Goal: Task Accomplishment & Management: Manage account settings

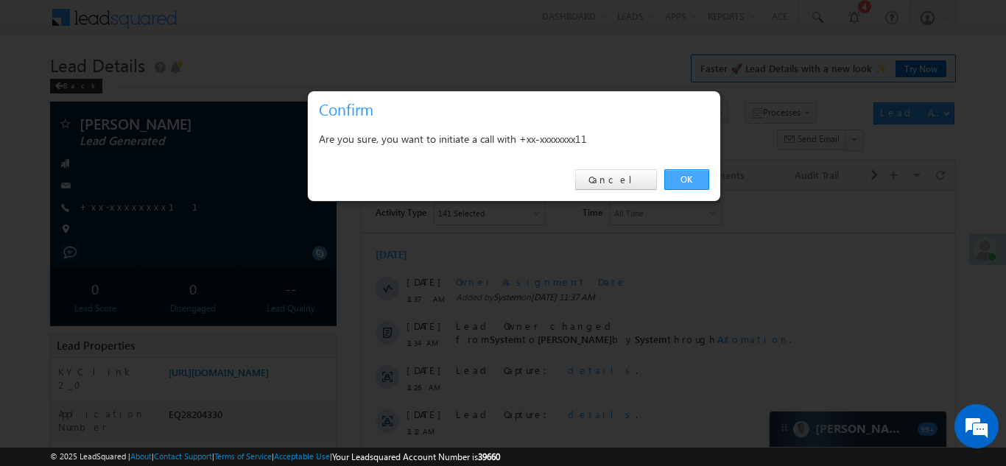
click at [683, 178] on link "OK" at bounding box center [687, 179] width 45 height 21
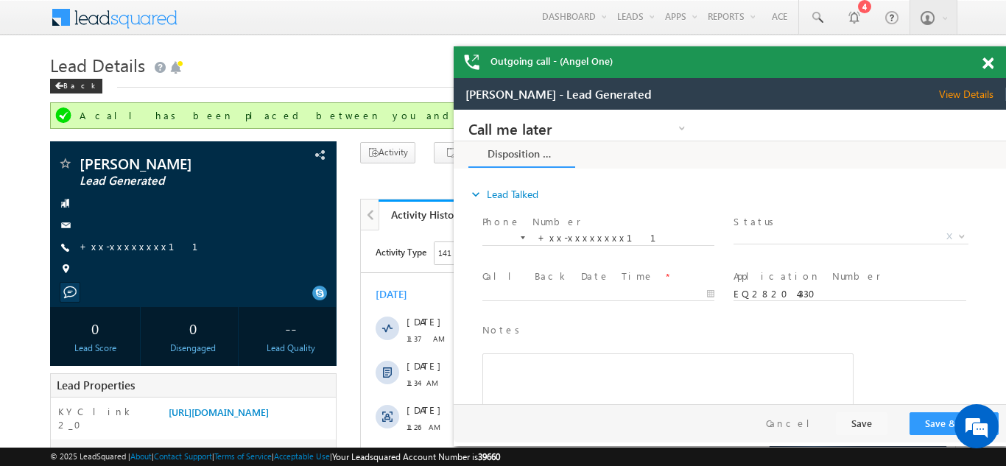
click at [990, 63] on span at bounding box center [988, 63] width 11 height 13
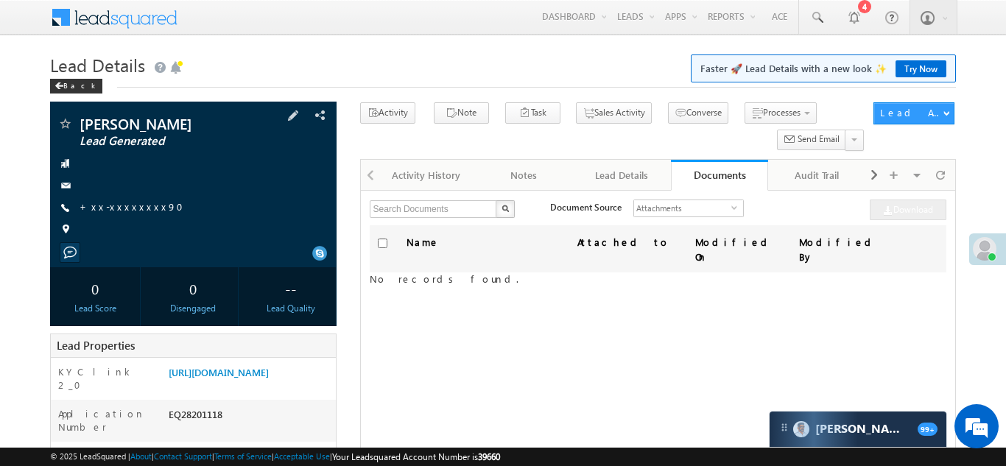
click at [127, 213] on span "+xx-xxxxxxxx90" at bounding box center [136, 207] width 113 height 15
click at [123, 203] on link "+xx-xxxxxxxx90" at bounding box center [136, 206] width 113 height 13
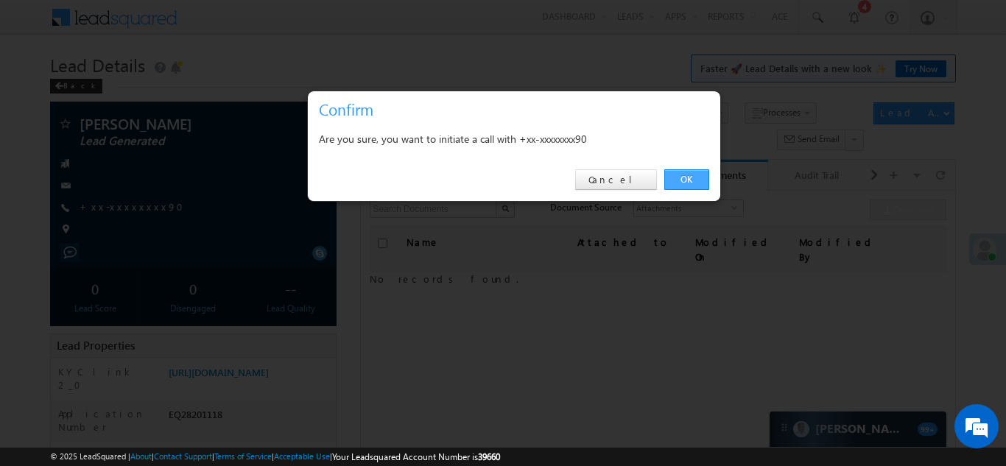
click at [689, 175] on link "OK" at bounding box center [687, 179] width 45 height 21
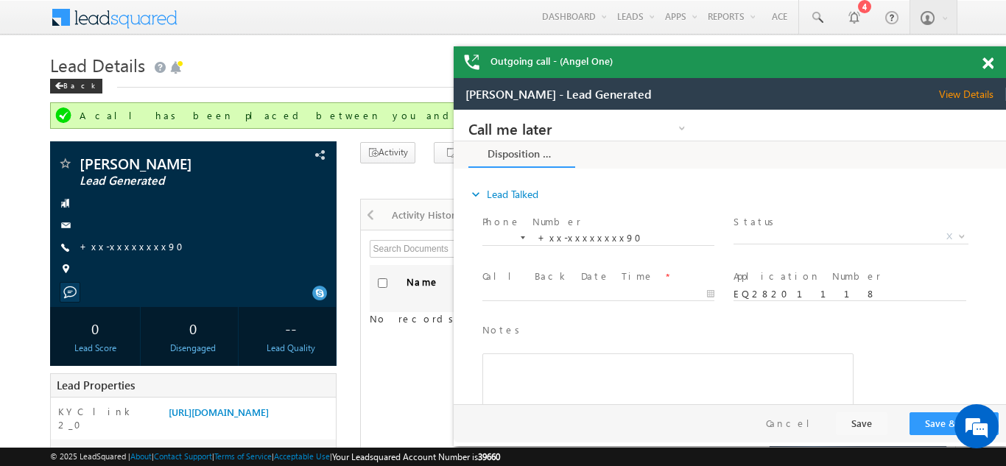
click at [989, 58] on span at bounding box center [988, 63] width 11 height 13
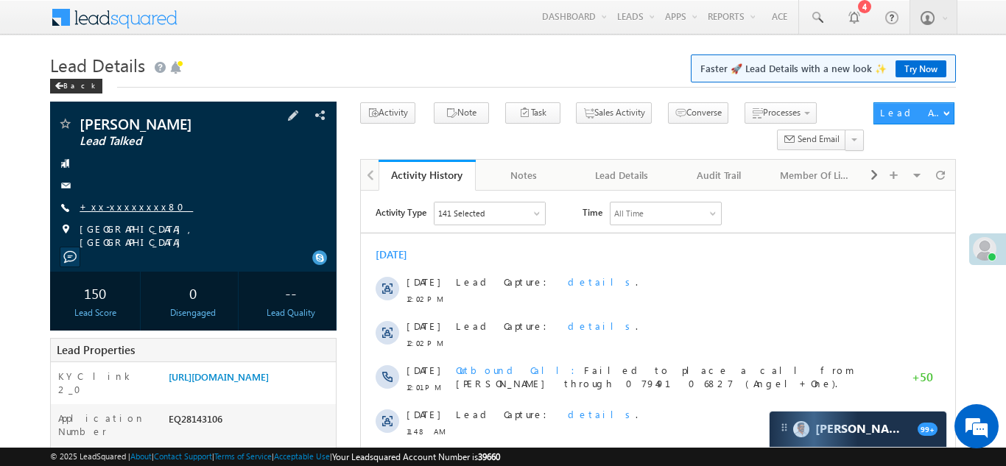
click at [119, 207] on link "+xx-xxxxxxxx80" at bounding box center [136, 206] width 113 height 13
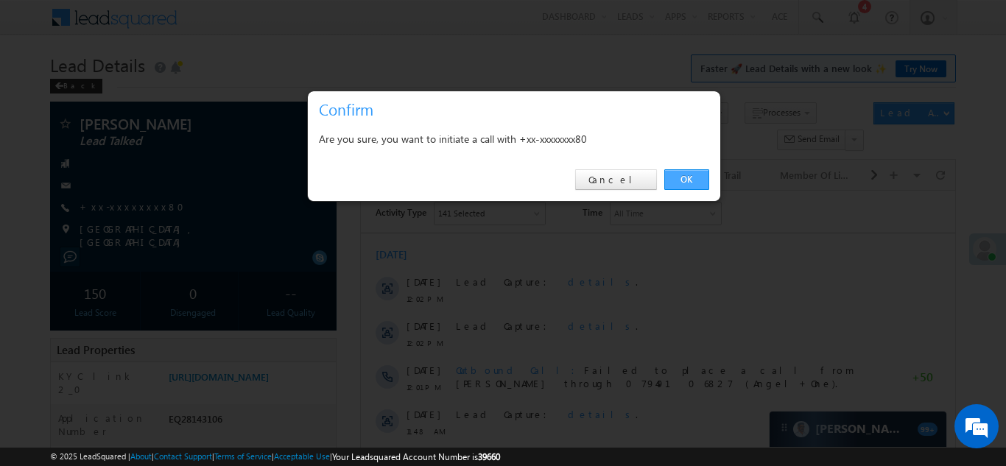
click at [695, 179] on link "OK" at bounding box center [687, 179] width 45 height 21
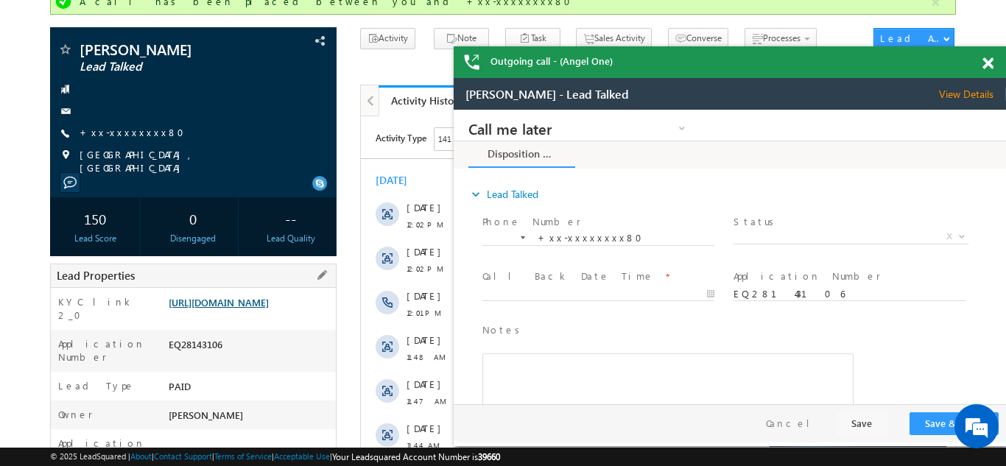
scroll to position [136, 0]
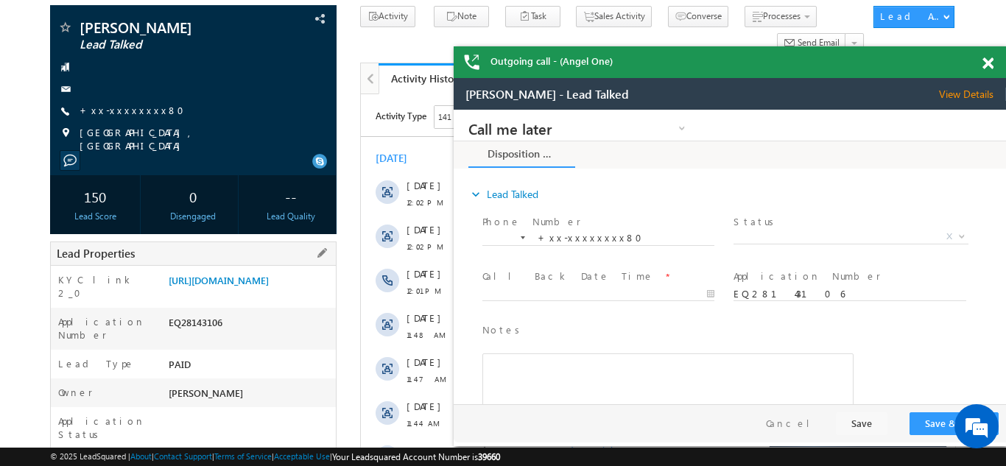
copy div "EQ28143106"
click at [991, 62] on span at bounding box center [988, 63] width 11 height 13
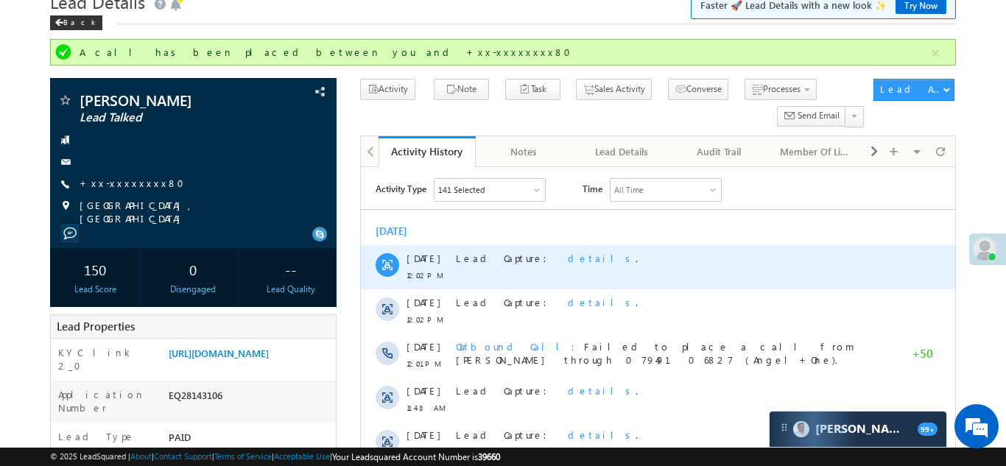
scroll to position [0, 0]
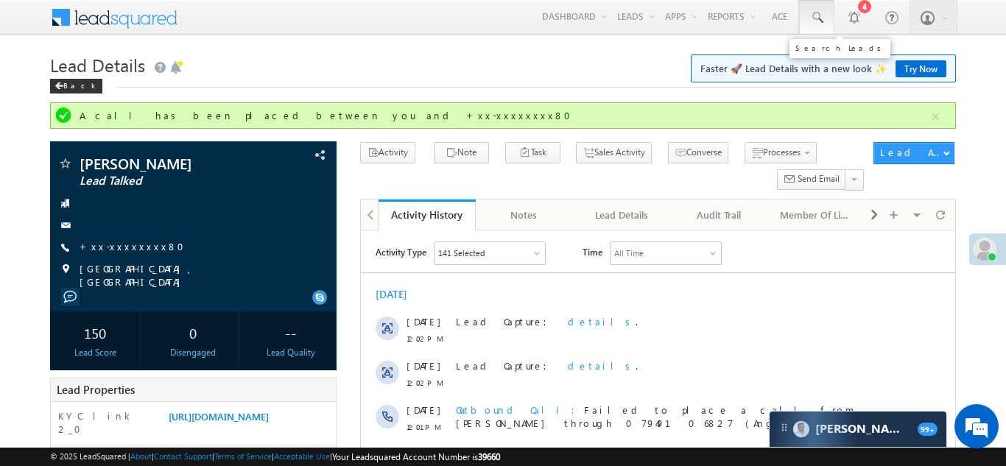
click at [816, 18] on span at bounding box center [817, 17] width 15 height 15
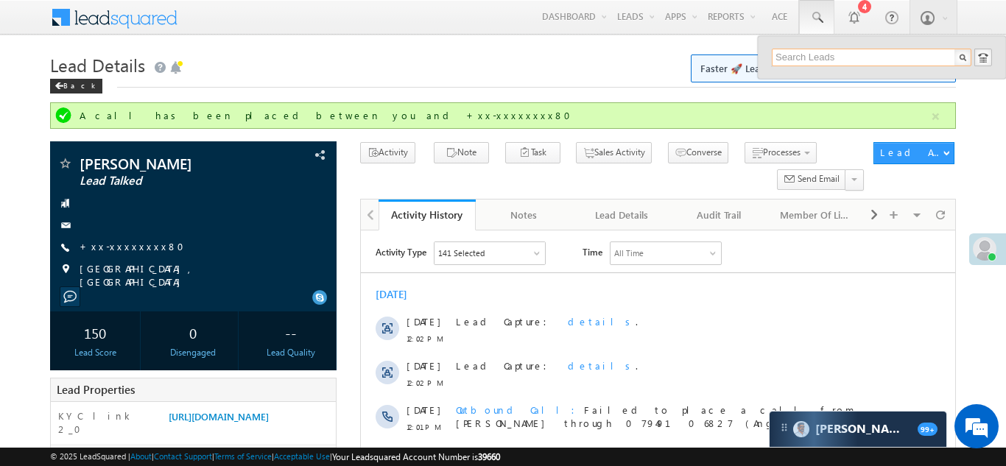
paste input "EQ26161190"
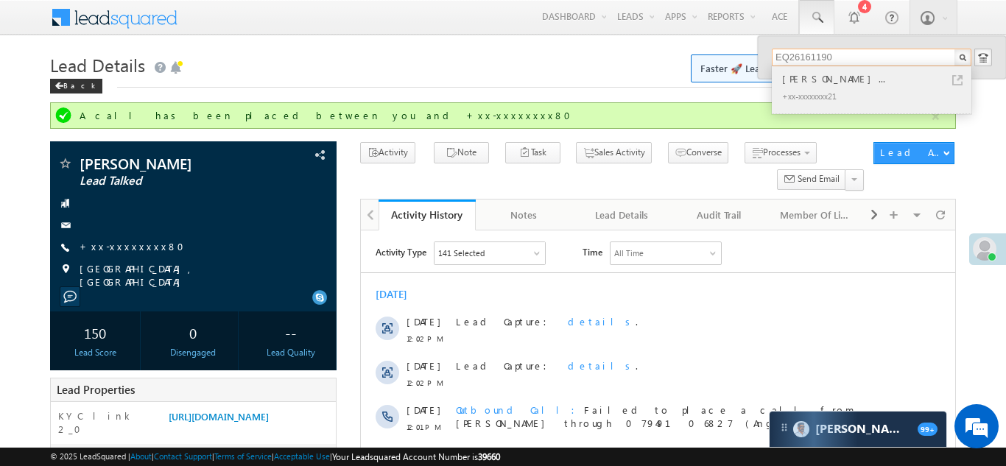
type input "EQ26161190"
click at [836, 87] on div "+xx-xxxxxxxx21" at bounding box center [877, 96] width 197 height 18
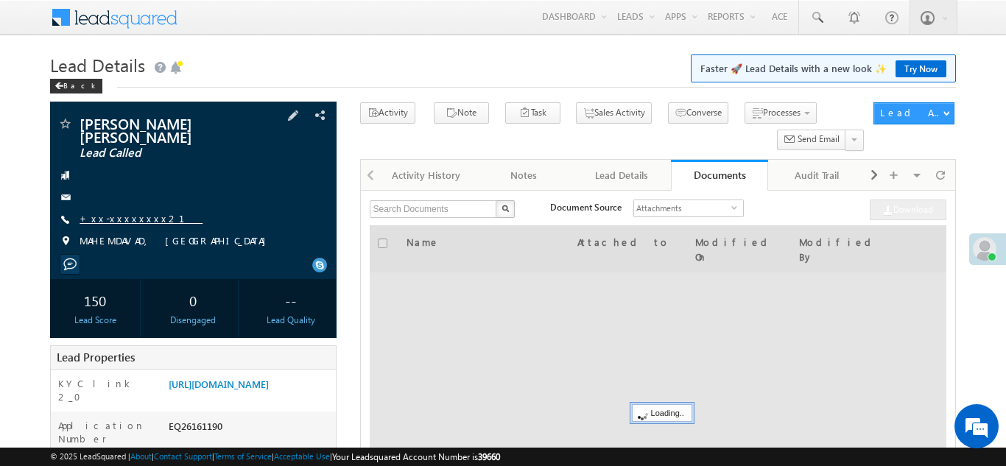
click at [121, 219] on link "+xx-xxxxxxxx21" at bounding box center [141, 218] width 123 height 13
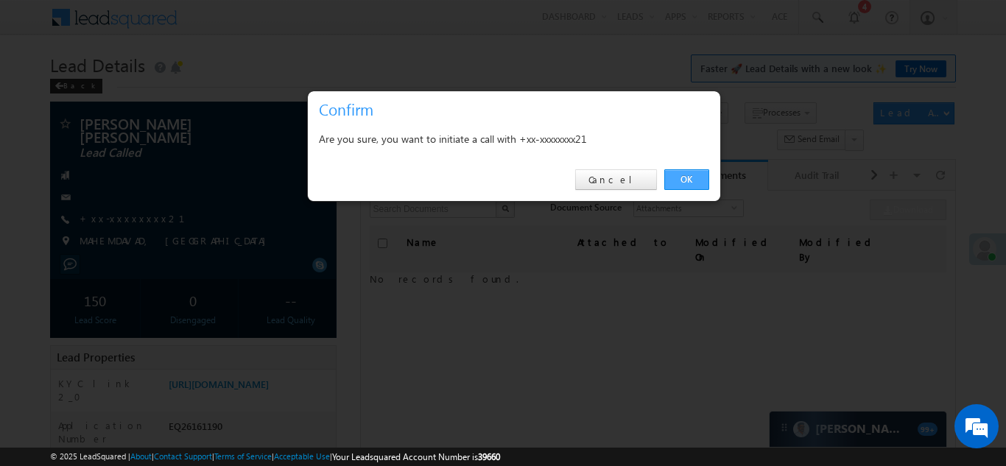
click at [688, 180] on link "OK" at bounding box center [687, 179] width 45 height 21
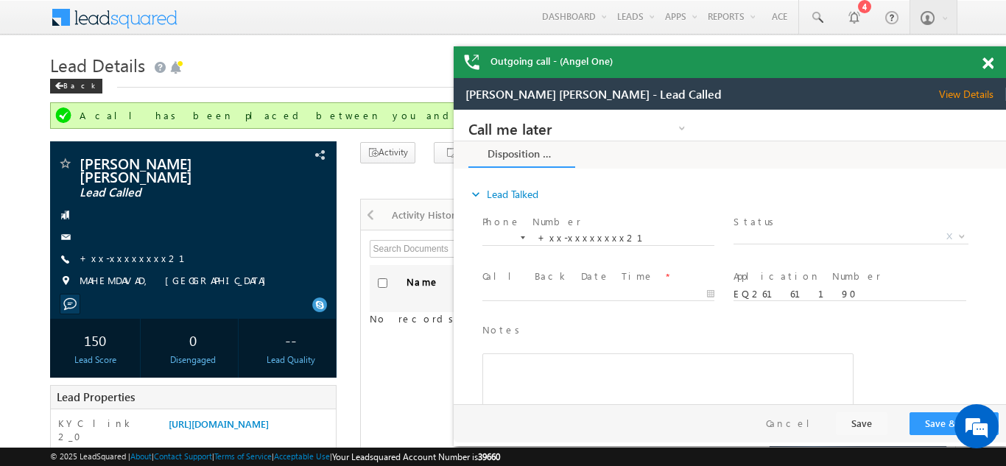
click at [988, 63] on span at bounding box center [988, 63] width 11 height 13
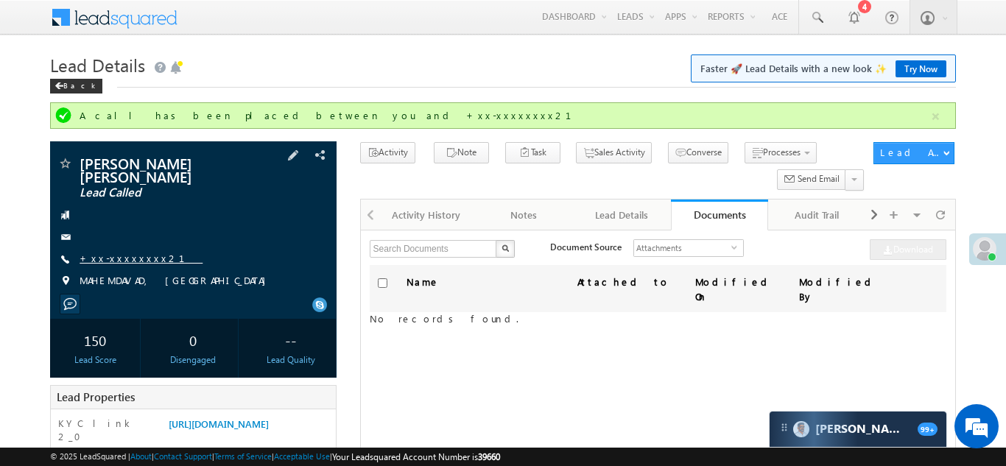
click at [116, 255] on link "+xx-xxxxxxxx21" at bounding box center [141, 258] width 123 height 13
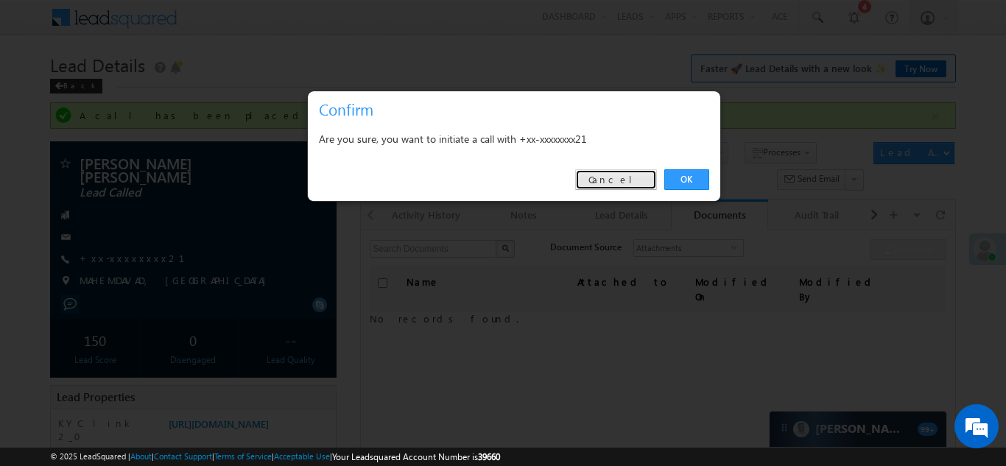
click at [629, 180] on link "Cancel" at bounding box center [616, 179] width 82 height 21
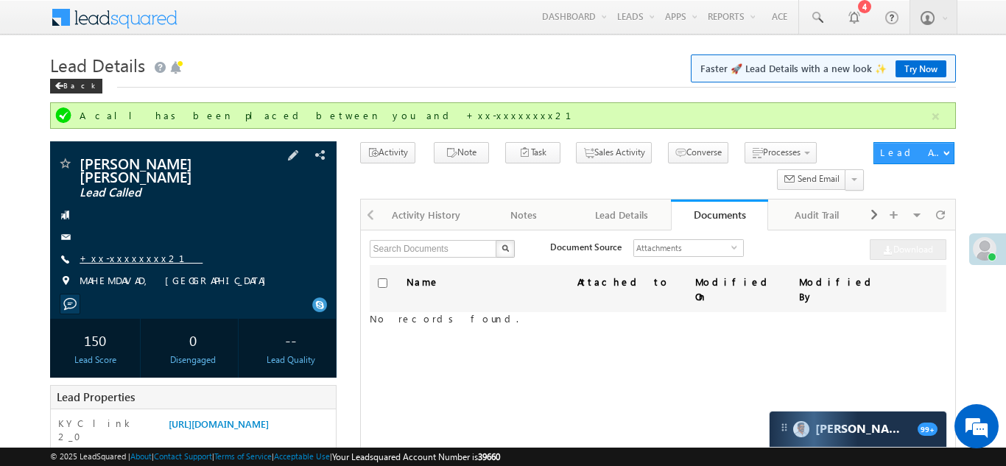
click at [113, 256] on link "+xx-xxxxxxxx21" at bounding box center [141, 258] width 123 height 13
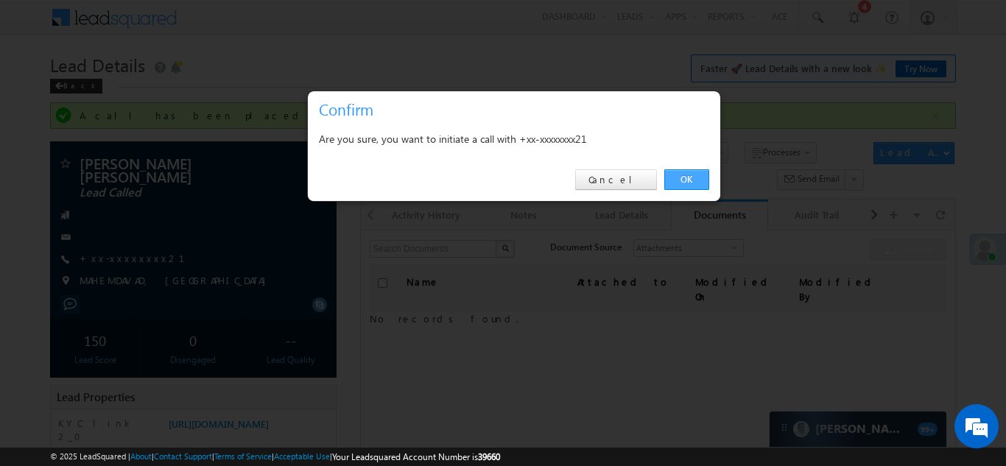
click at [685, 179] on link "OK" at bounding box center [687, 179] width 45 height 21
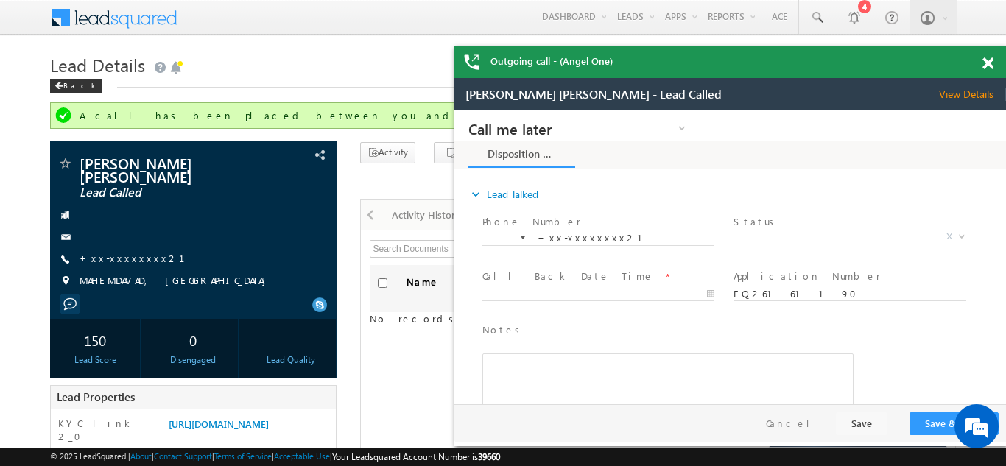
click at [988, 61] on span at bounding box center [988, 63] width 11 height 13
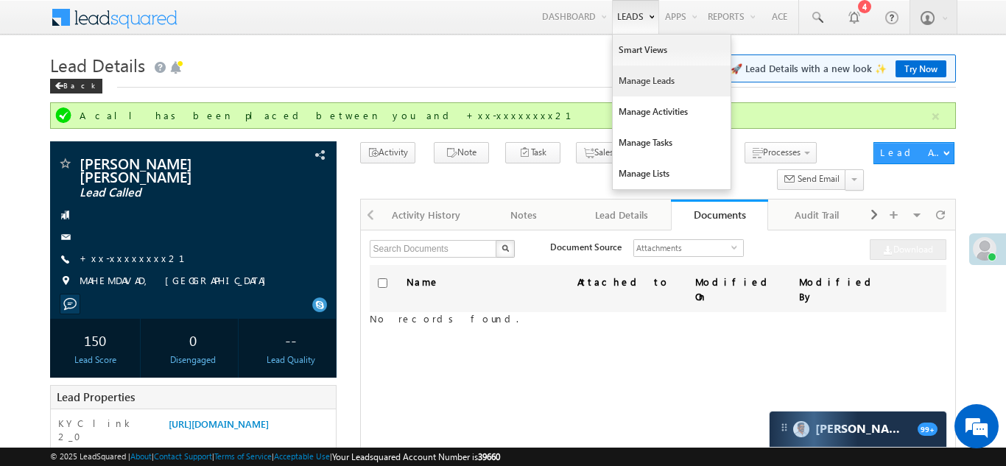
click at [631, 88] on link "Manage Leads" at bounding box center [672, 81] width 118 height 31
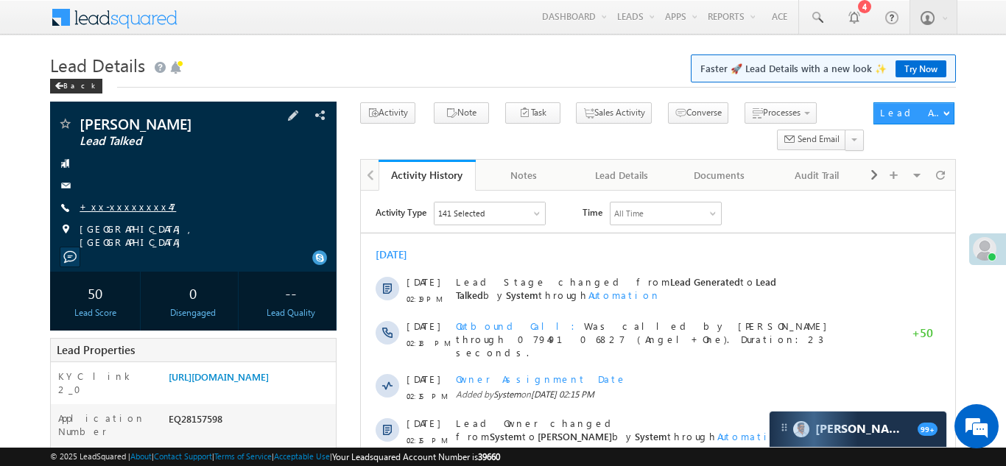
click at [120, 207] on link "+xx-xxxxxxxx47" at bounding box center [128, 206] width 97 height 13
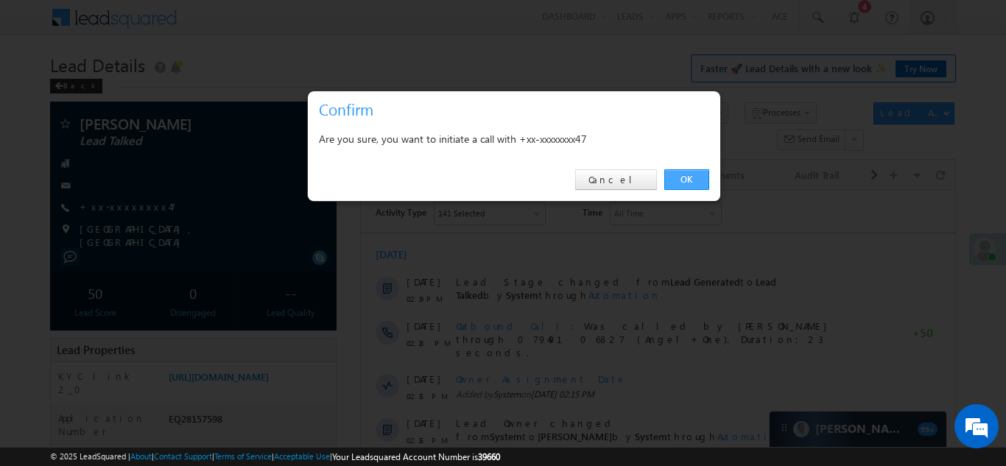
click at [689, 183] on link "OK" at bounding box center [687, 179] width 45 height 21
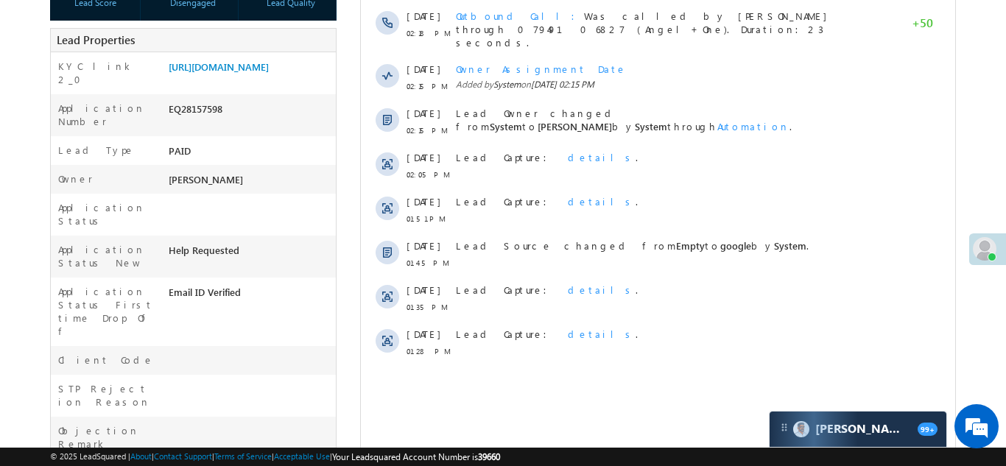
scroll to position [311, 0]
click at [236, 72] on link "https://angelbroking1-pk3em7sa.customui-test.leadsquared.com?leadId=1fc6a3c5-1a…" at bounding box center [219, 66] width 100 height 13
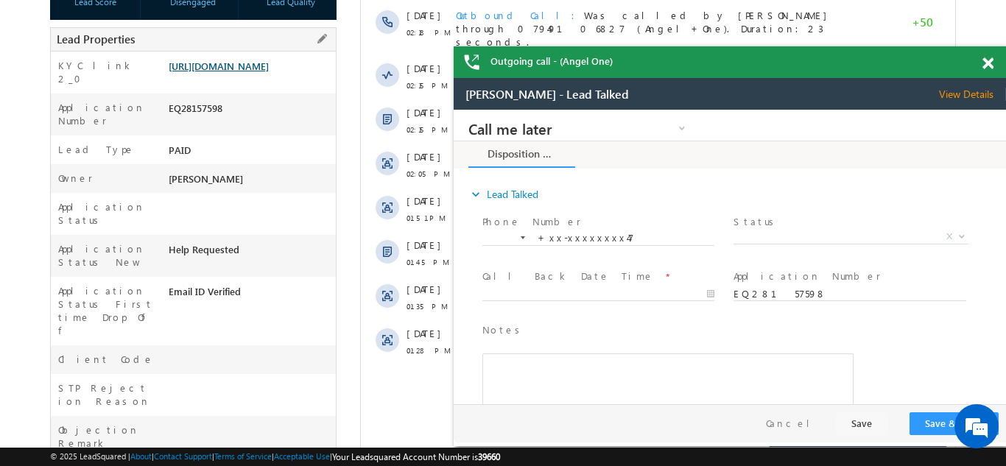
scroll to position [0, 0]
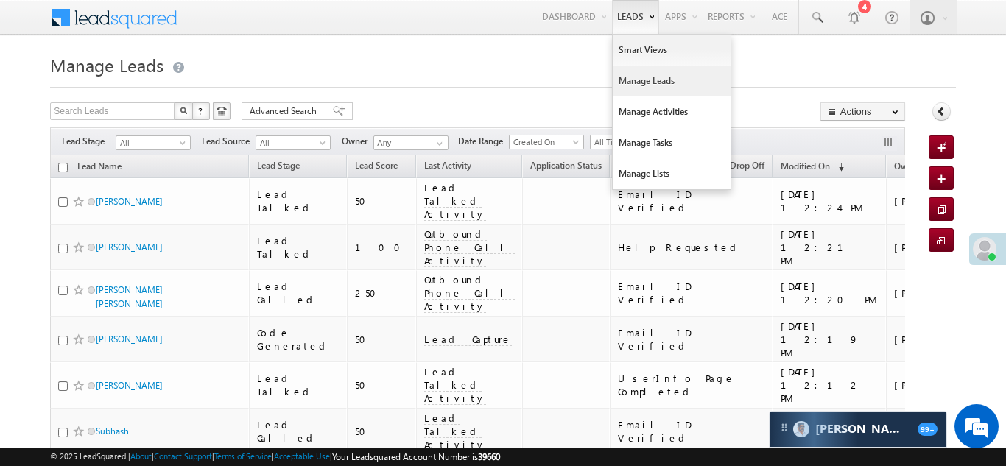
click at [623, 90] on link "Manage Leads" at bounding box center [672, 81] width 118 height 31
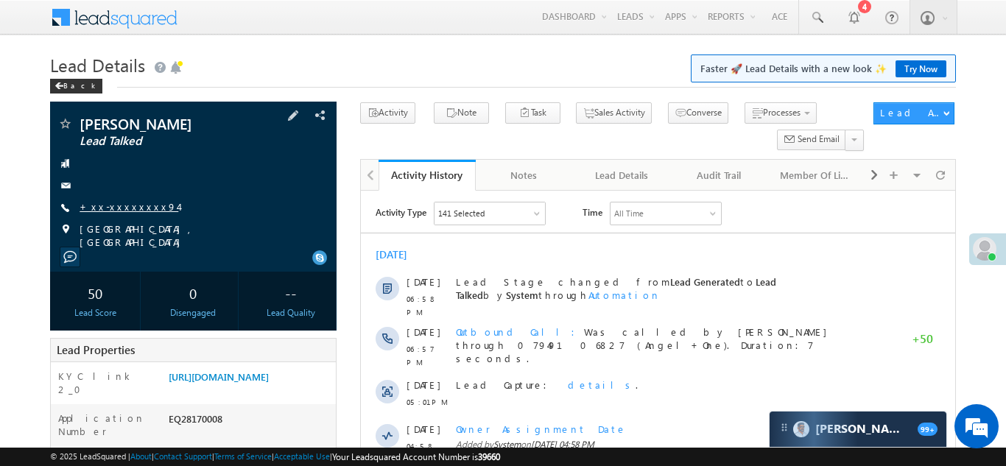
click at [129, 212] on link "+xx-xxxxxxxx94" at bounding box center [129, 206] width 99 height 13
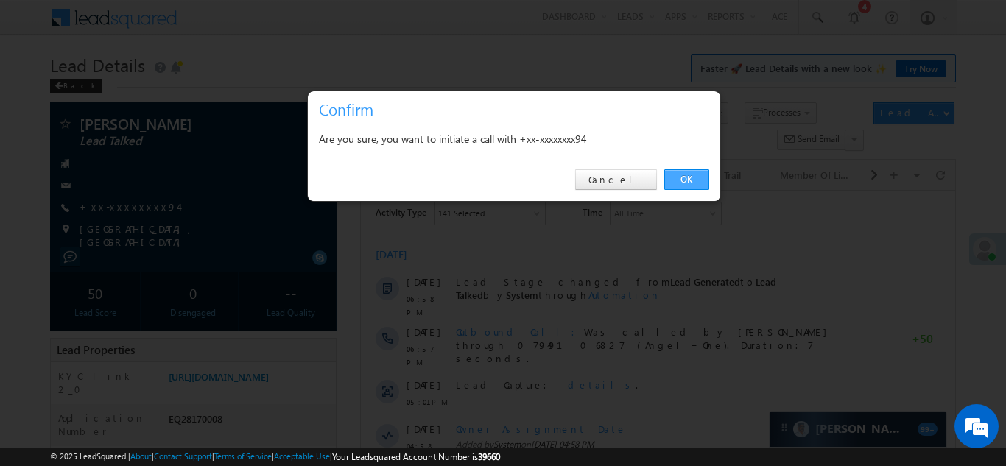
click at [676, 176] on link "OK" at bounding box center [687, 179] width 45 height 21
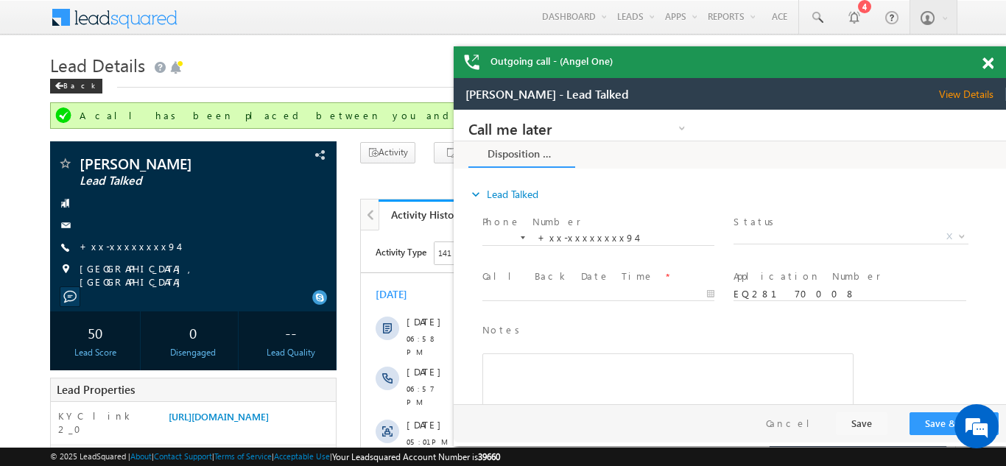
click at [989, 61] on span at bounding box center [988, 63] width 11 height 13
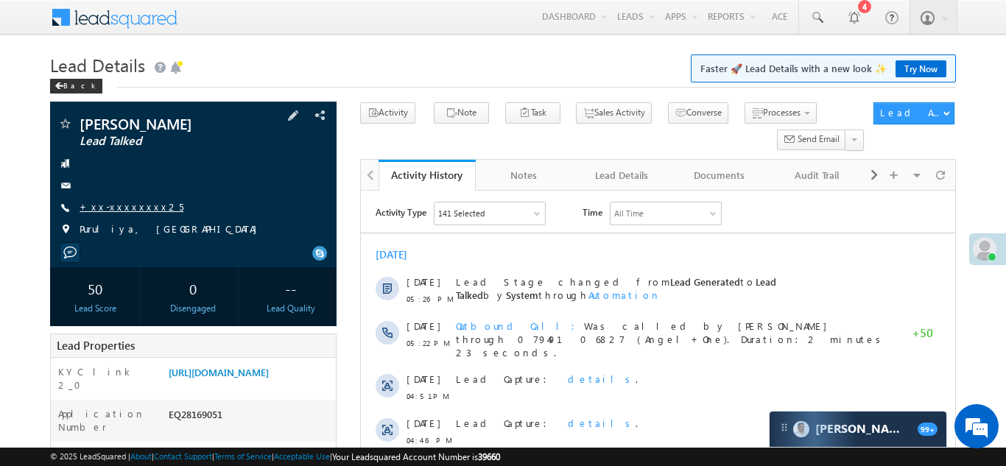
click at [116, 209] on link "+xx-xxxxxxxx25" at bounding box center [132, 206] width 104 height 13
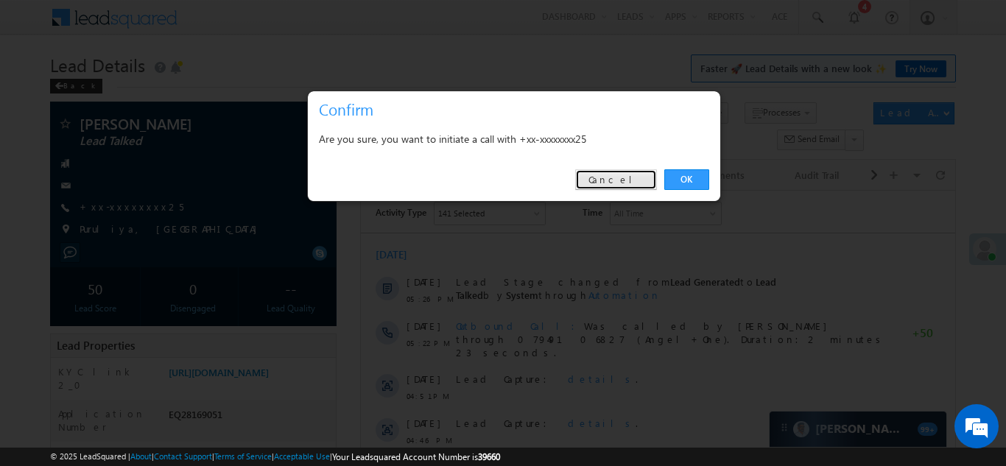
click at [638, 183] on link "Cancel" at bounding box center [616, 179] width 82 height 21
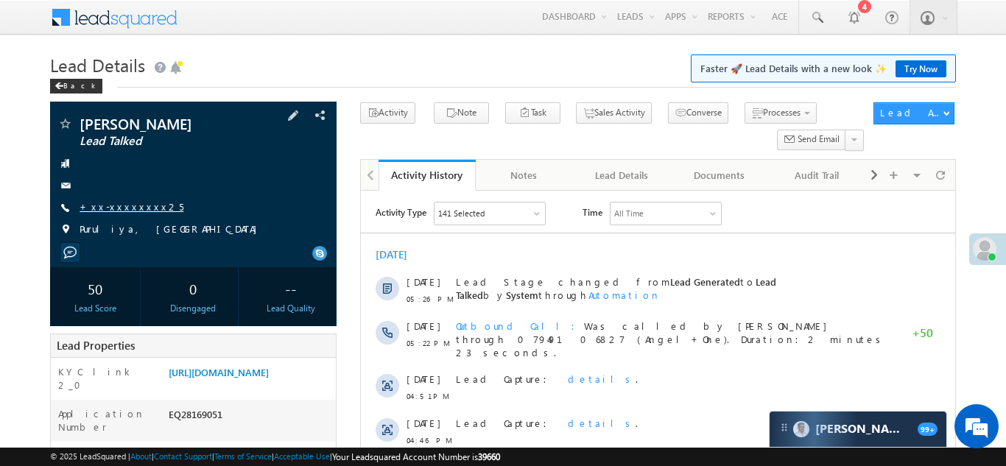
click at [119, 205] on link "+xx-xxxxxxxx25" at bounding box center [132, 206] width 104 height 13
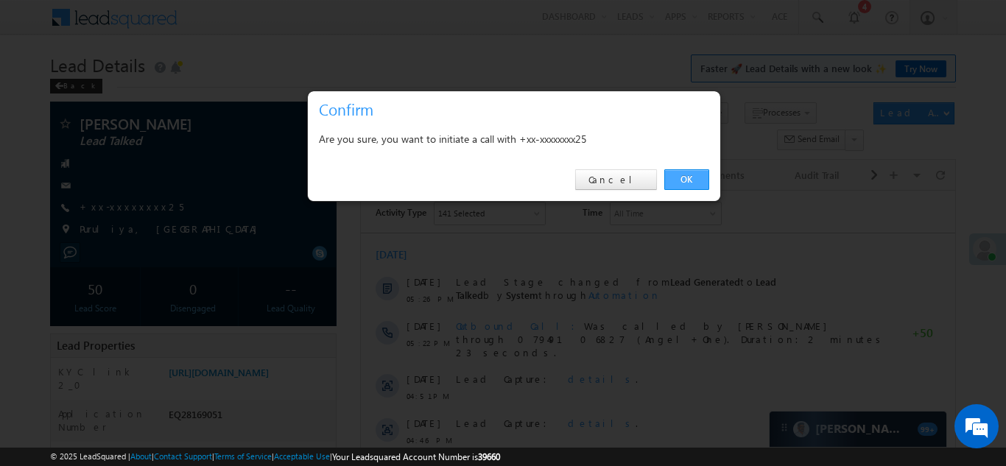
click at [688, 176] on link "OK" at bounding box center [687, 179] width 45 height 21
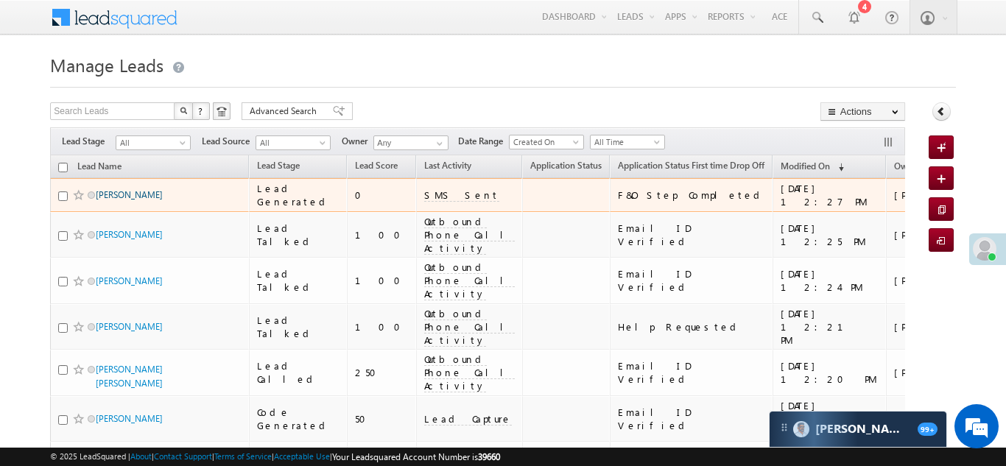
click at [115, 197] on link "Sujeet Kumar" at bounding box center [129, 194] width 67 height 11
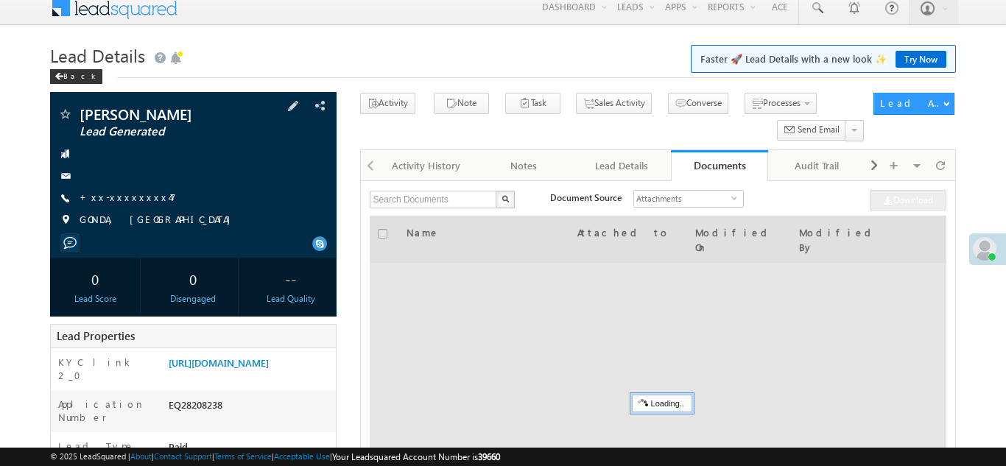
scroll to position [168, 0]
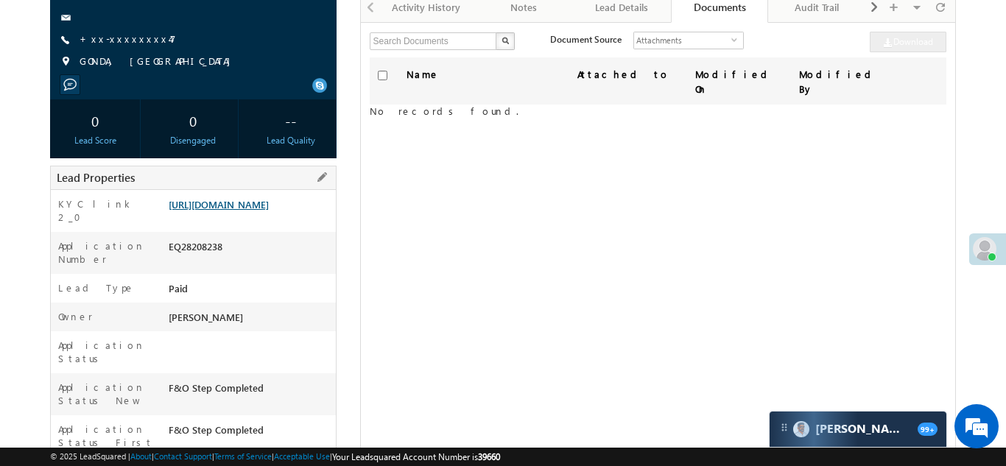
click at [248, 211] on link "https://angelbroking1-pk3em7sa.customui-test.leadsquared.com?leadId=b87fd55f-67…" at bounding box center [219, 204] width 100 height 13
click at [133, 43] on link "+xx-xxxxxxxx47" at bounding box center [128, 38] width 97 height 13
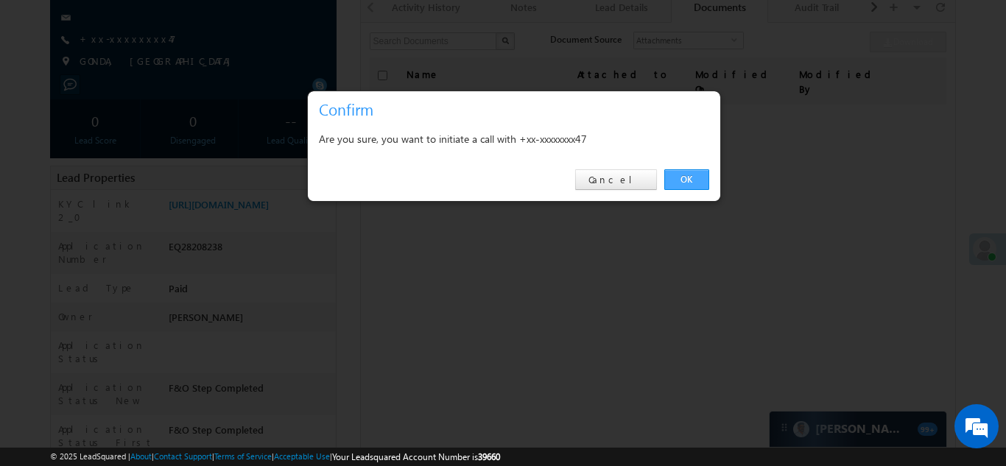
click at [674, 180] on link "OK" at bounding box center [687, 179] width 45 height 21
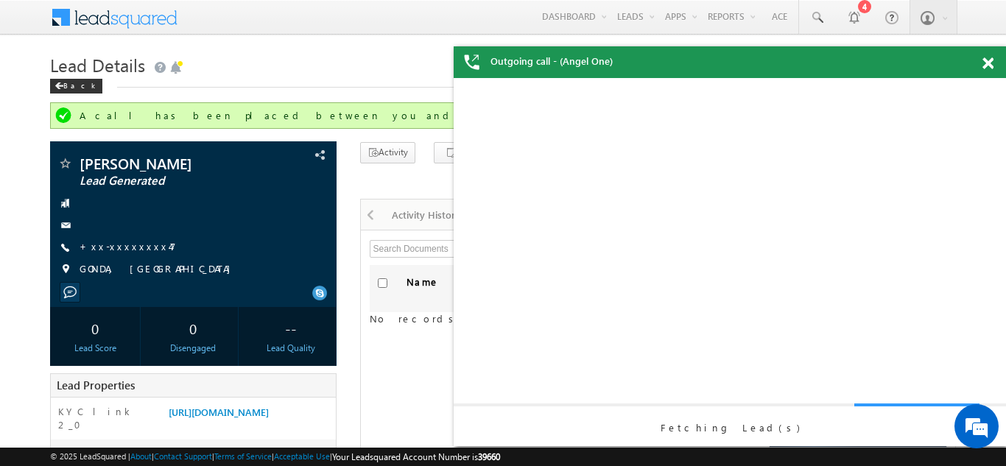
click at [384, 284] on input "checkbox" at bounding box center [383, 283] width 10 height 10
checkbox input "true"
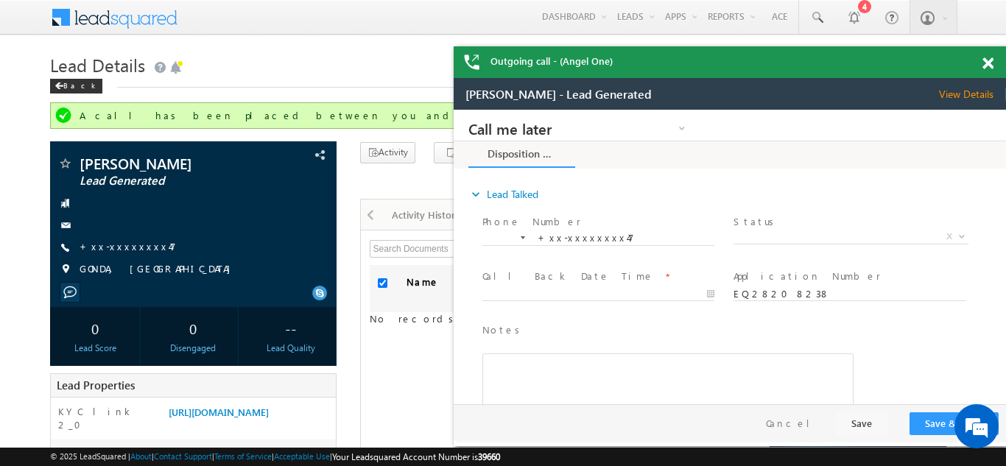
click at [990, 66] on span at bounding box center [988, 63] width 11 height 13
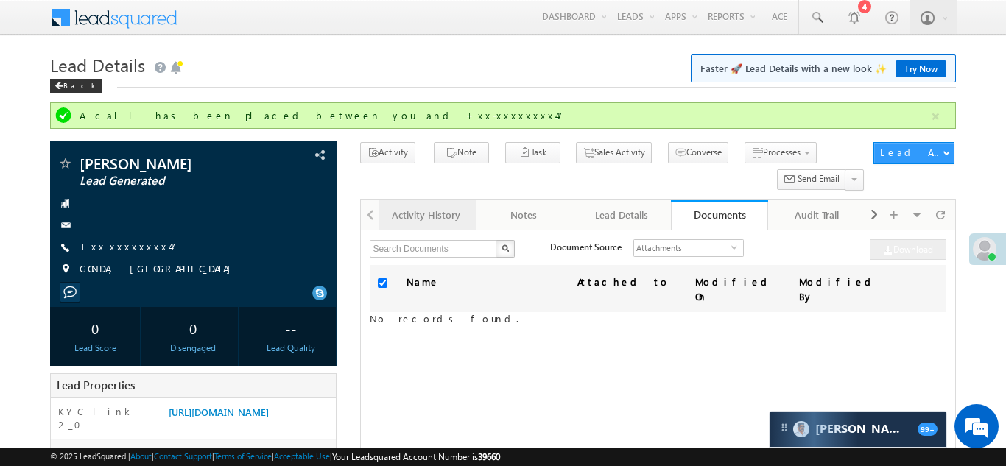
click at [429, 216] on div "Activity History" at bounding box center [426, 215] width 72 height 18
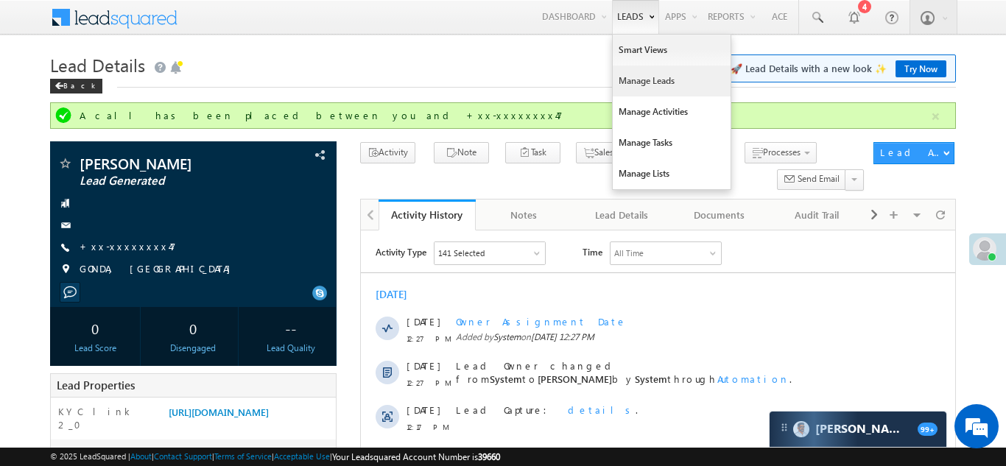
click at [631, 89] on link "Manage Leads" at bounding box center [672, 81] width 118 height 31
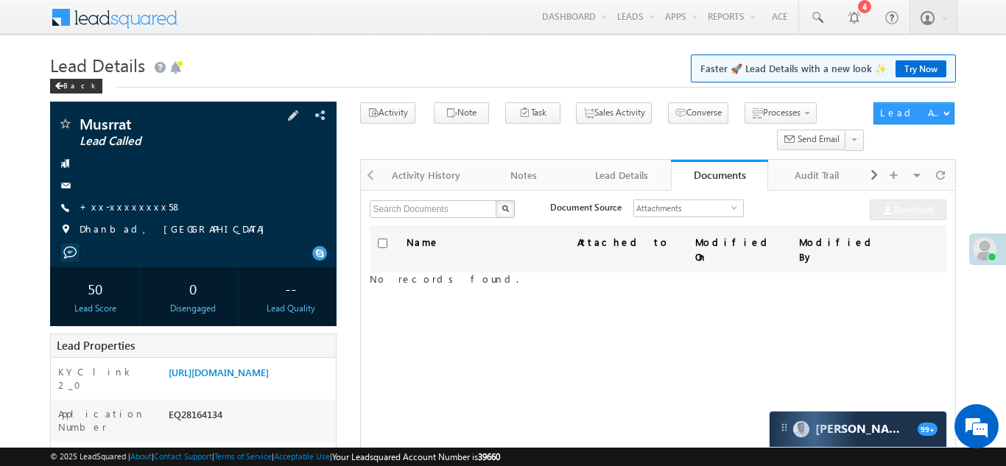
click at [109, 214] on span "+xx-xxxxxxxx58" at bounding box center [131, 207] width 102 height 15
click at [122, 205] on link "+xx-xxxxxxxx58" at bounding box center [131, 206] width 102 height 13
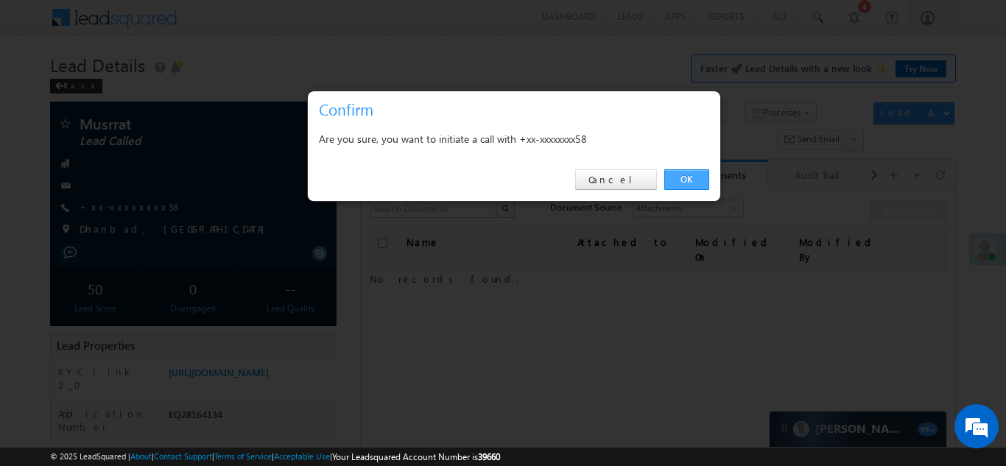
click at [692, 179] on link "OK" at bounding box center [687, 179] width 45 height 21
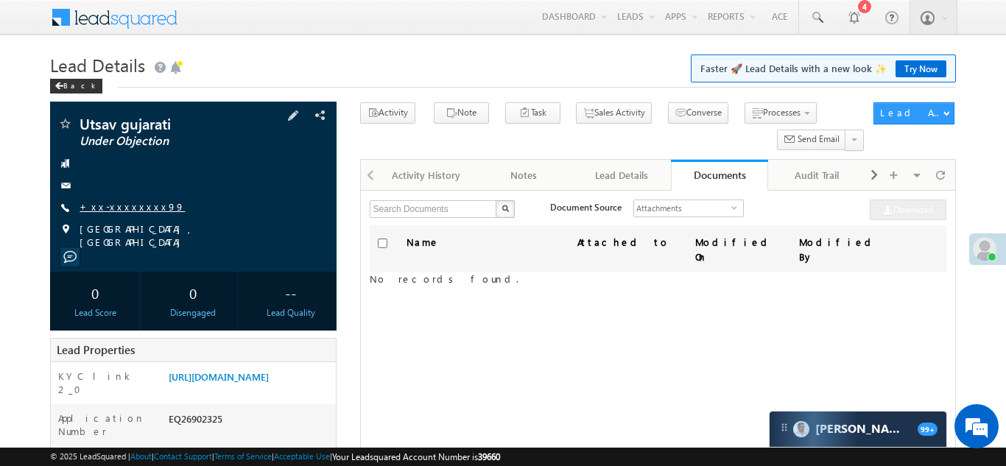
click at [116, 211] on link "+xx-xxxxxxxx99" at bounding box center [132, 206] width 105 height 13
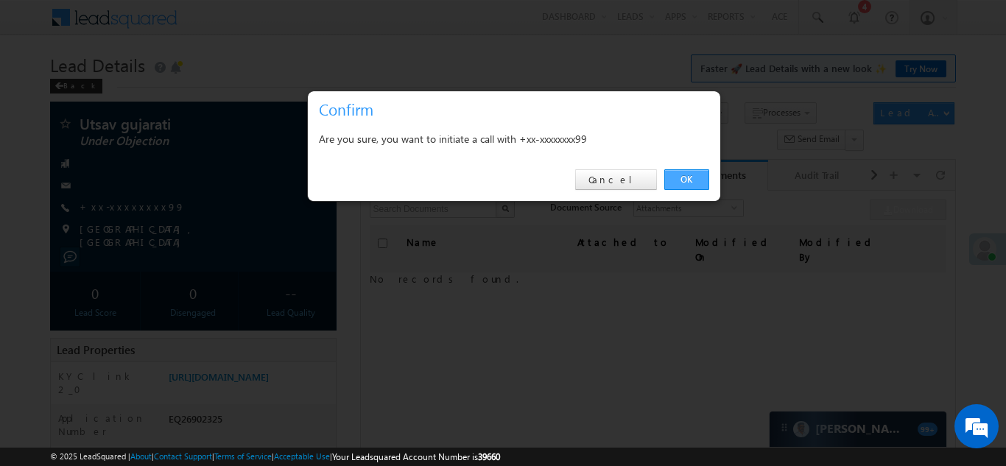
click at [687, 176] on link "OK" at bounding box center [687, 179] width 45 height 21
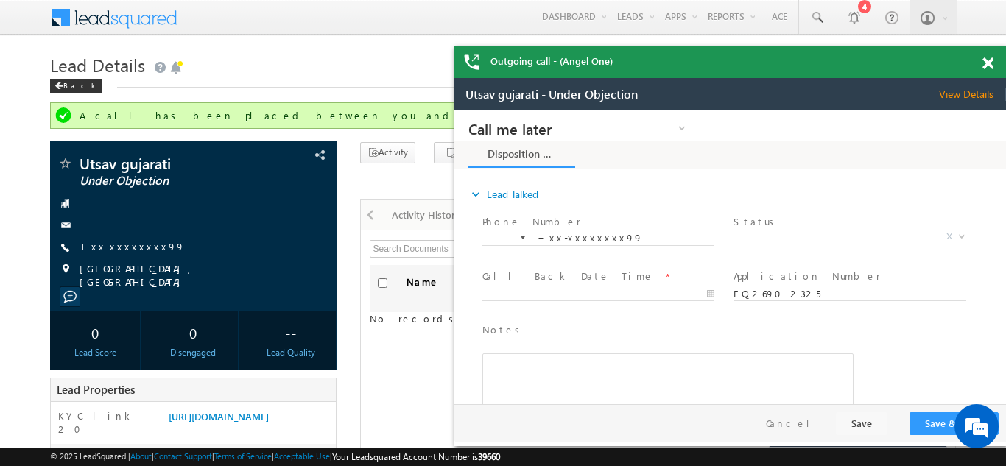
click at [989, 64] on span at bounding box center [988, 63] width 11 height 13
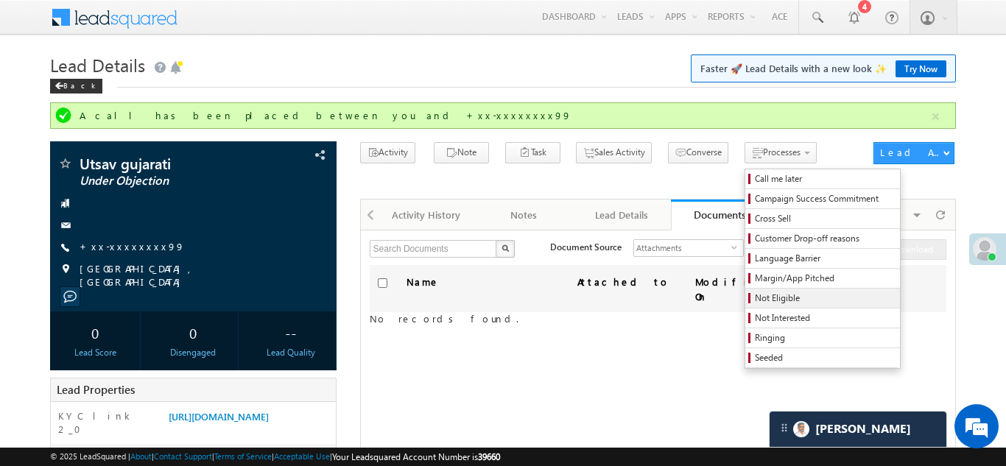
click at [755, 300] on span "Not Eligible" at bounding box center [825, 298] width 140 height 13
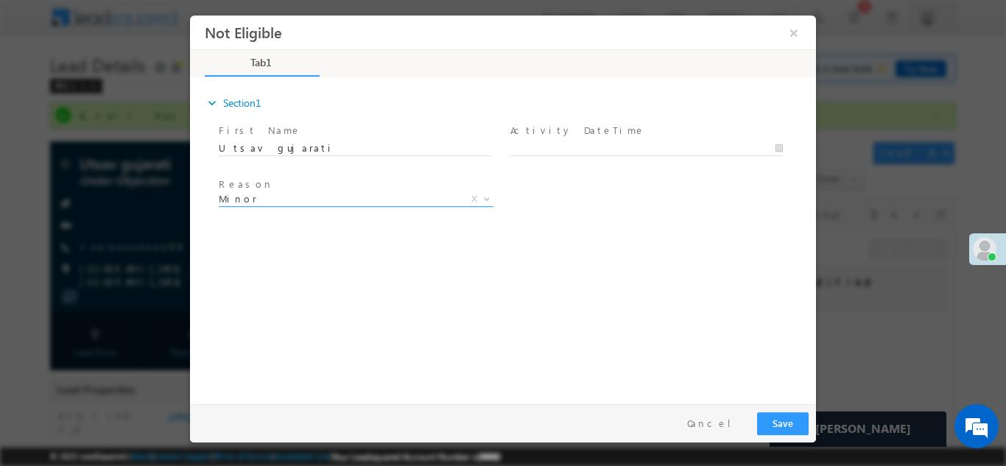
click at [335, 197] on span "Minor" at bounding box center [338, 198] width 239 height 13
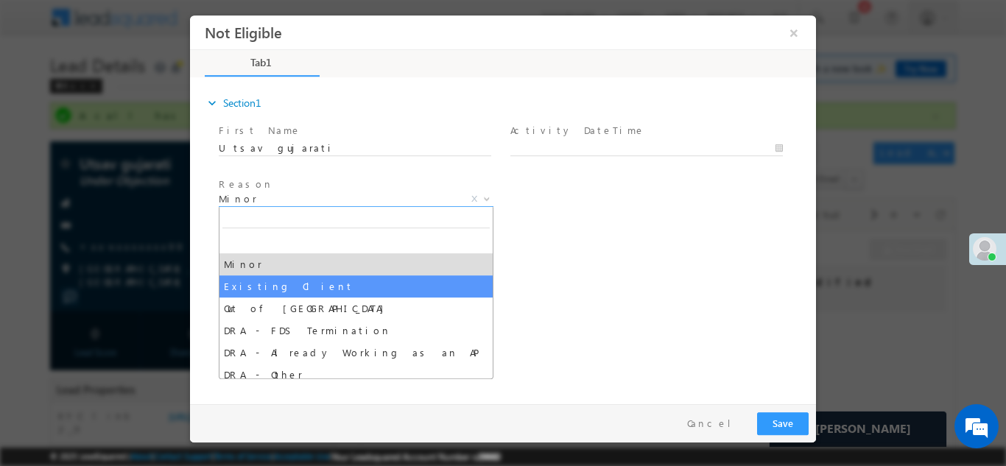
select select "Existing Client"
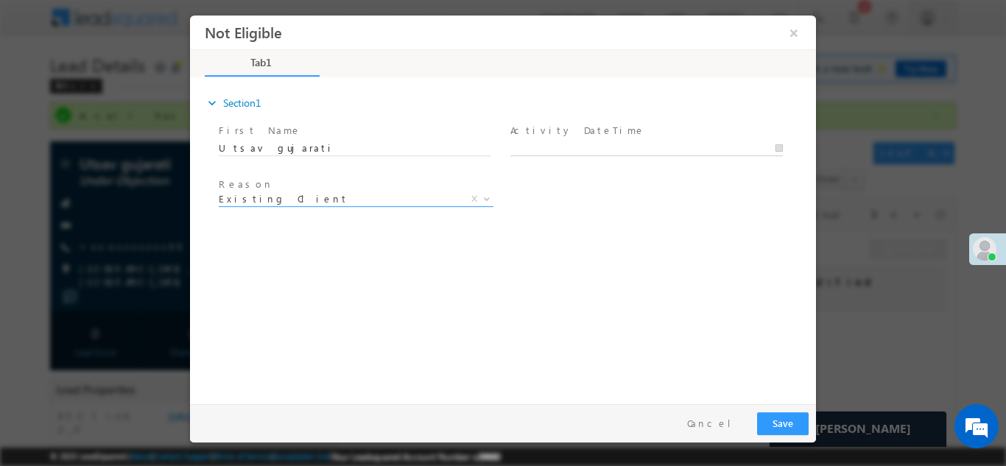
type input "[DATE] 12:32 PM"
click at [539, 147] on input "[DATE] 12:32 PM" at bounding box center [647, 148] width 273 height 15
click at [694, 281] on div "expand_more Section1 First Name *" at bounding box center [506, 238] width 619 height 318
click at [780, 427] on button "Save" at bounding box center [783, 423] width 52 height 23
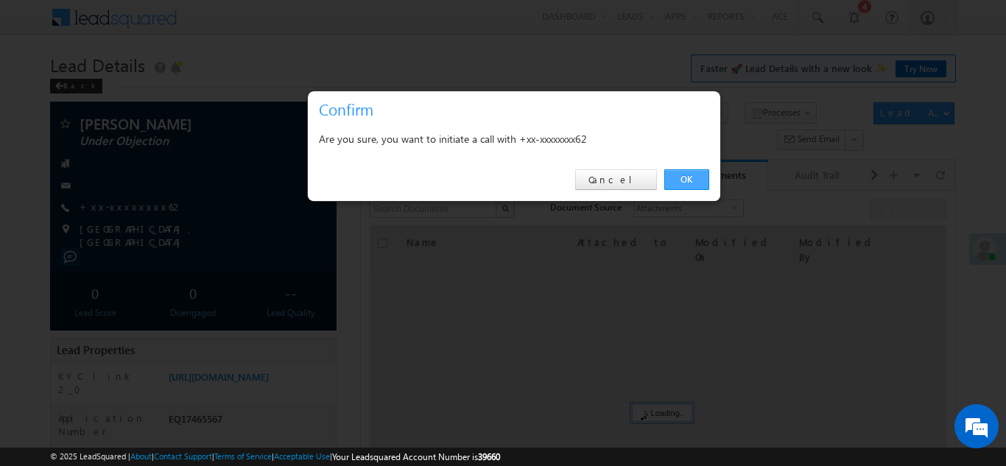
click at [691, 180] on link "OK" at bounding box center [687, 179] width 45 height 21
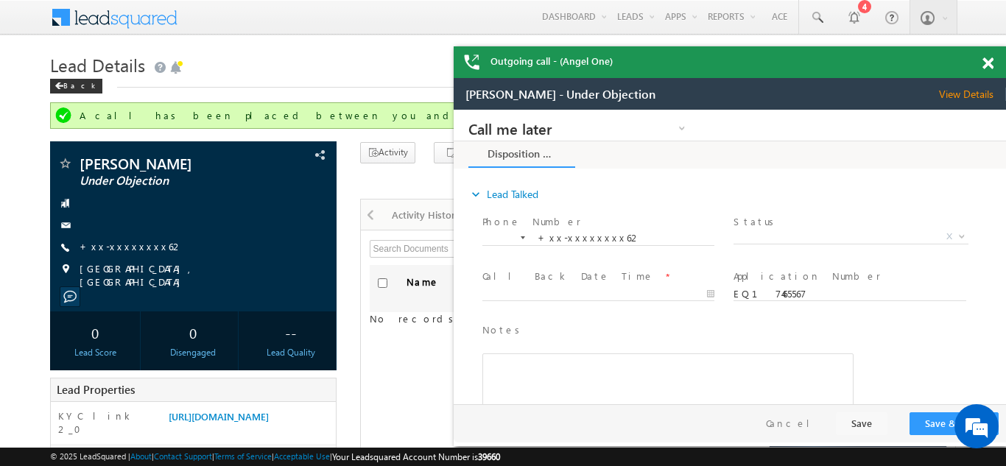
click at [990, 57] on span at bounding box center [988, 63] width 11 height 13
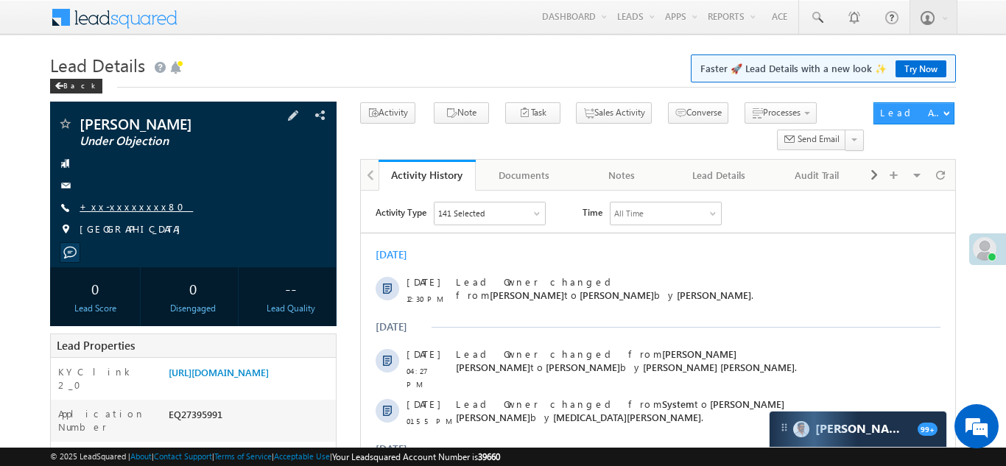
click at [112, 209] on link "+xx-xxxxxxxx80" at bounding box center [136, 206] width 113 height 13
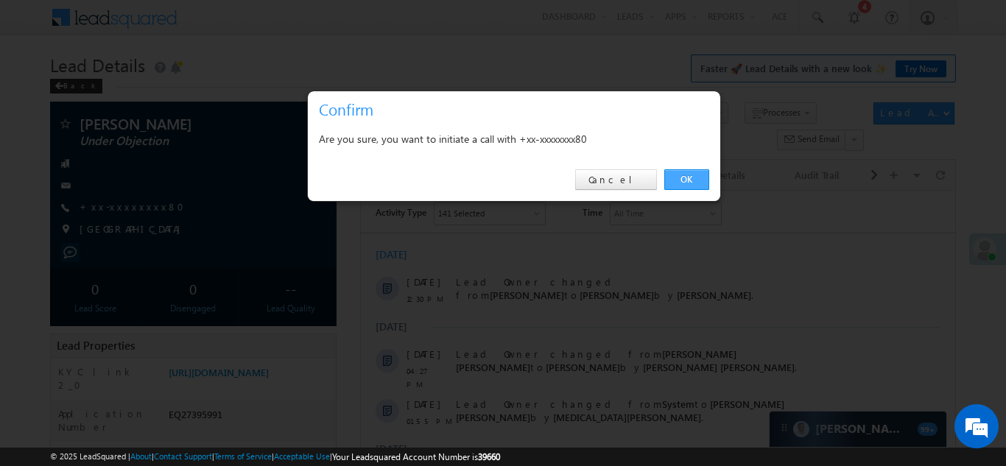
click at [691, 175] on link "OK" at bounding box center [687, 179] width 45 height 21
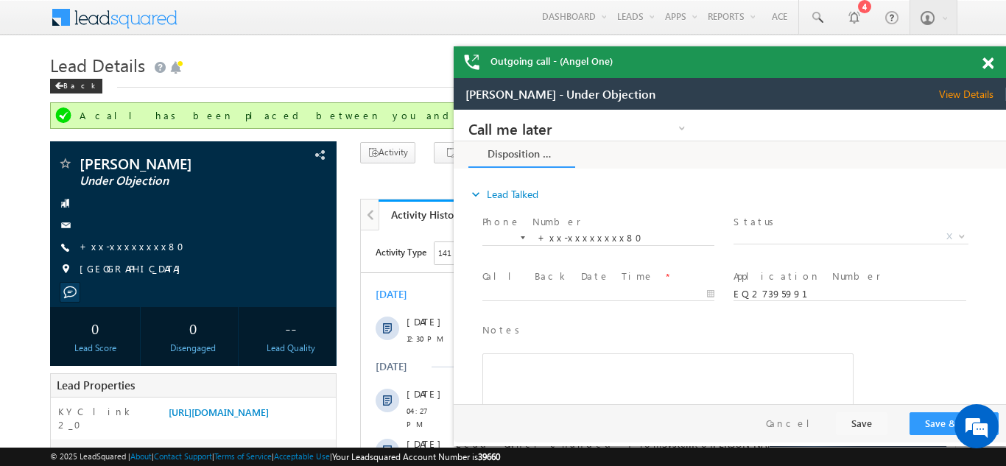
click at [988, 68] on span at bounding box center [988, 63] width 11 height 13
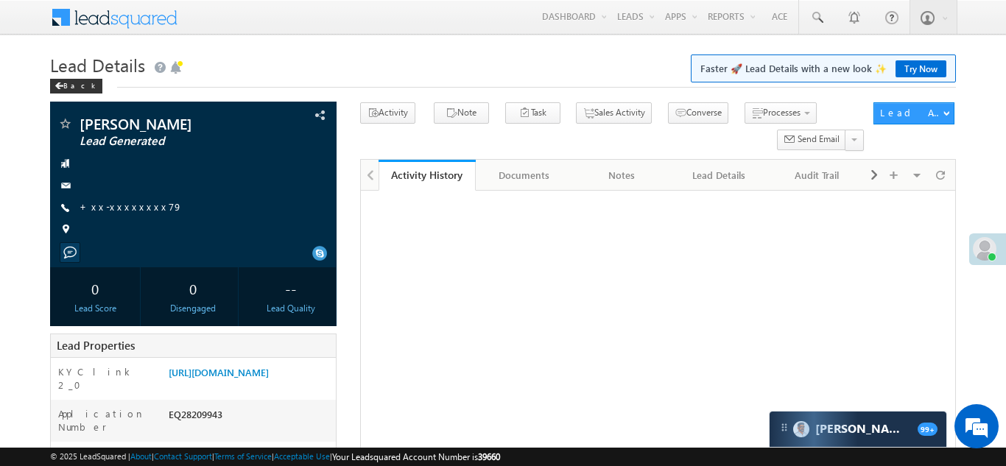
click at [113, 208] on link "+xx-xxxxxxxx79" at bounding box center [131, 206] width 103 height 13
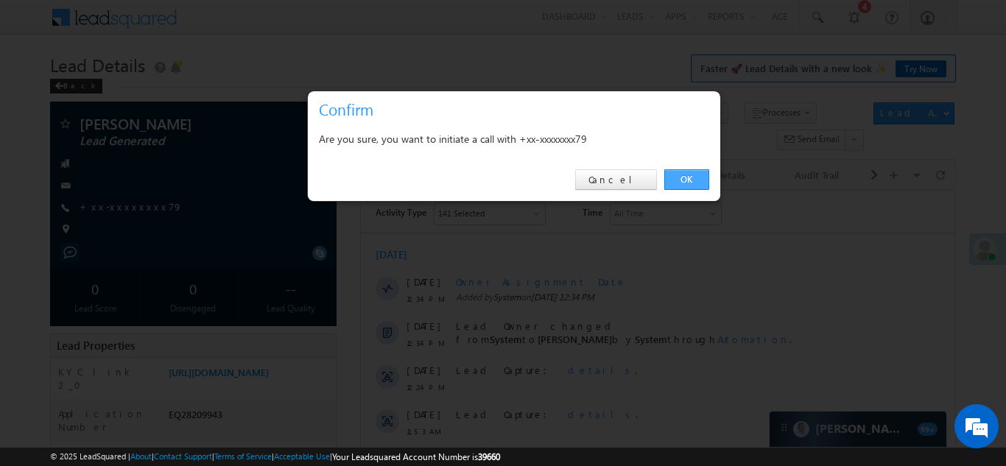
click at [687, 175] on link "OK" at bounding box center [687, 179] width 45 height 21
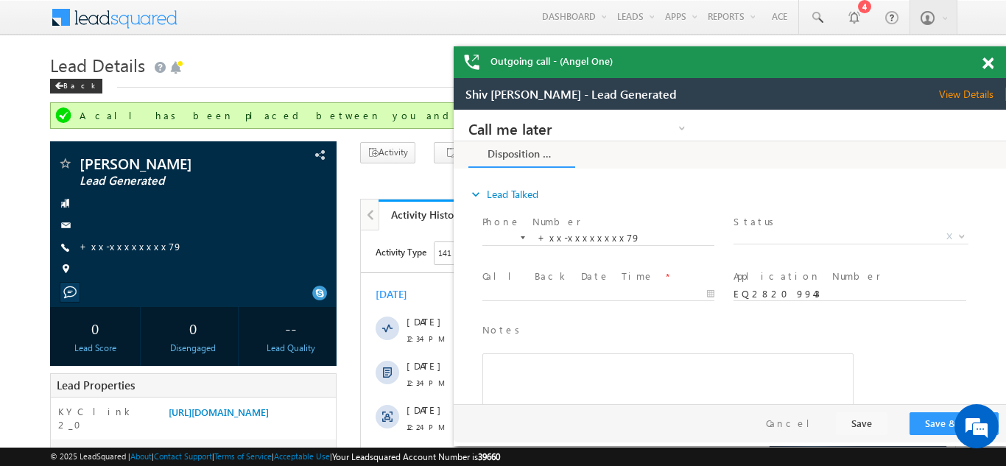
click at [989, 63] on span at bounding box center [988, 63] width 11 height 13
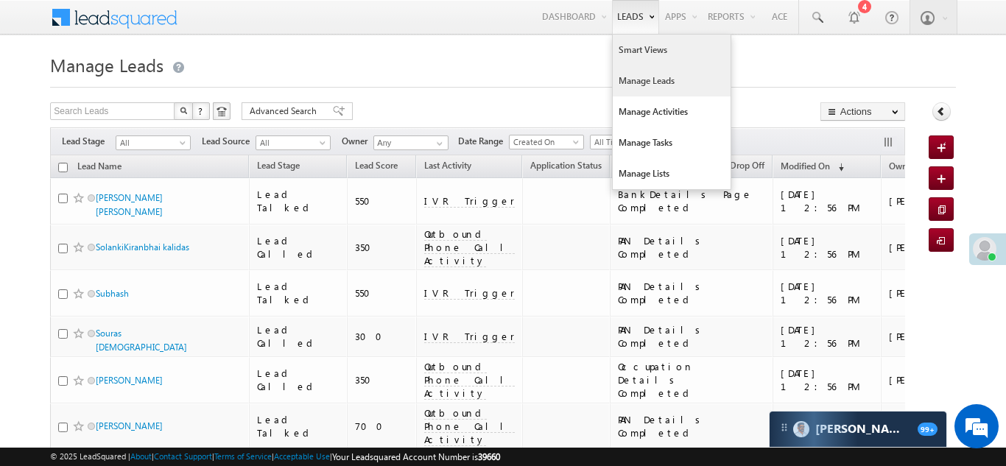
click at [622, 46] on link "Smart Views" at bounding box center [672, 50] width 118 height 31
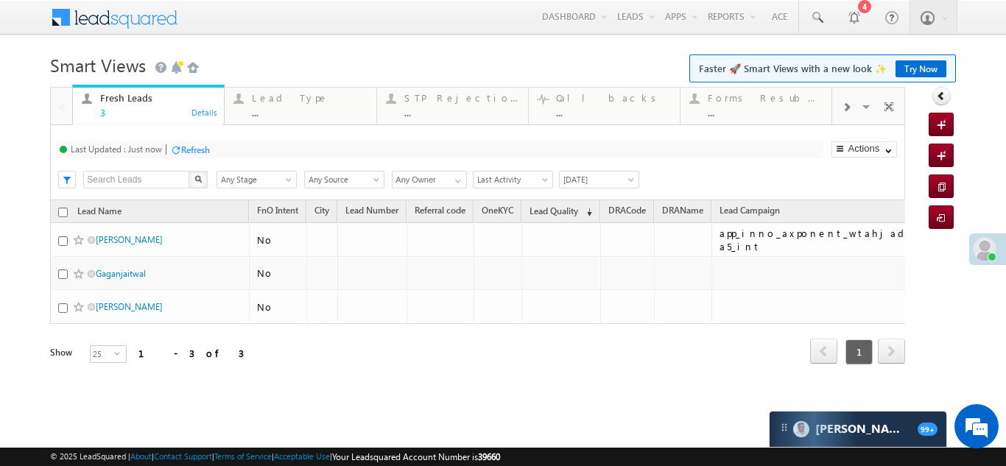
click at [845, 108] on span at bounding box center [846, 108] width 9 height 12
click at [757, 99] on div "Coded Today" at bounding box center [766, 98] width 115 height 12
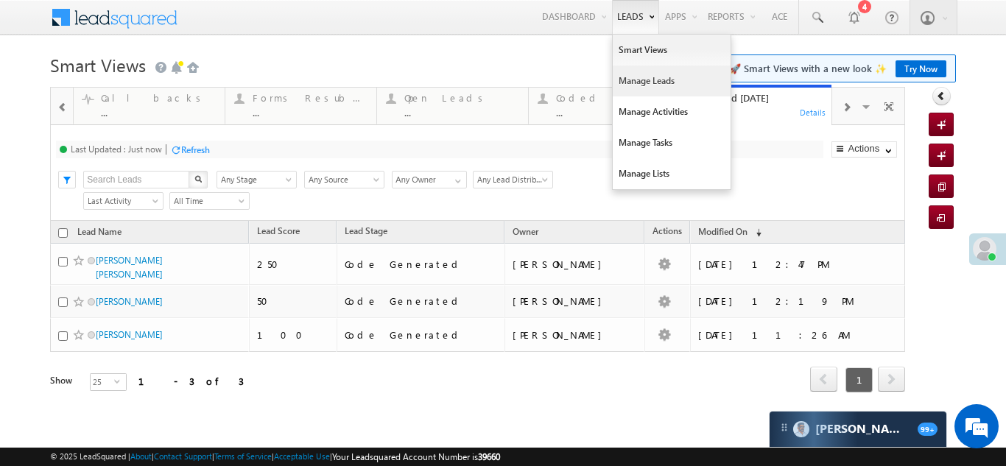
click at [638, 80] on link "Manage Leads" at bounding box center [672, 81] width 118 height 31
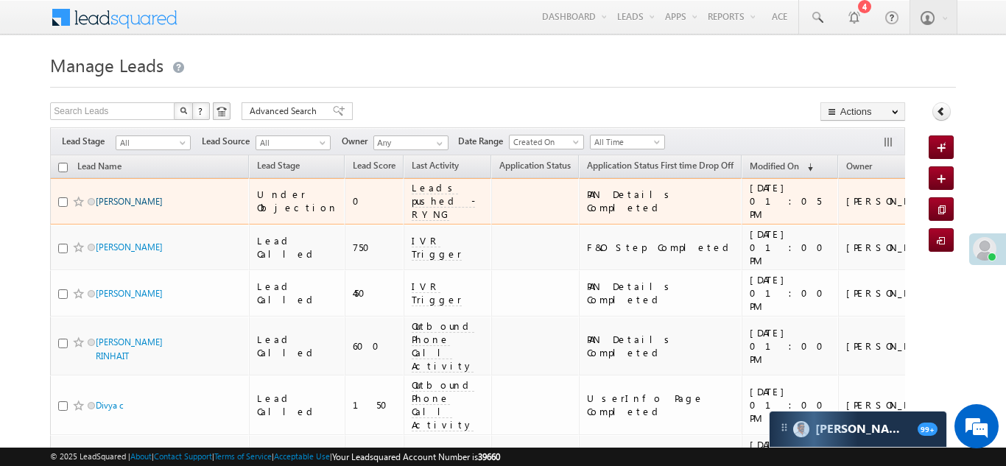
click at [122, 199] on link "Basanta Kumar thakur" at bounding box center [129, 201] width 67 height 11
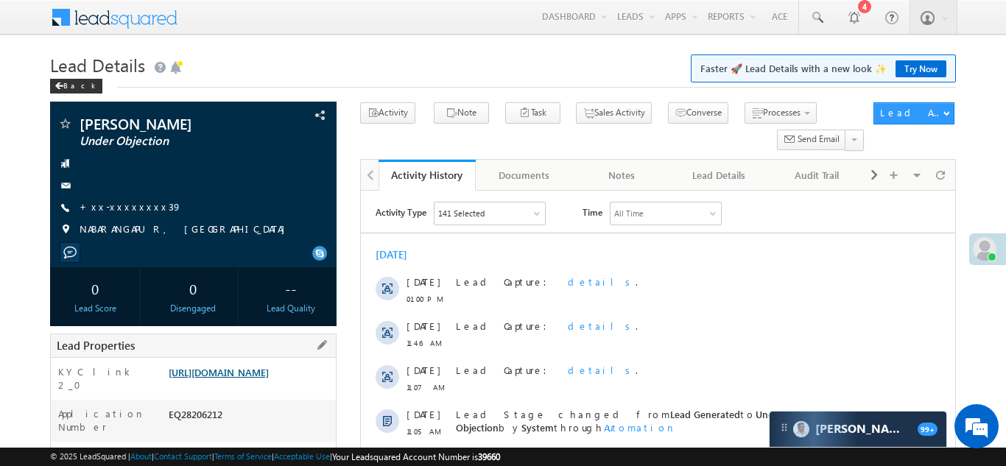
click at [258, 379] on link "https://angelbroking1-pk3em7sa.customui-test.leadsquared.com?leadId=fa5f0620-e4…" at bounding box center [219, 372] width 100 height 13
click at [120, 203] on link "+xx-xxxxxxxx39" at bounding box center [131, 206] width 102 height 13
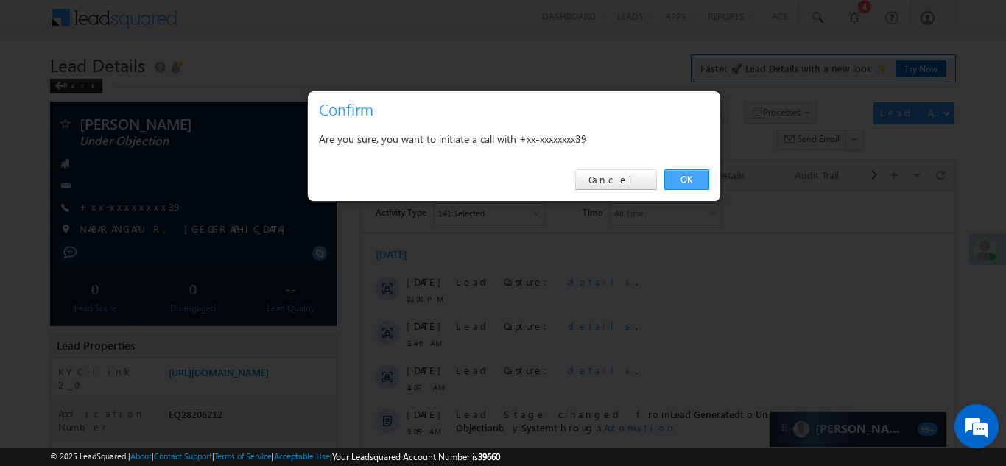
click at [687, 179] on link "OK" at bounding box center [687, 179] width 45 height 21
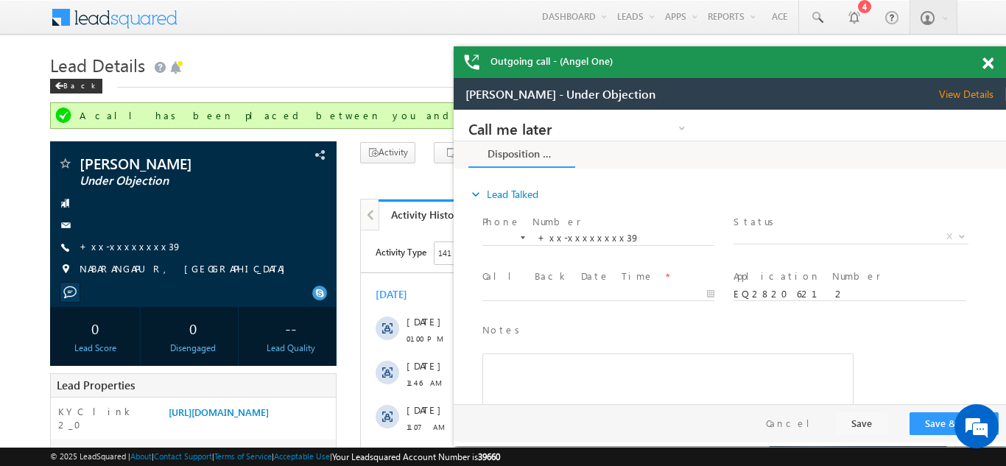
click at [988, 60] on span at bounding box center [988, 63] width 11 height 13
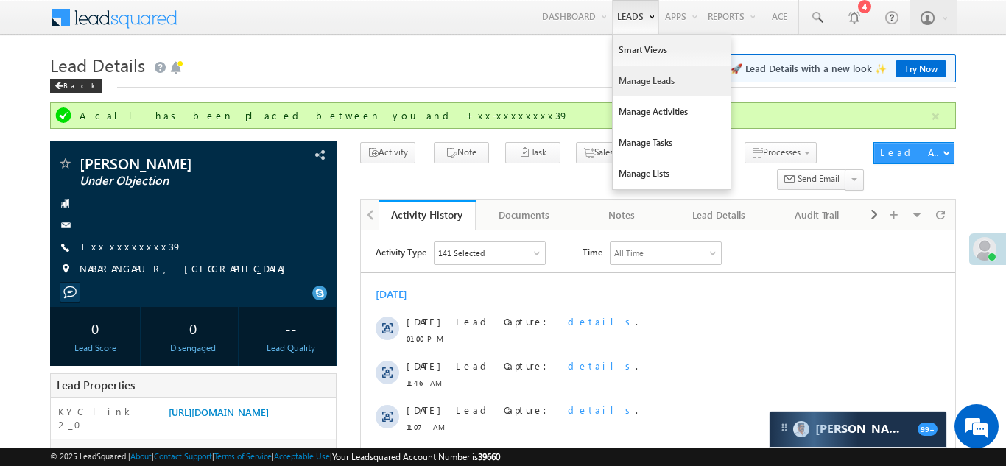
click at [642, 81] on link "Manage Leads" at bounding box center [672, 81] width 118 height 31
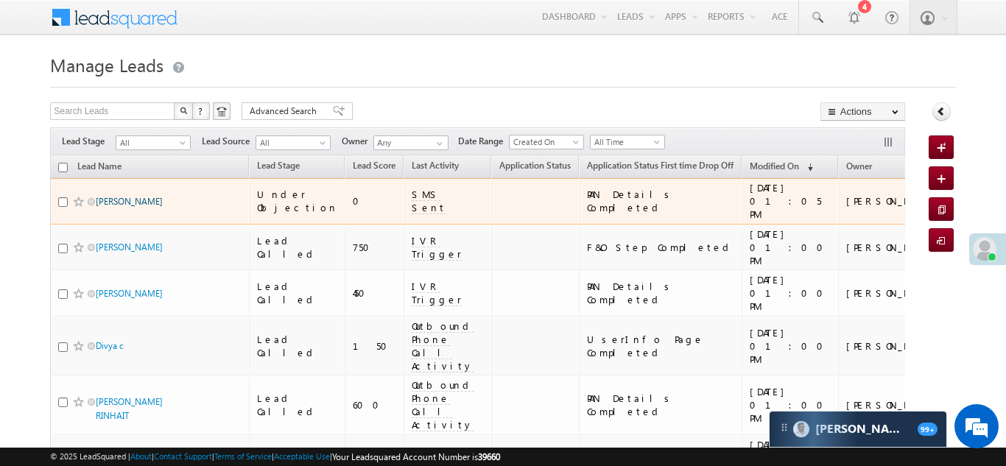
click at [139, 196] on link "[PERSON_NAME]" at bounding box center [129, 201] width 67 height 11
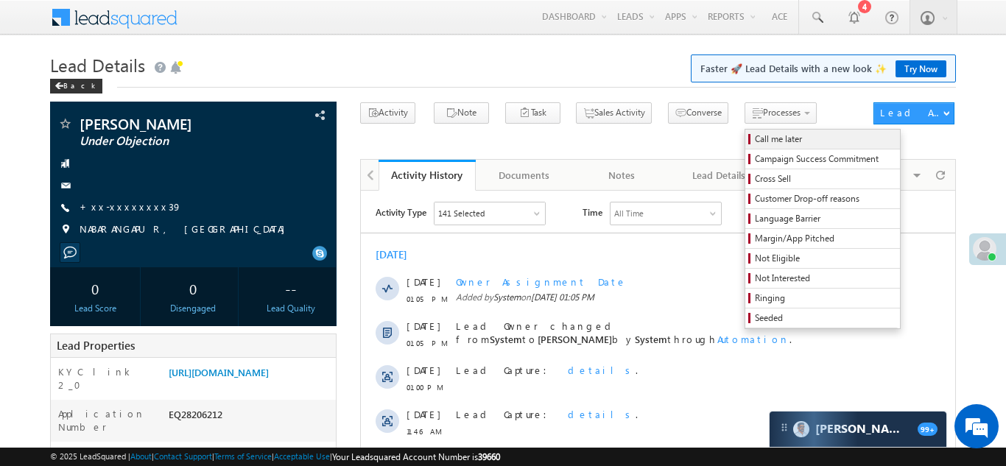
click at [755, 142] on span "Call me later" at bounding box center [825, 139] width 140 height 13
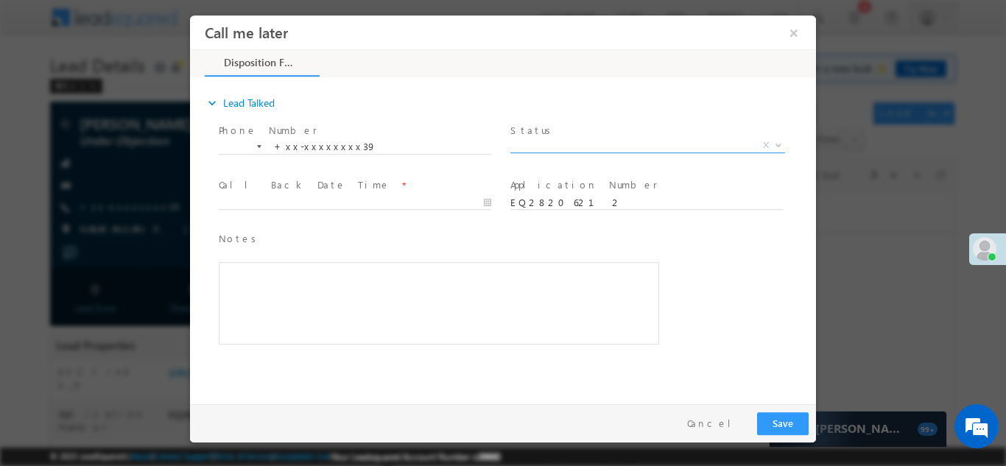
click at [596, 143] on span "X" at bounding box center [648, 145] width 275 height 15
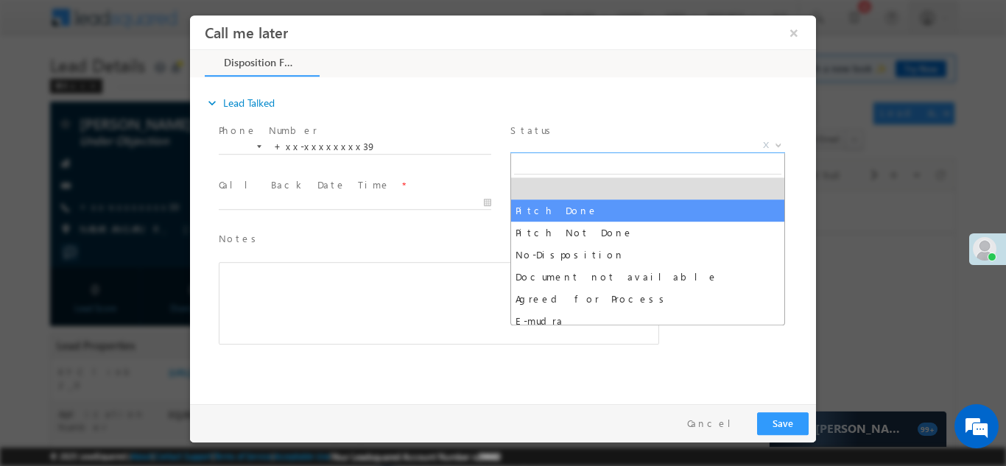
select select "Pitch Done"
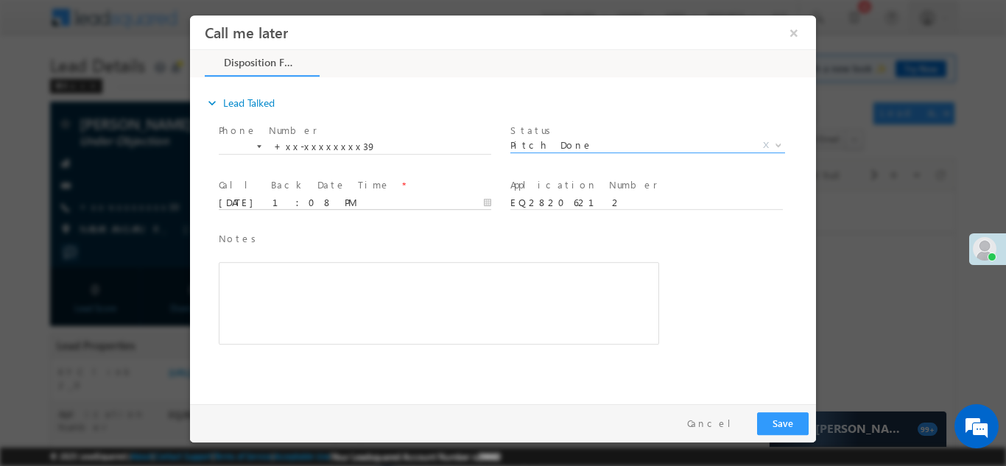
click at [354, 201] on input "09/02/25 1:08 PM" at bounding box center [355, 202] width 273 height 15
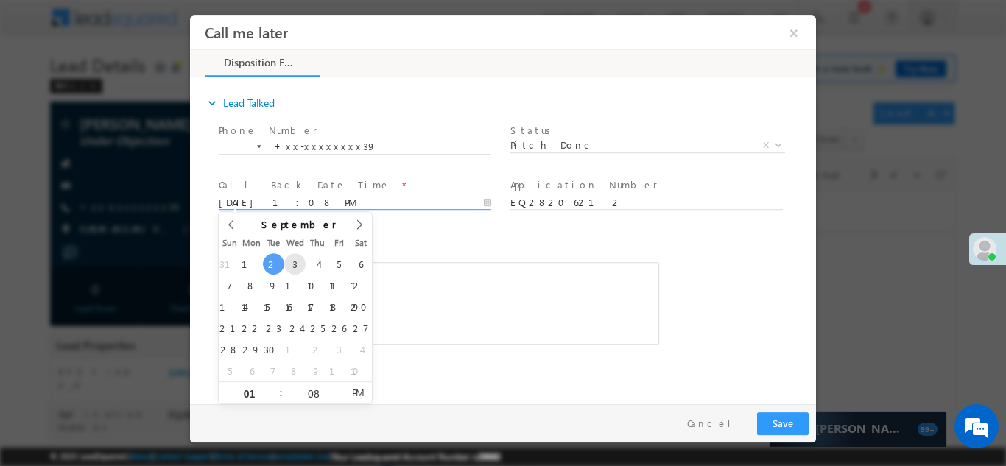
type input "09/03/25 1:08 PM"
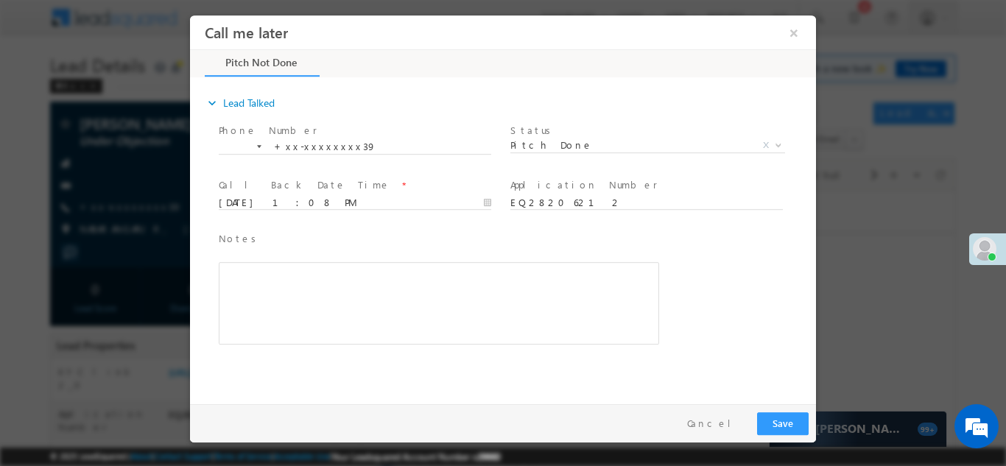
click at [434, 238] on span "Notes *" at bounding box center [428, 239] width 418 height 16
click at [765, 451] on div "© 2025 LeadSquared | About | Contact Support | Terms of Service | Acceptable Us…" at bounding box center [502, 457] width 905 height 14
click at [772, 424] on button "Save" at bounding box center [783, 423] width 52 height 23
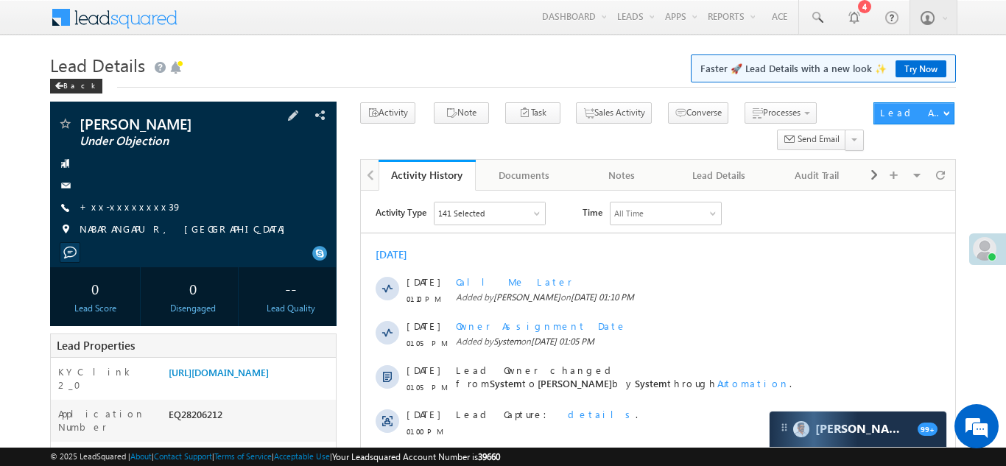
click at [165, 194] on div "Basanta Kumar thakur Under Objection +xx-xxxxxxxx39" at bounding box center [193, 180] width 272 height 128
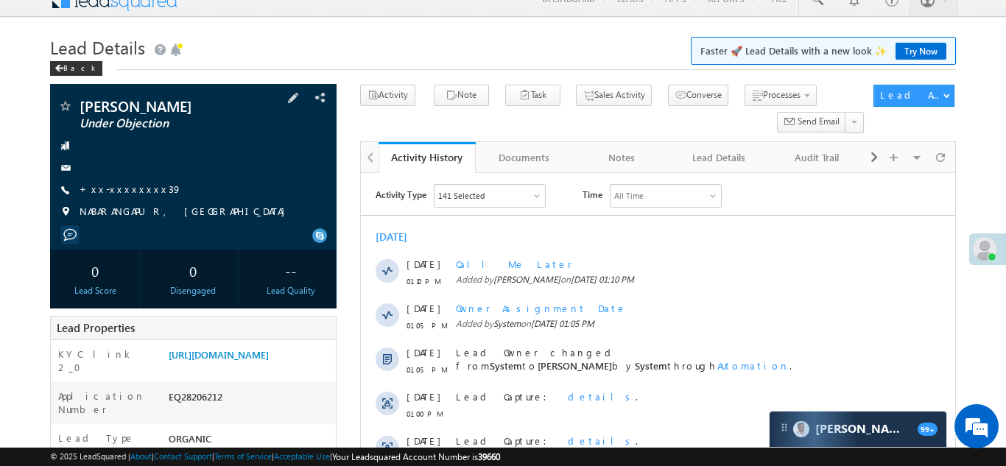
scroll to position [203, 0]
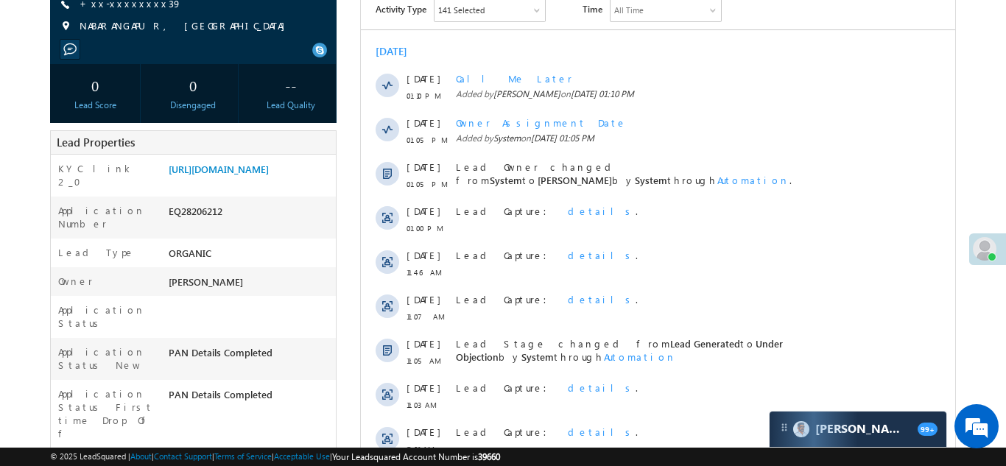
copy div "EQ28206212"
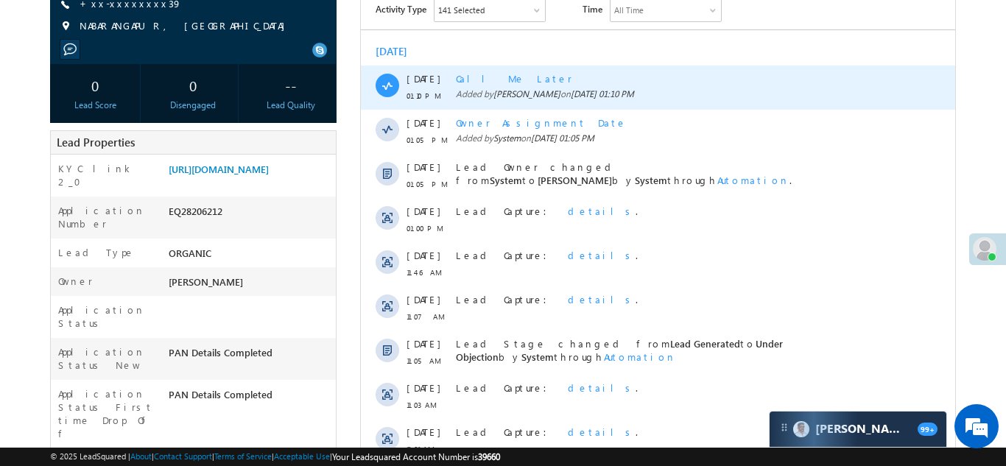
scroll to position [0, 0]
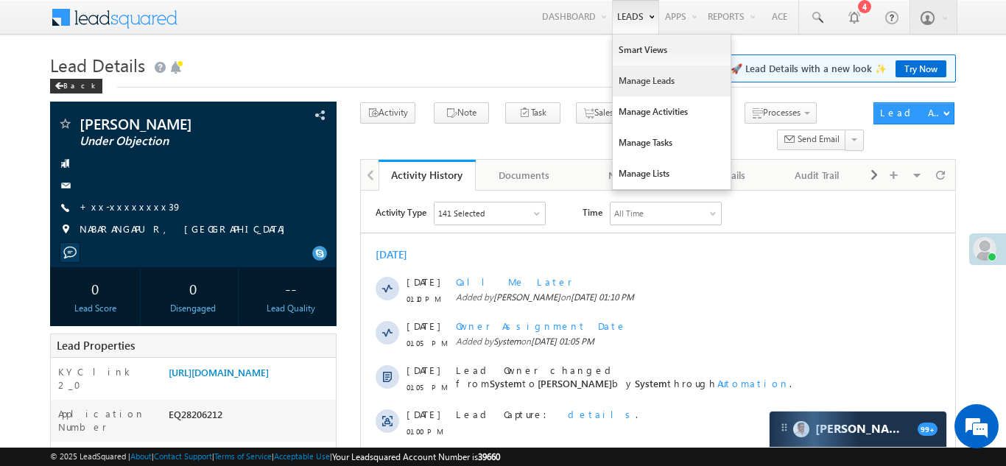
click at [641, 81] on link "Manage Leads" at bounding box center [672, 81] width 118 height 31
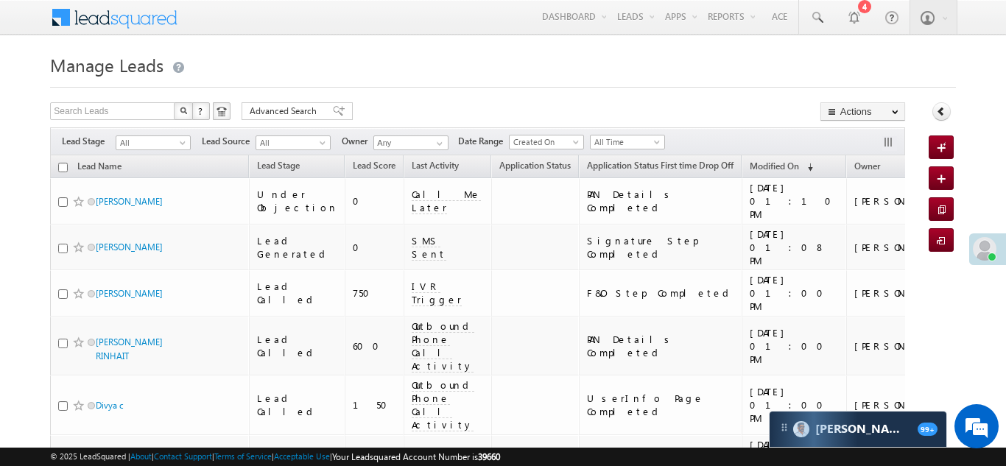
click at [641, 81] on div at bounding box center [502, 83] width 905 height 10
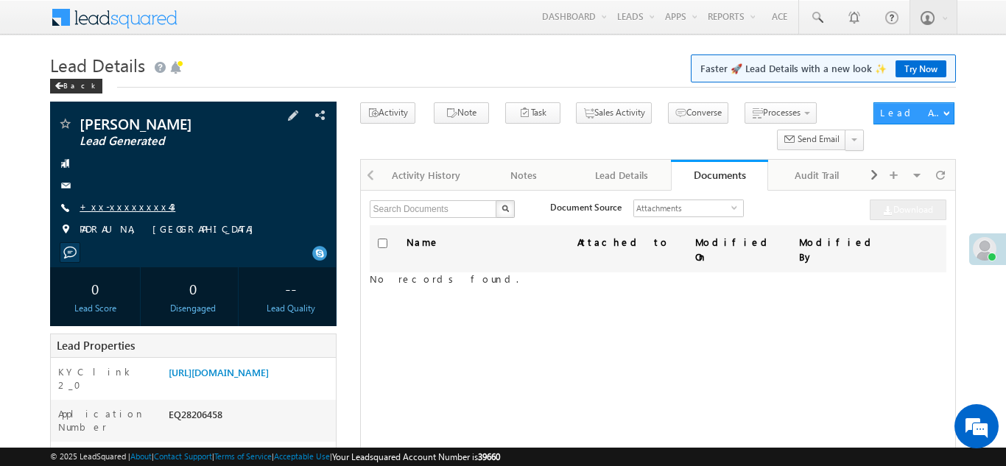
click at [120, 208] on link "+xx-xxxxxxxx43" at bounding box center [128, 206] width 96 height 13
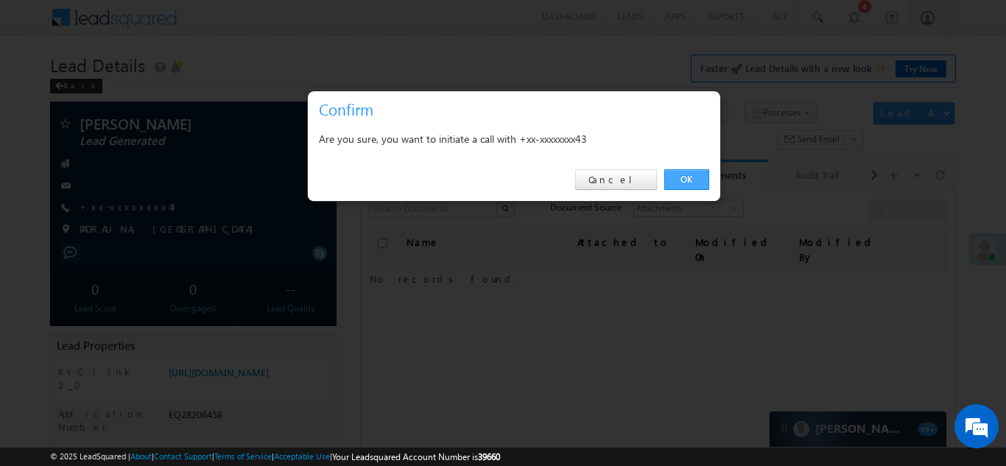
click at [682, 175] on link "OK" at bounding box center [687, 179] width 45 height 21
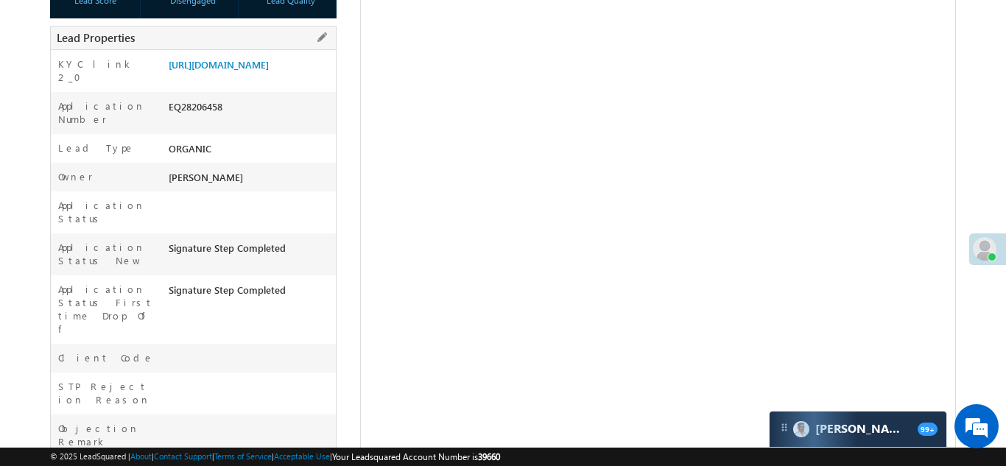
scroll to position [156, 0]
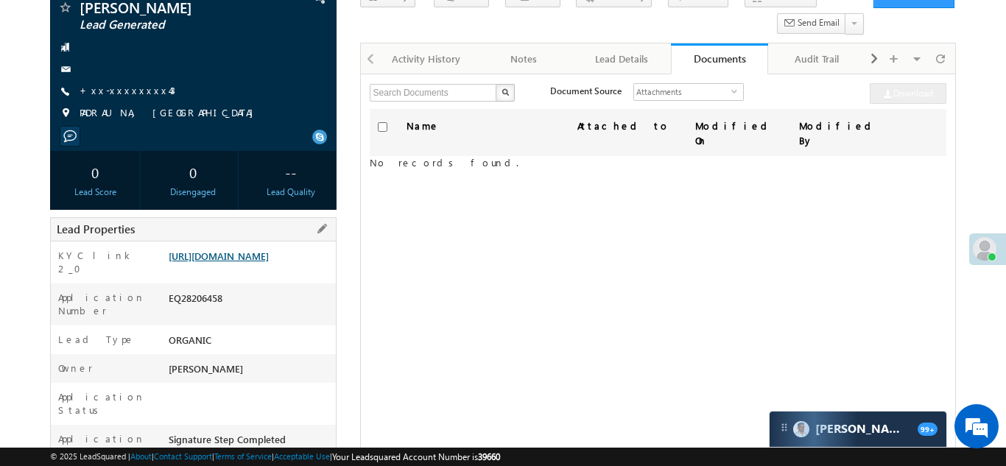
click at [234, 262] on link "https://angelbroking1-pk3em7sa.customui-test.leadsquared.com?leadId=dcfb421c-f1…" at bounding box center [219, 256] width 100 height 13
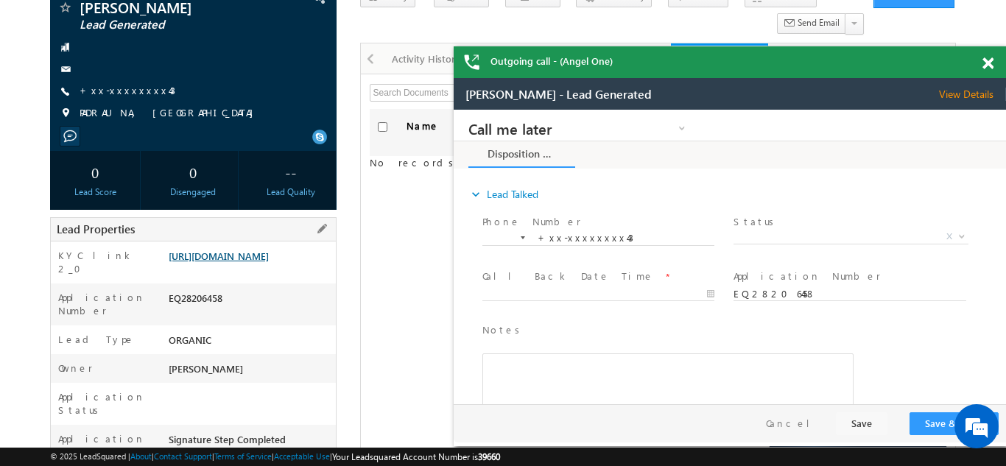
scroll to position [0, 0]
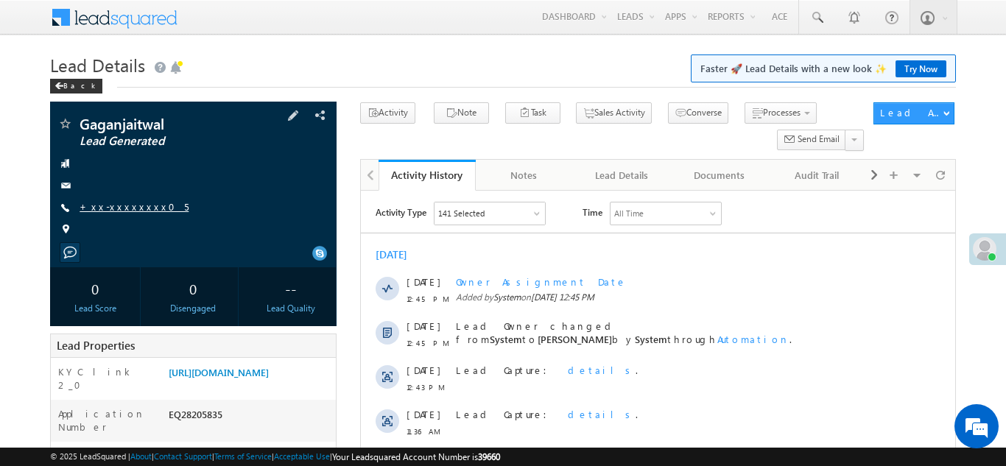
click at [109, 205] on link "+xx-xxxxxxxx05" at bounding box center [134, 206] width 109 height 13
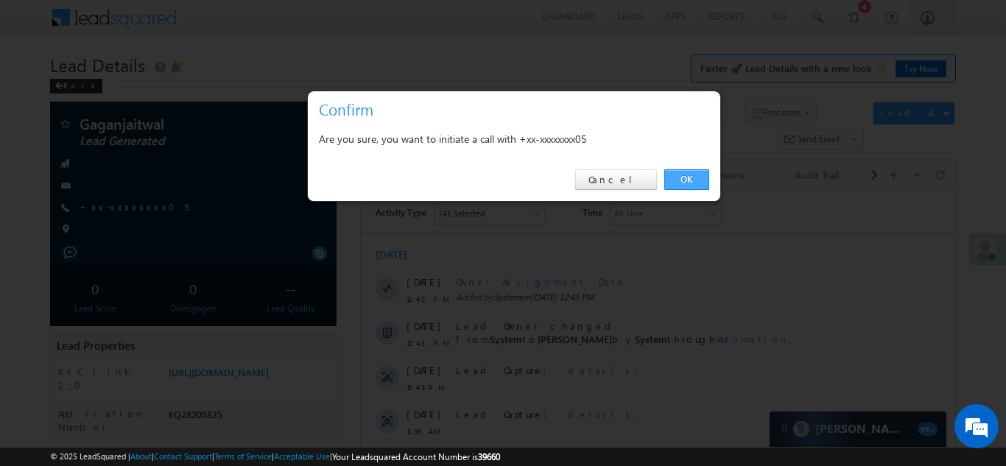
click at [689, 180] on link "OK" at bounding box center [687, 179] width 45 height 21
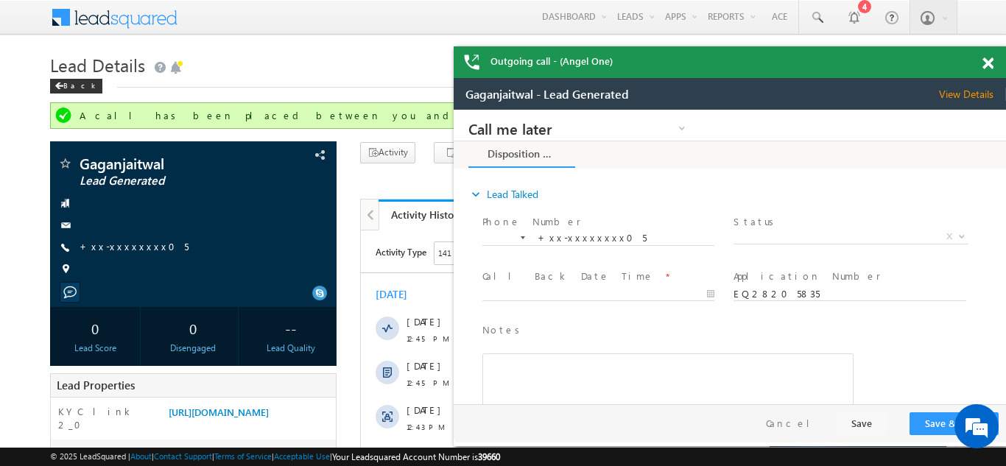
click at [989, 60] on span at bounding box center [988, 63] width 11 height 13
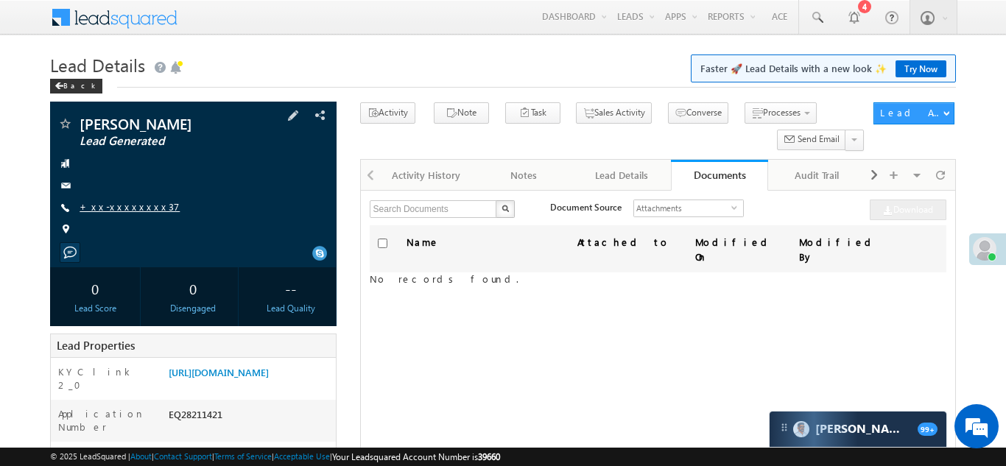
click at [110, 200] on link "+xx-xxxxxxxx37" at bounding box center [130, 206] width 100 height 13
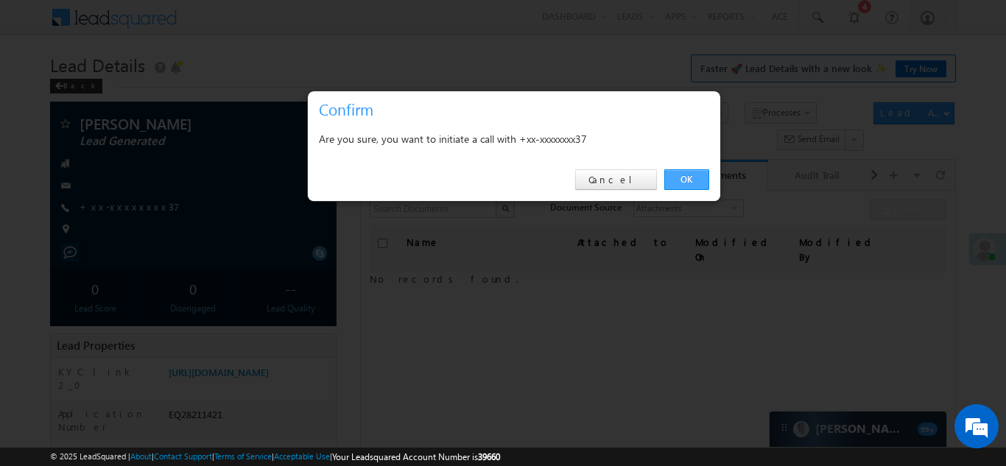
click at [682, 178] on link "OK" at bounding box center [687, 179] width 45 height 21
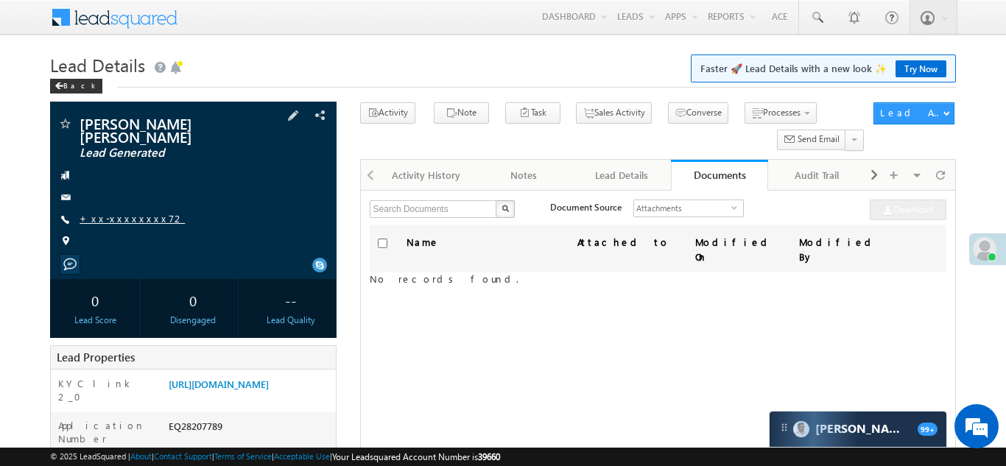
click at [122, 212] on link "+xx-xxxxxxxx72" at bounding box center [132, 218] width 105 height 13
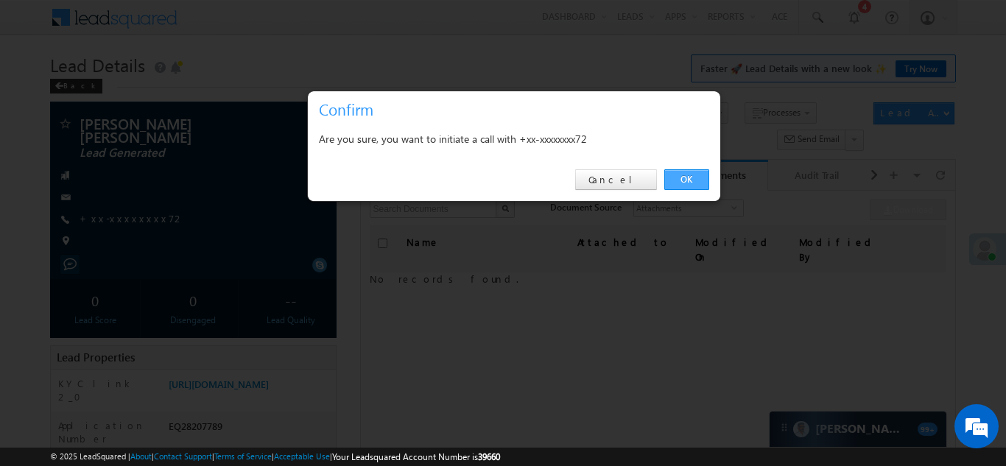
click at [698, 178] on link "OK" at bounding box center [687, 179] width 45 height 21
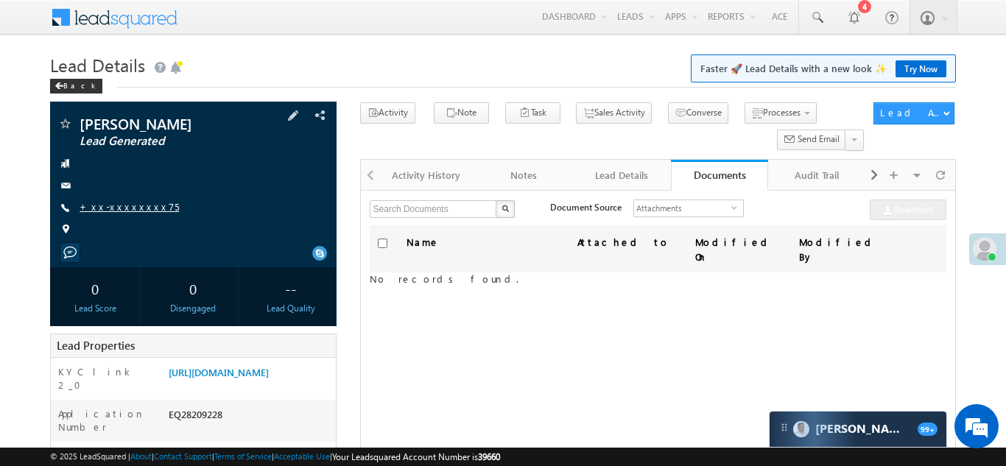
click at [115, 208] on link "+xx-xxxxxxxx75" at bounding box center [129, 206] width 99 height 13
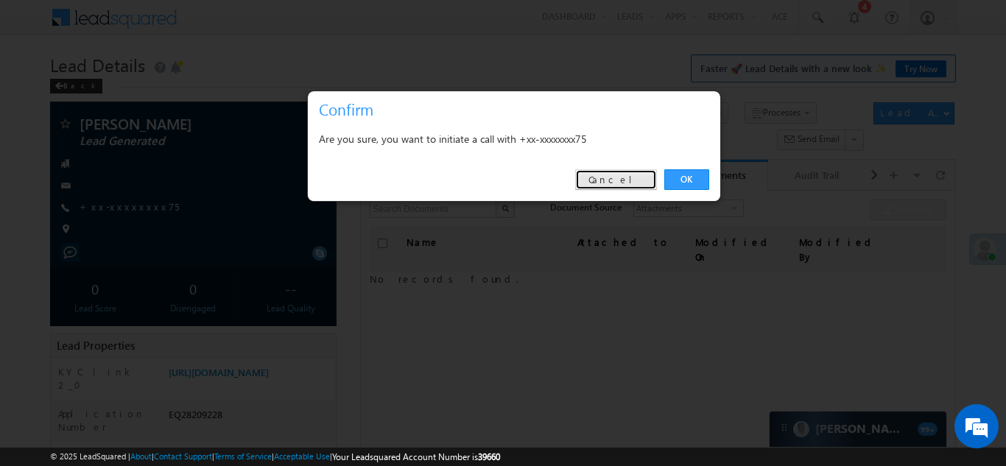
click at [628, 178] on link "Cancel" at bounding box center [616, 179] width 82 height 21
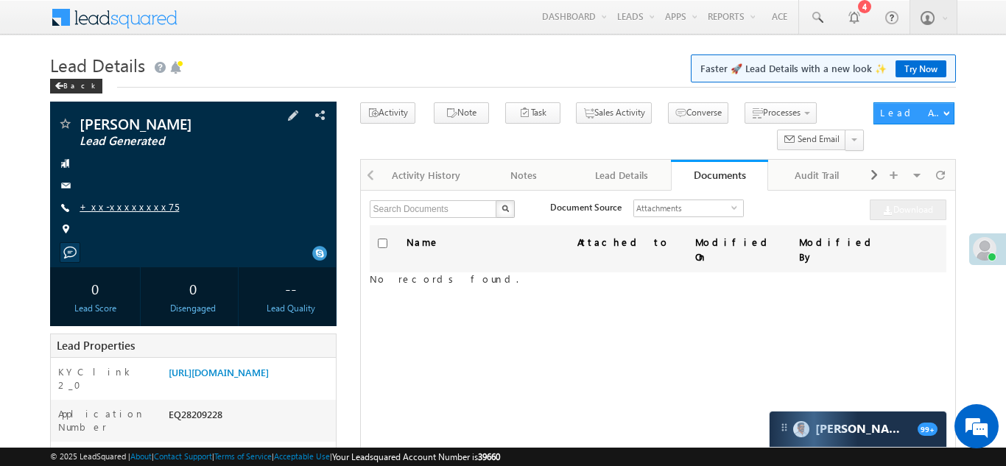
click at [111, 206] on link "+xx-xxxxxxxx75" at bounding box center [129, 206] width 99 height 13
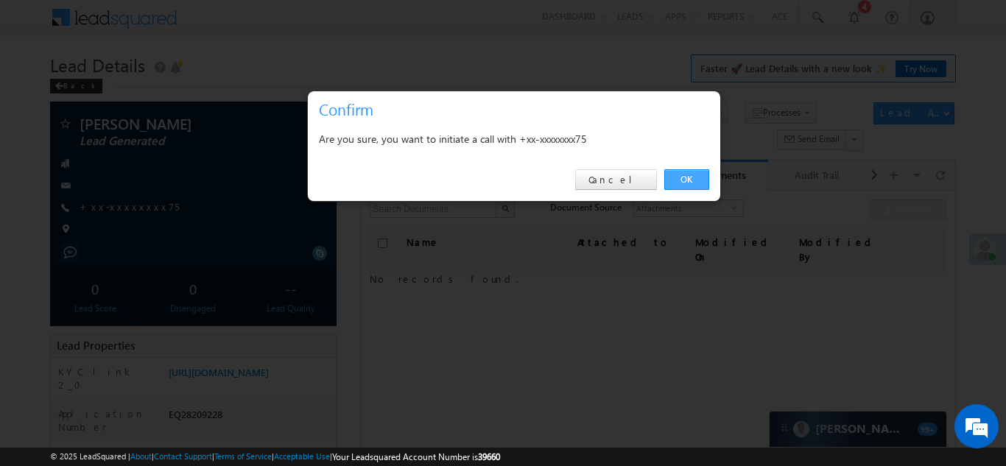
click at [679, 177] on link "OK" at bounding box center [687, 179] width 45 height 21
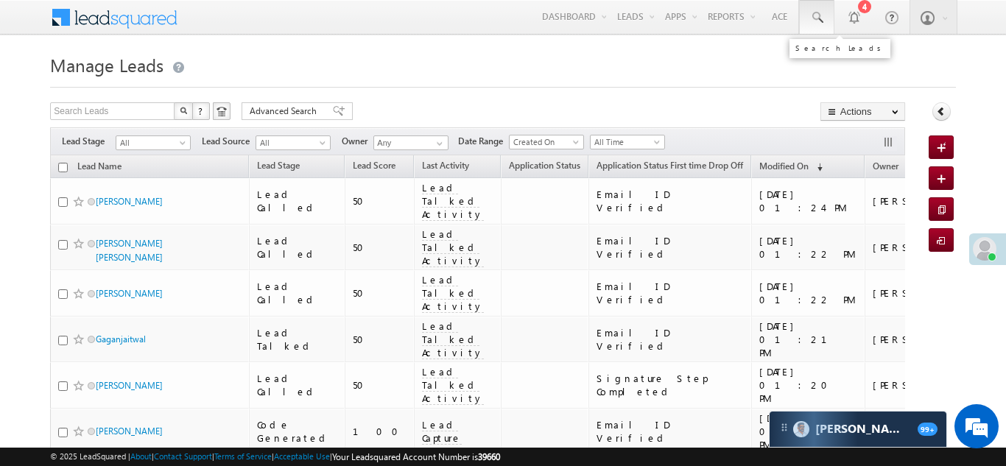
click at [810, 15] on span at bounding box center [817, 17] width 15 height 15
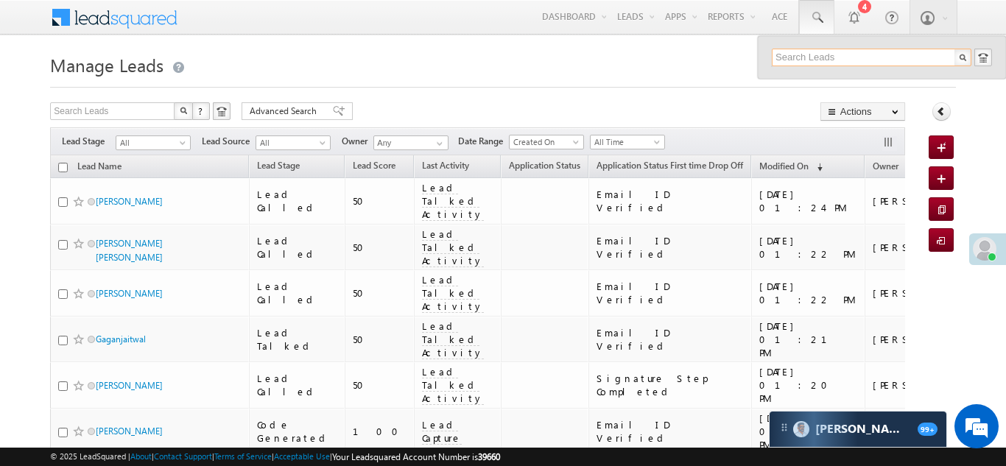
paste input "EQ26161190"
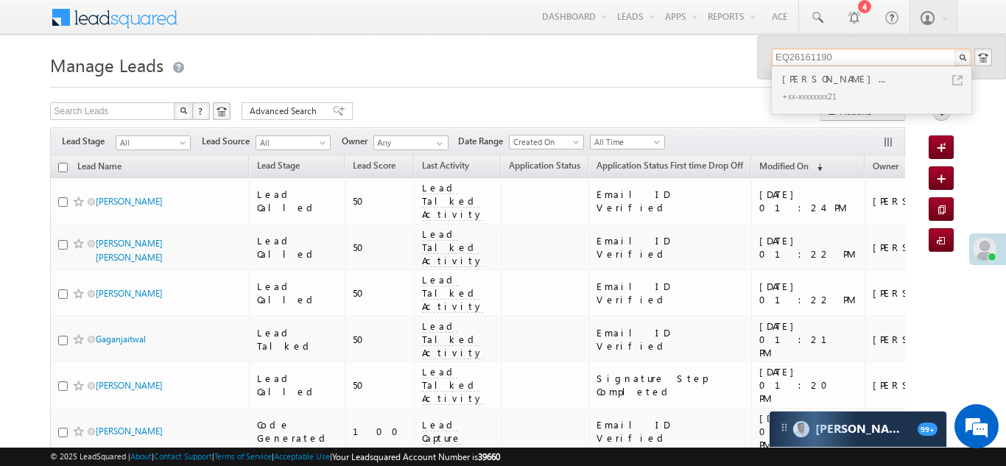
type input "EQ26161190"
click at [813, 19] on span at bounding box center [817, 17] width 15 height 15
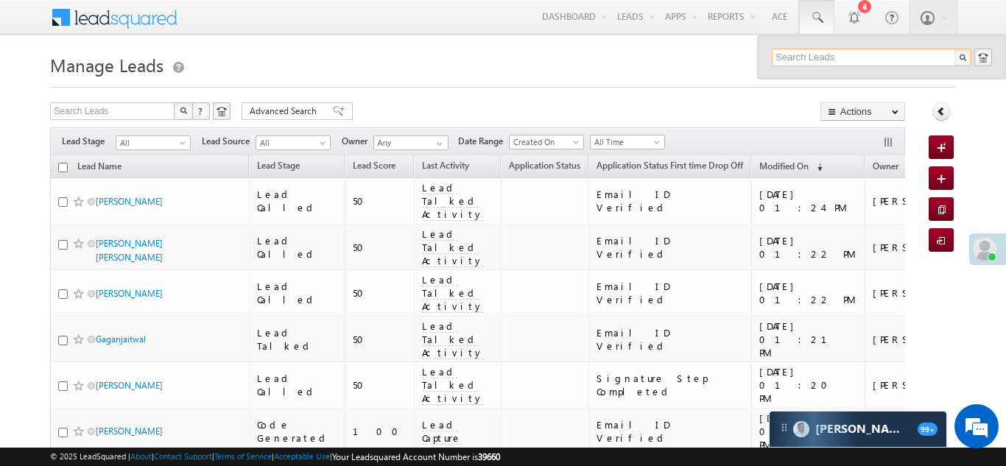
paste input "EQ28143106"
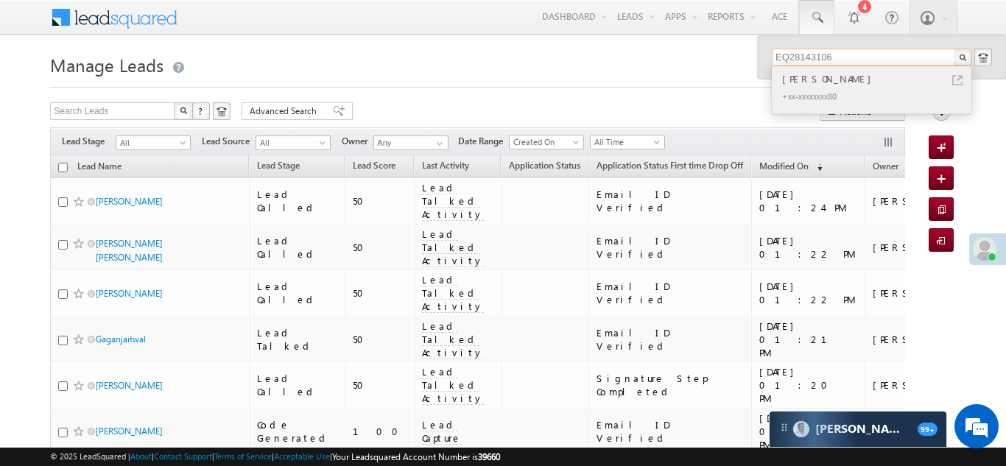
type input "EQ28143106"
click at [813, 87] on div "+xx-xxxxxxxx80" at bounding box center [877, 96] width 197 height 18
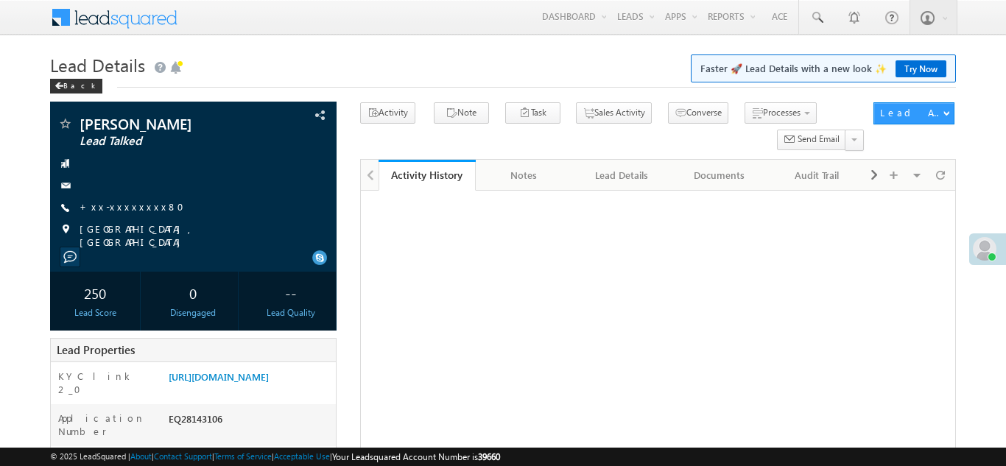
click at [120, 203] on link "+xx-xxxxxxxx80" at bounding box center [136, 206] width 113 height 13
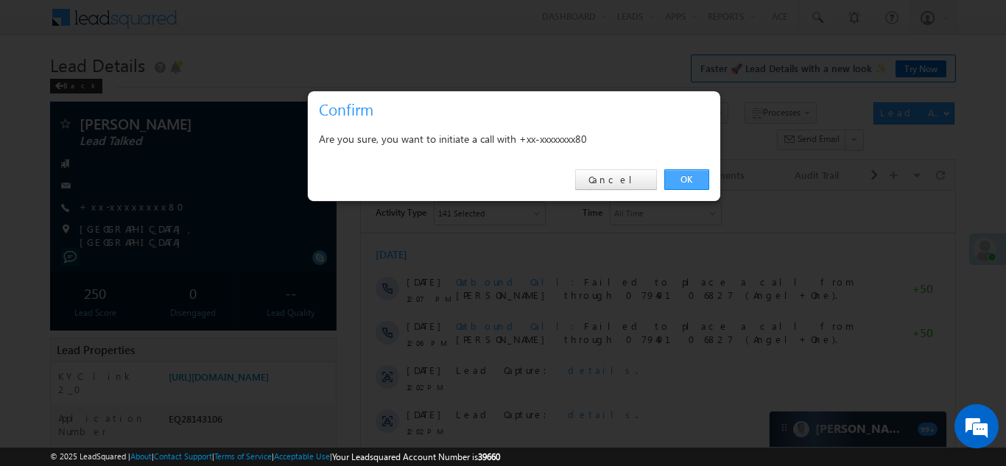
click at [683, 175] on link "OK" at bounding box center [687, 179] width 45 height 21
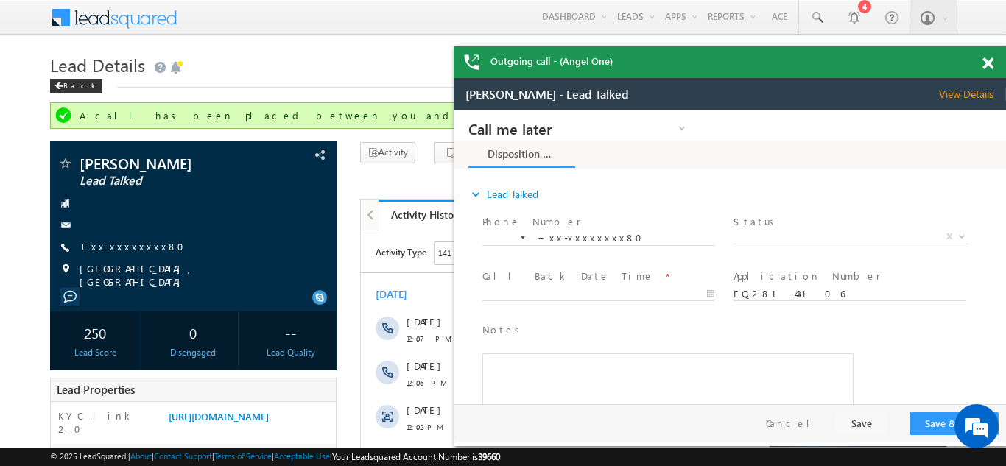
click at [984, 65] on span at bounding box center [988, 63] width 11 height 13
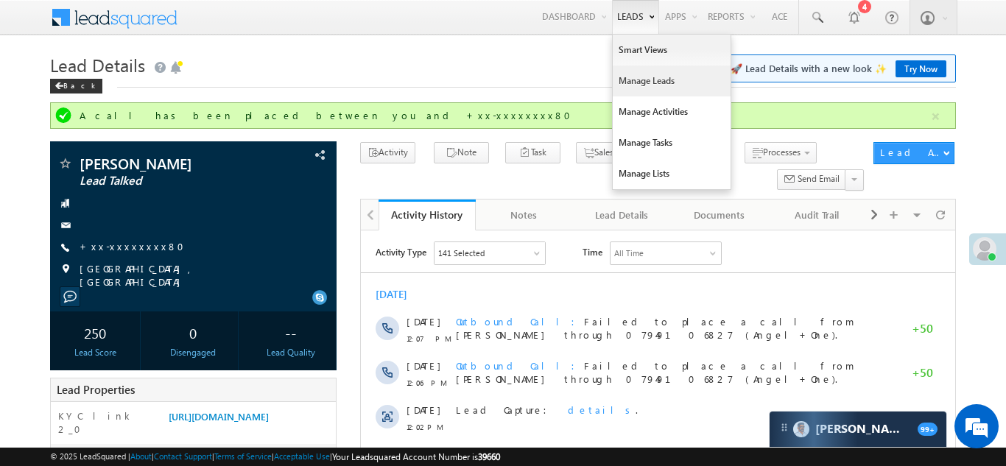
click at [623, 81] on link "Manage Leads" at bounding box center [672, 81] width 118 height 31
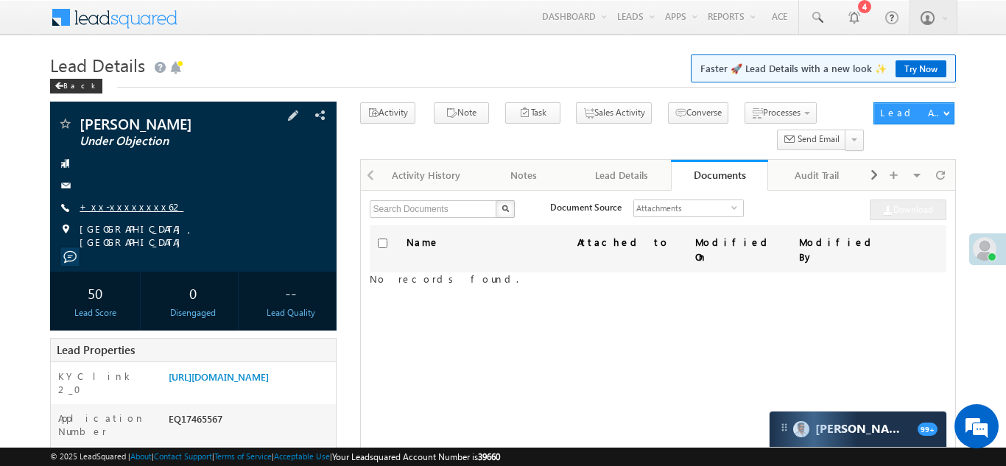
click at [108, 204] on link "+xx-xxxxxxxx62" at bounding box center [132, 206] width 104 height 13
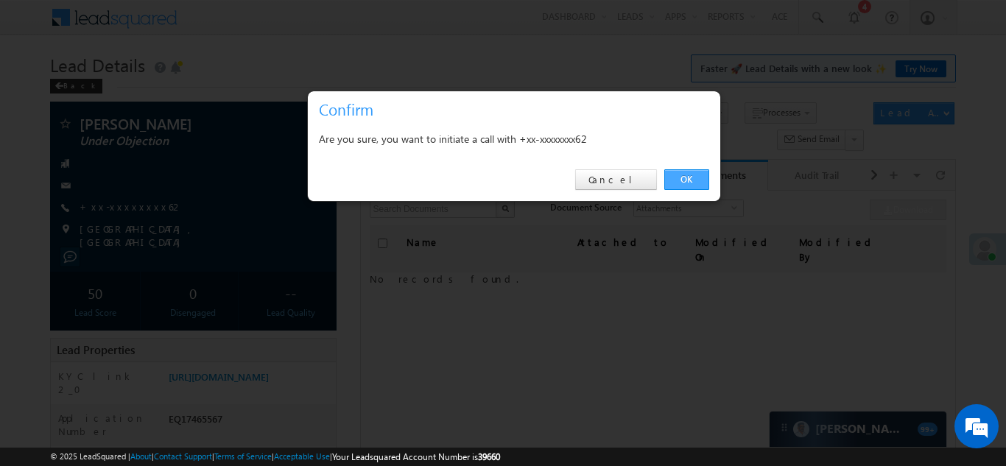
click at [681, 181] on link "OK" at bounding box center [687, 179] width 45 height 21
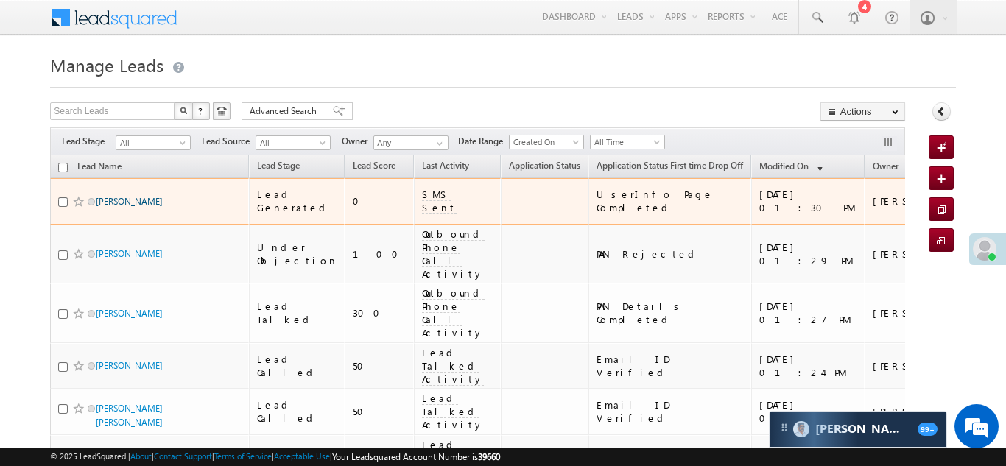
click at [112, 196] on link "[PERSON_NAME]" at bounding box center [129, 201] width 67 height 11
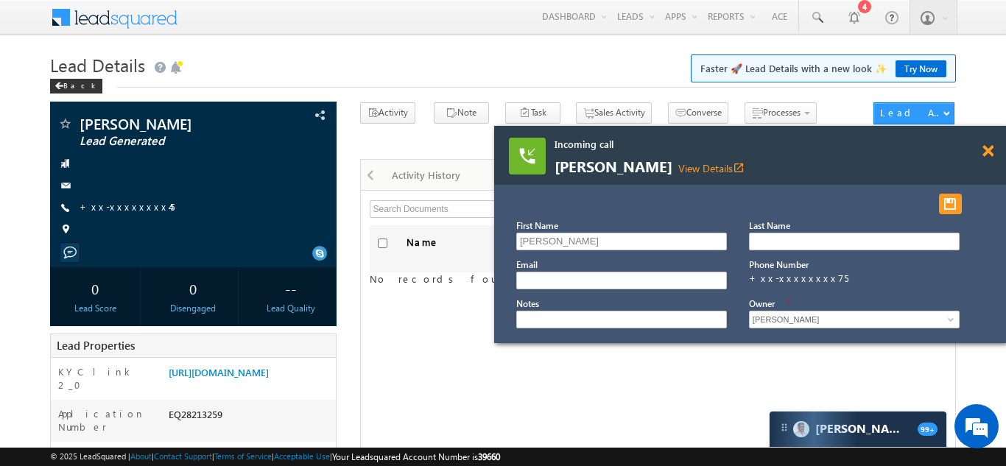
click at [984, 153] on span at bounding box center [988, 151] width 11 height 13
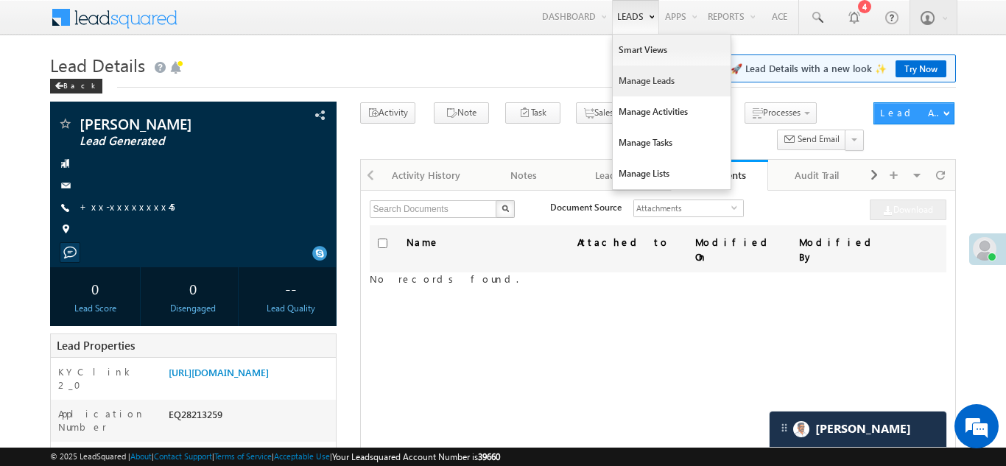
click at [635, 83] on link "Manage Leads" at bounding box center [672, 81] width 118 height 31
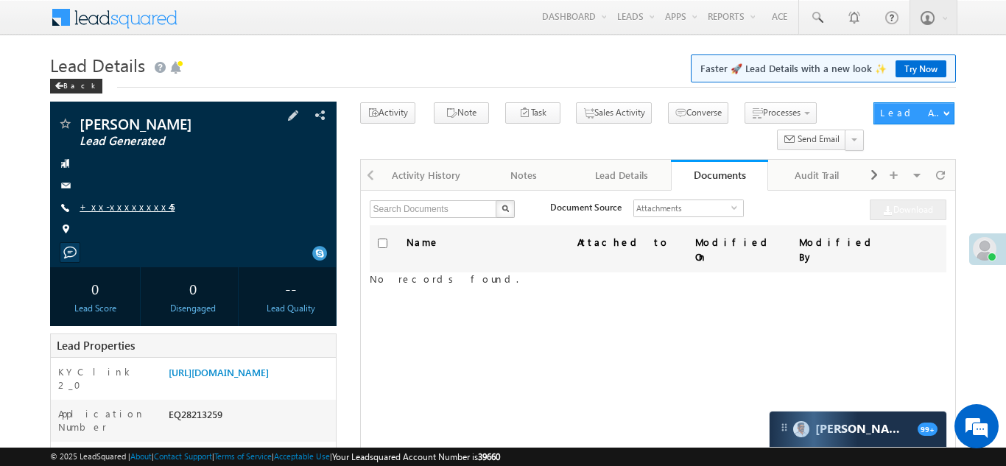
click at [131, 206] on link "+xx-xxxxxxxx45" at bounding box center [127, 206] width 95 height 13
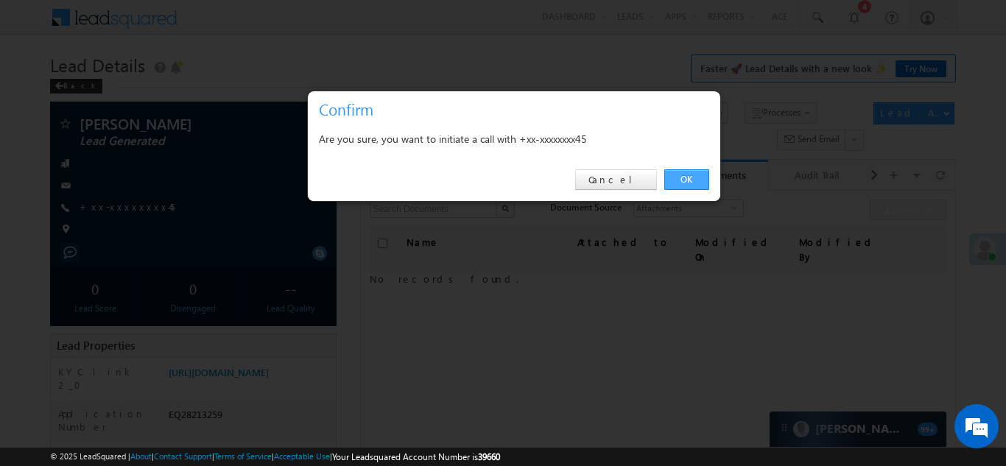
click at [684, 174] on link "OK" at bounding box center [687, 179] width 45 height 21
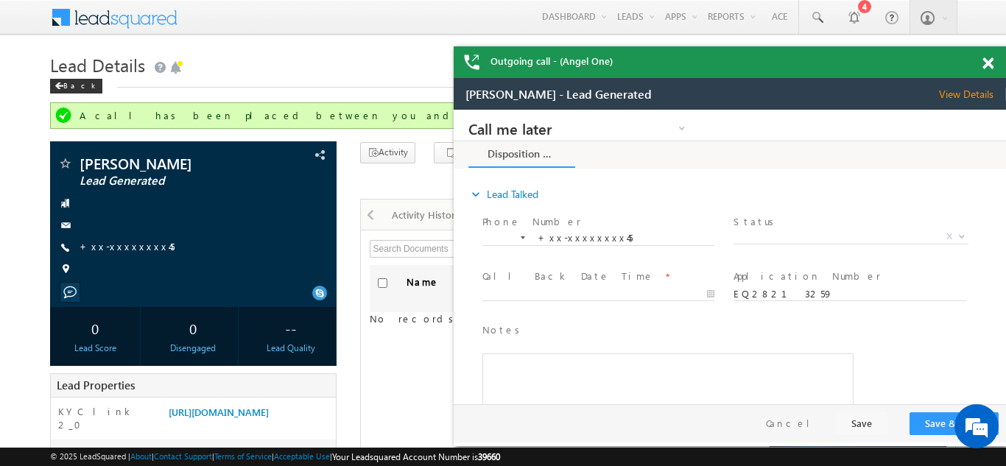
click at [988, 62] on span at bounding box center [988, 63] width 11 height 13
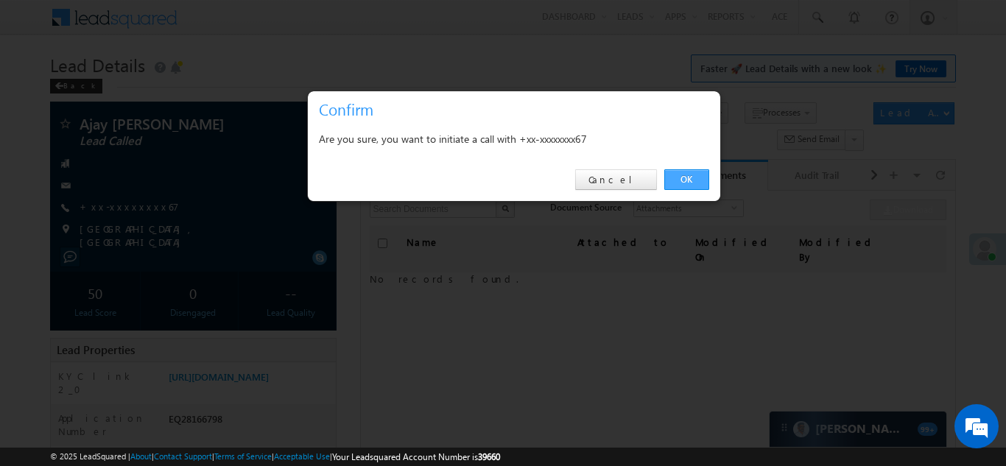
click at [687, 176] on link "OK" at bounding box center [687, 179] width 45 height 21
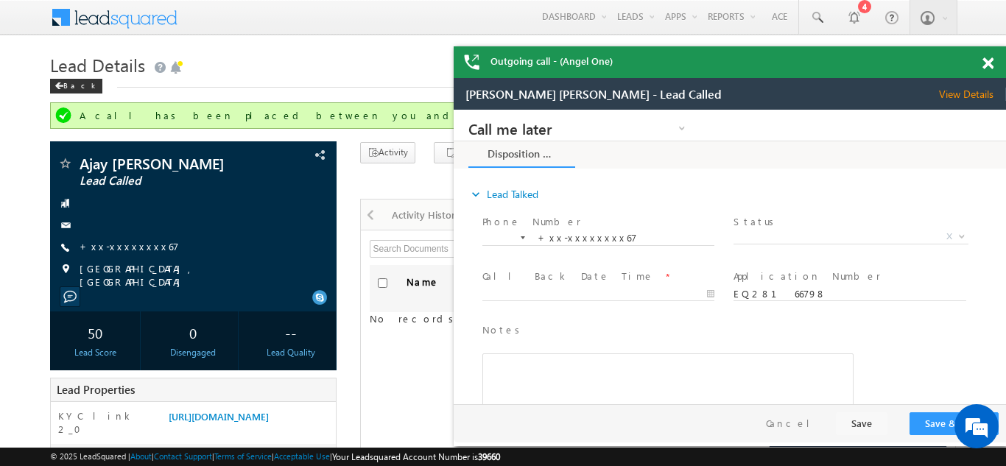
click at [983, 64] on span at bounding box center [988, 63] width 11 height 13
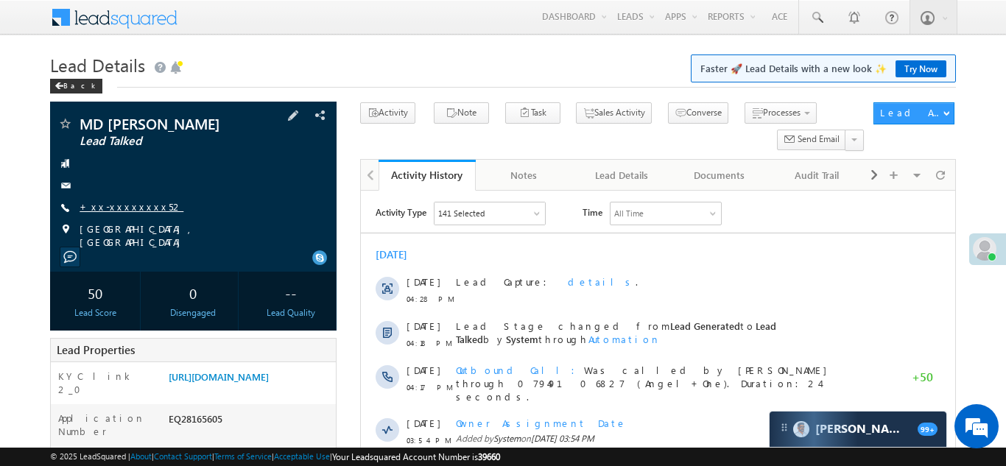
click at [113, 208] on link "+xx-xxxxxxxx52" at bounding box center [132, 206] width 104 height 13
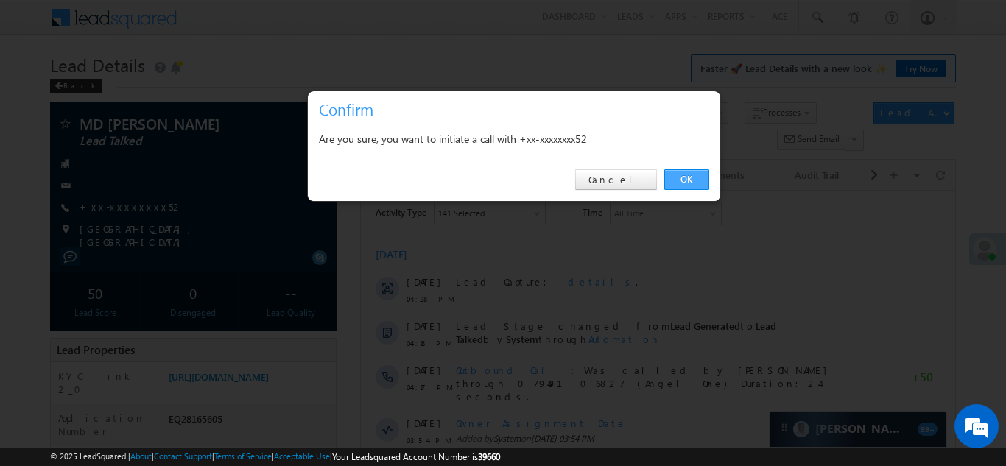
click at [676, 175] on link "OK" at bounding box center [687, 179] width 45 height 21
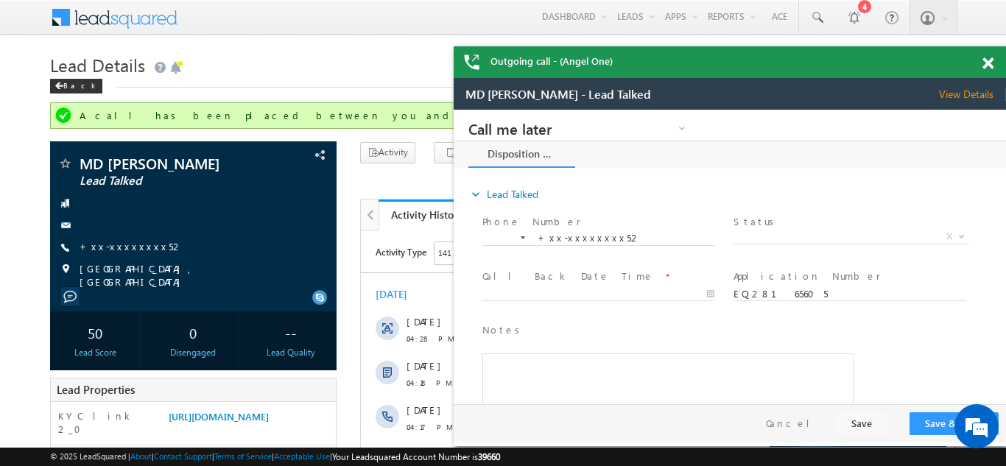
click at [987, 61] on span at bounding box center [988, 63] width 11 height 13
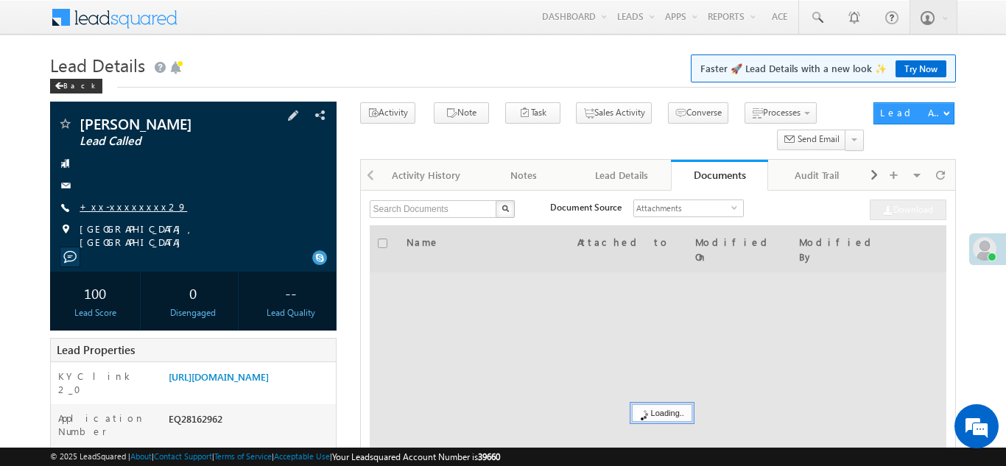
click at [125, 211] on link "+xx-xxxxxxxx29" at bounding box center [134, 206] width 108 height 13
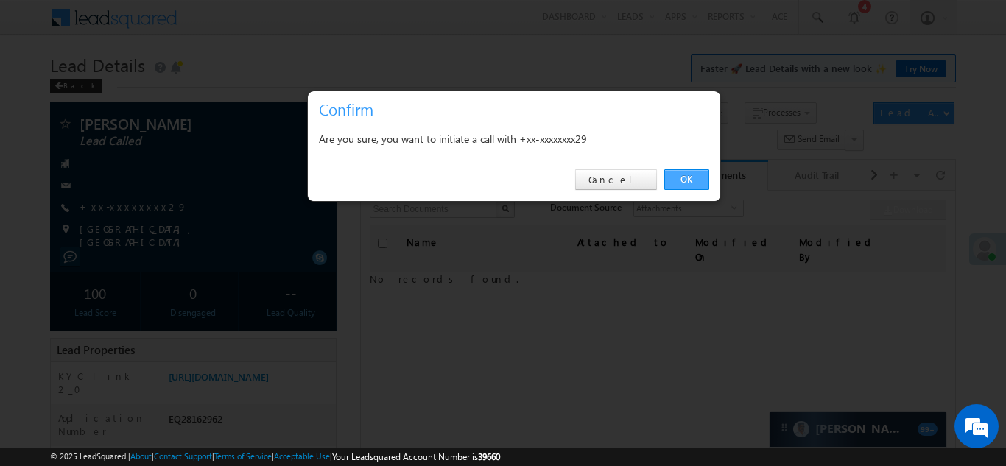
click at [687, 178] on link "OK" at bounding box center [687, 179] width 45 height 21
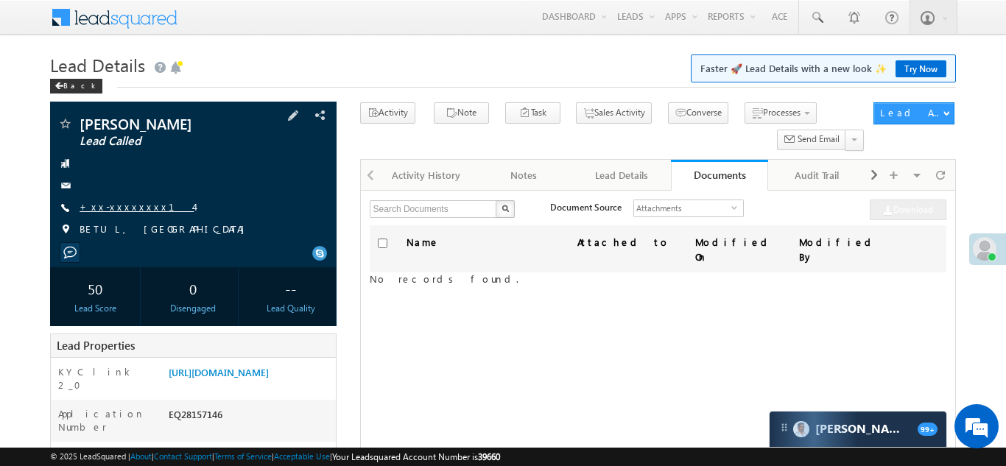
click at [124, 208] on link "+xx-xxxxxxxx14" at bounding box center [137, 206] width 114 height 13
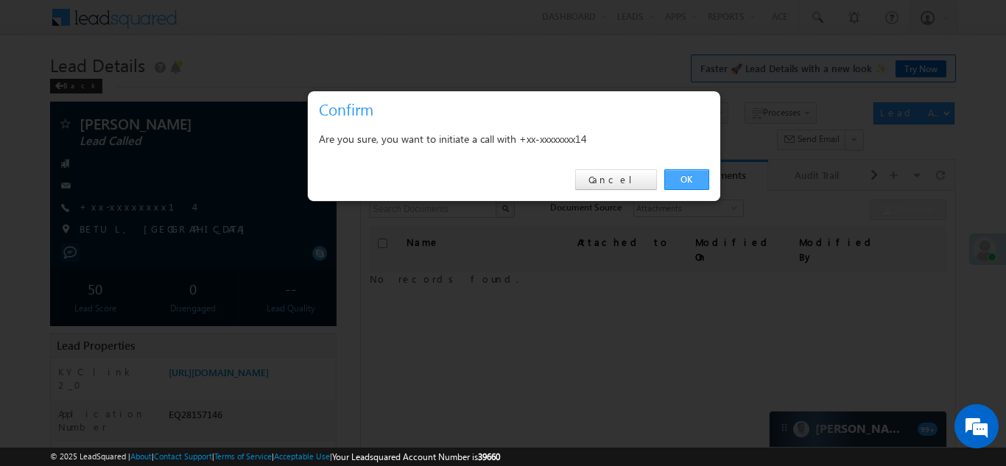
click at [682, 181] on link "OK" at bounding box center [687, 179] width 45 height 21
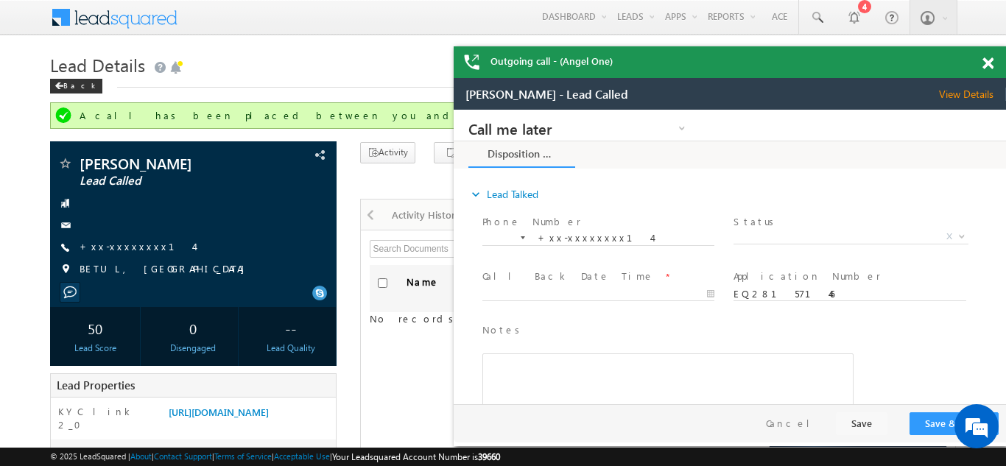
click at [987, 62] on span at bounding box center [988, 63] width 11 height 13
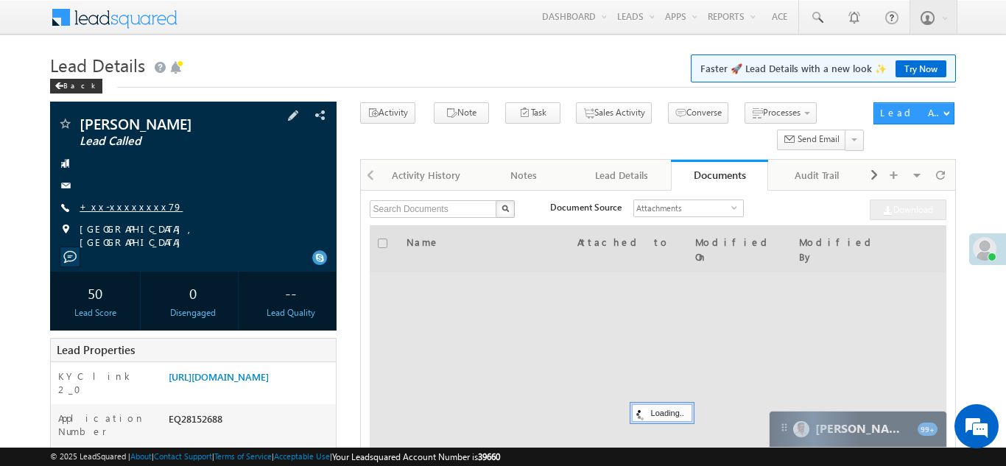
click at [108, 205] on link "+xx-xxxxxxxx79" at bounding box center [131, 206] width 103 height 13
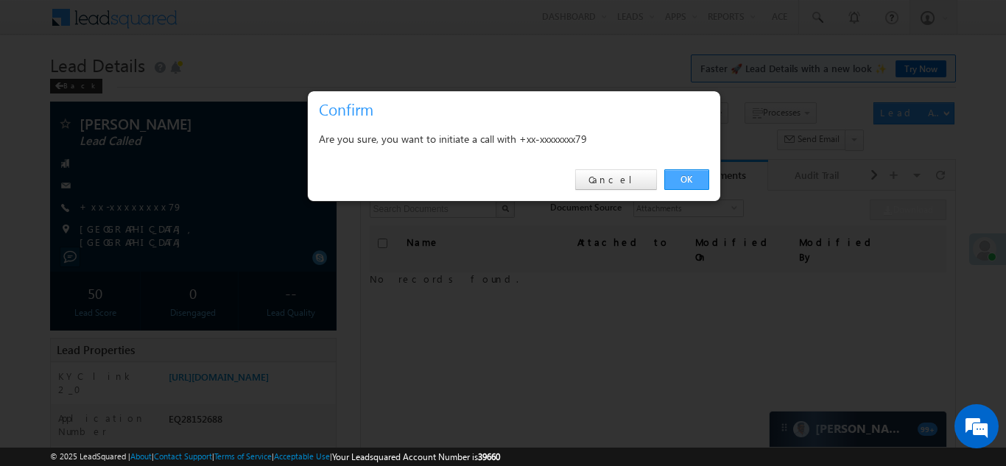
click at [686, 179] on link "OK" at bounding box center [687, 179] width 45 height 21
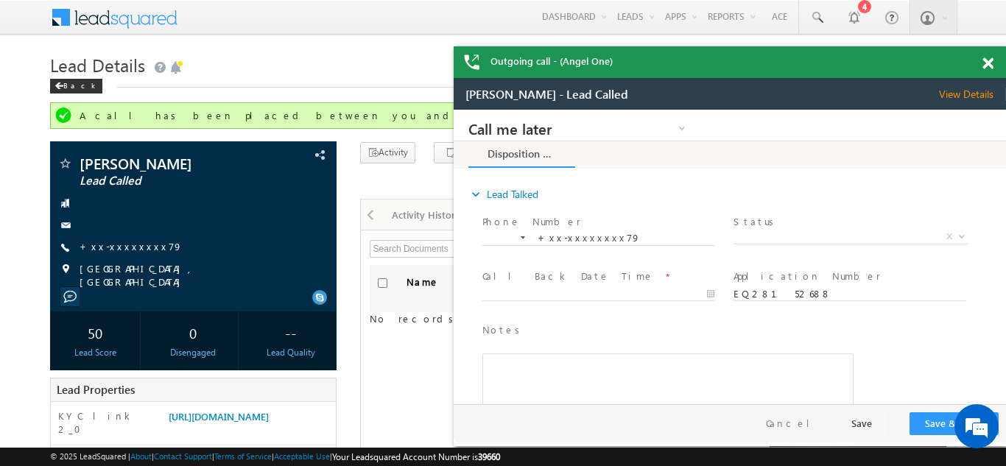
click at [989, 60] on span at bounding box center [988, 63] width 11 height 13
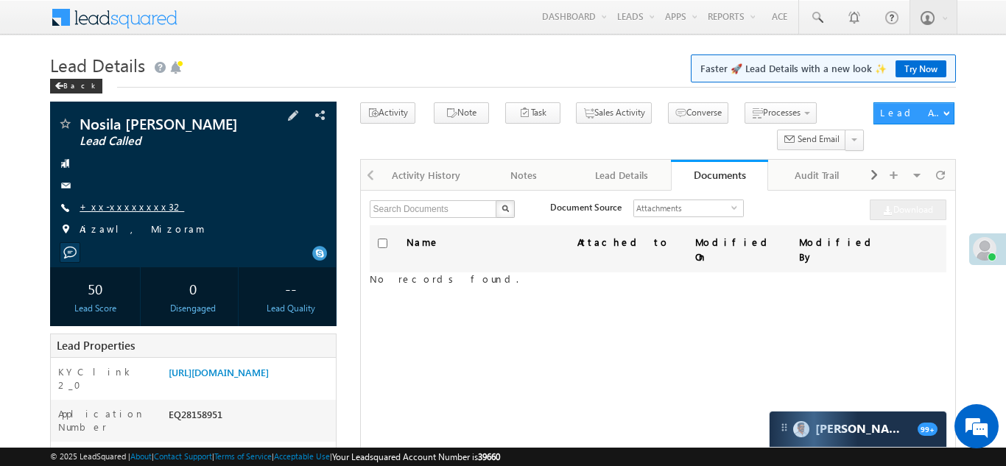
click at [115, 204] on link "+xx-xxxxxxxx32" at bounding box center [132, 206] width 105 height 13
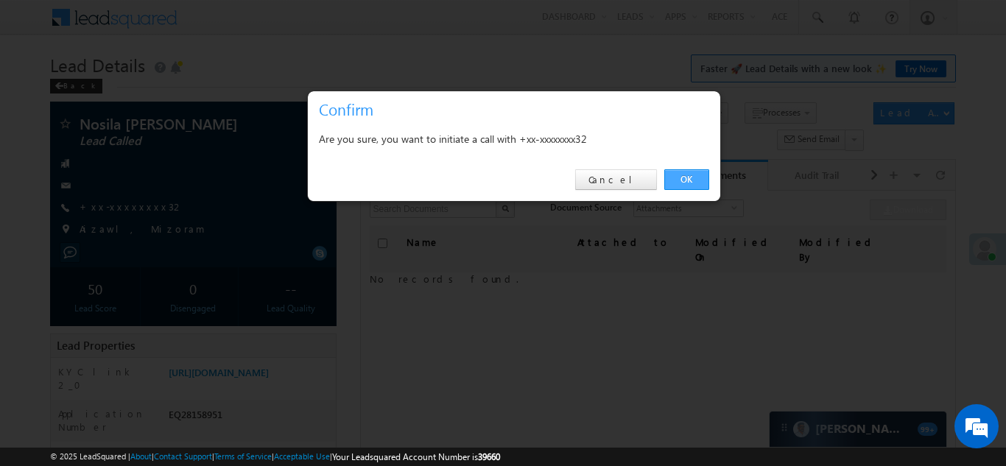
click at [692, 182] on link "OK" at bounding box center [687, 179] width 45 height 21
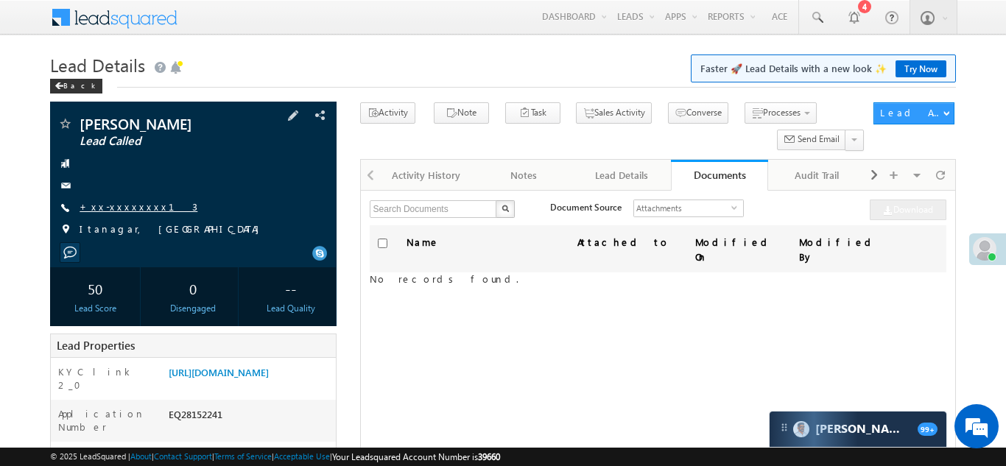
click at [115, 203] on link "+xx-xxxxxxxx13" at bounding box center [139, 206] width 118 height 13
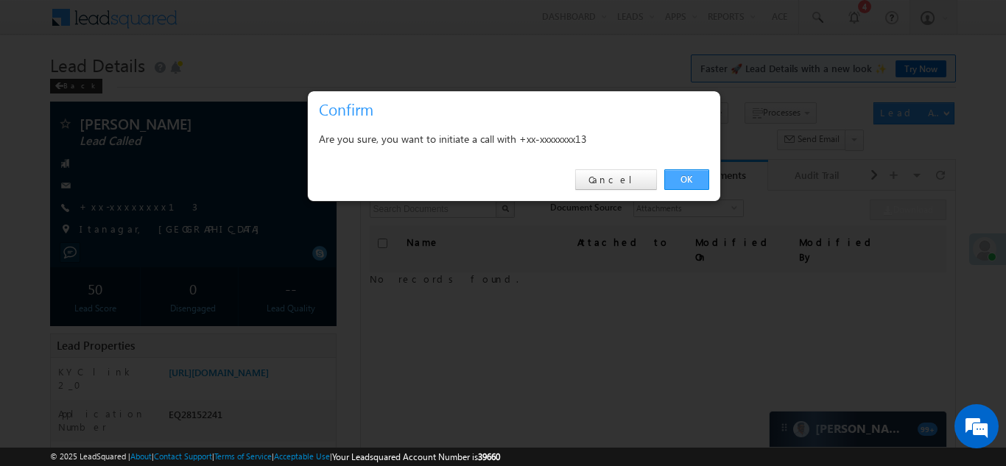
click at [687, 177] on link "OK" at bounding box center [687, 179] width 45 height 21
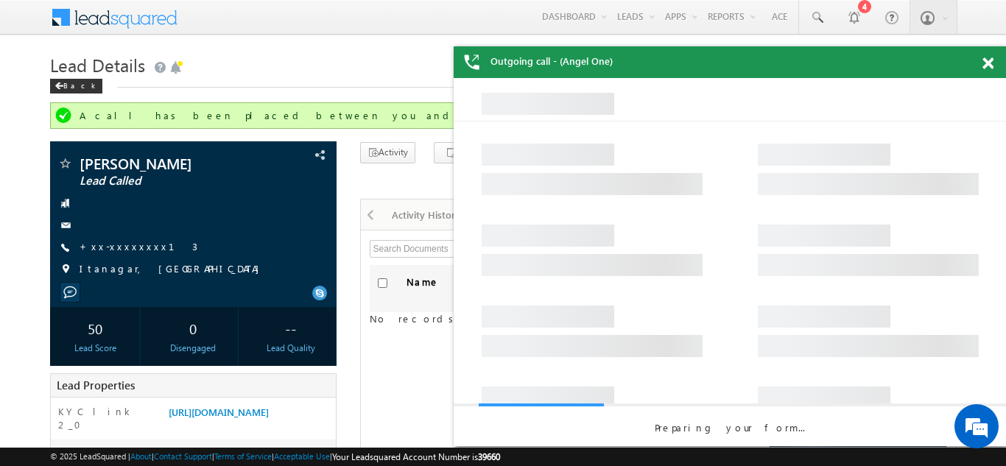
click at [392, 385] on div "Name Attached to Modified On Modified By No records found." at bounding box center [658, 449] width 577 height 368
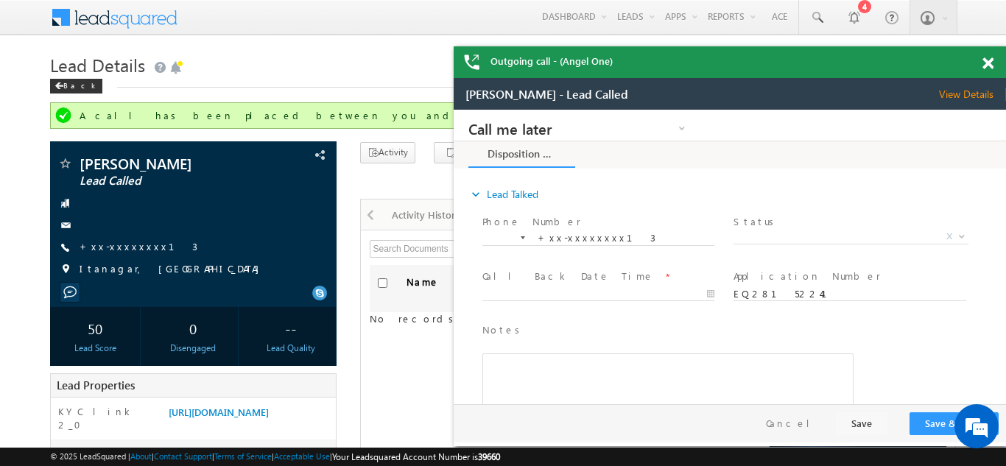
click at [988, 62] on span at bounding box center [988, 63] width 11 height 13
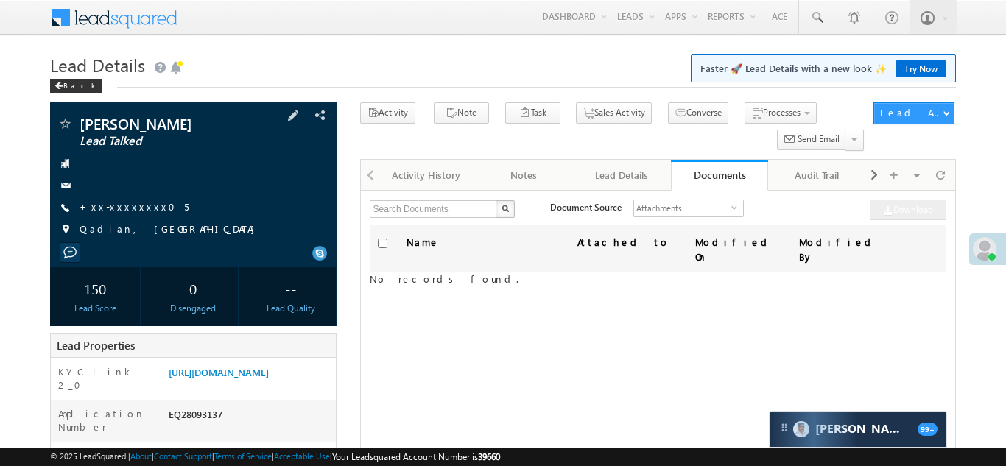
click at [122, 198] on div "sahil sharma Lead Talked +xx-xxxxxxxx05" at bounding box center [193, 180] width 272 height 128
click at [127, 210] on link "+xx-xxxxxxxx05" at bounding box center [134, 206] width 109 height 13
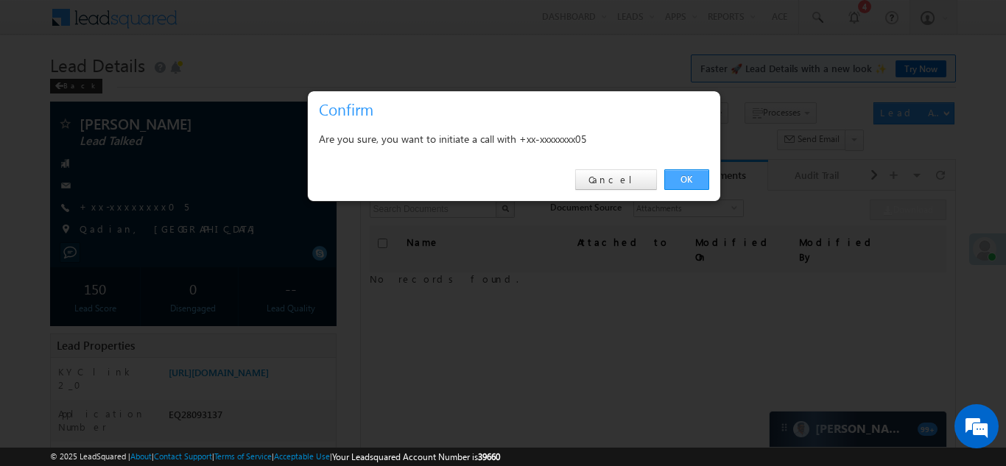
click at [684, 178] on link "OK" at bounding box center [687, 179] width 45 height 21
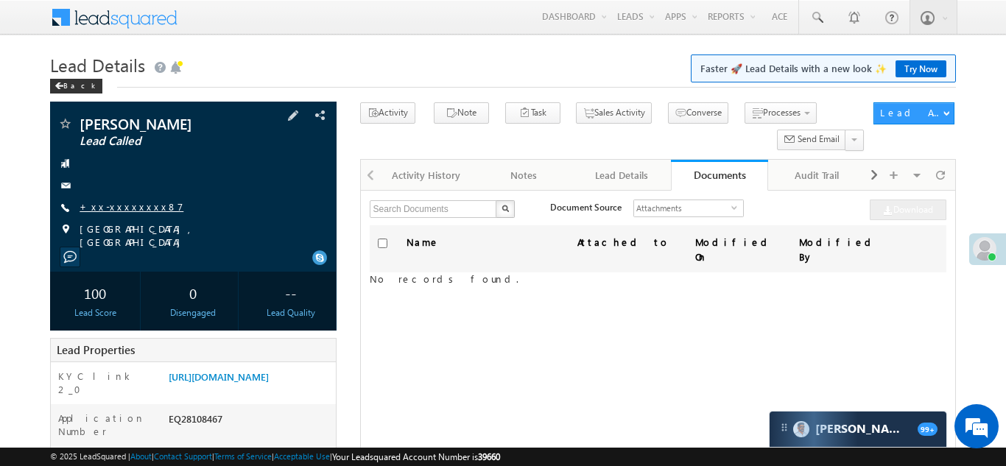
click at [111, 211] on link "+xx-xxxxxxxx87" at bounding box center [132, 206] width 104 height 13
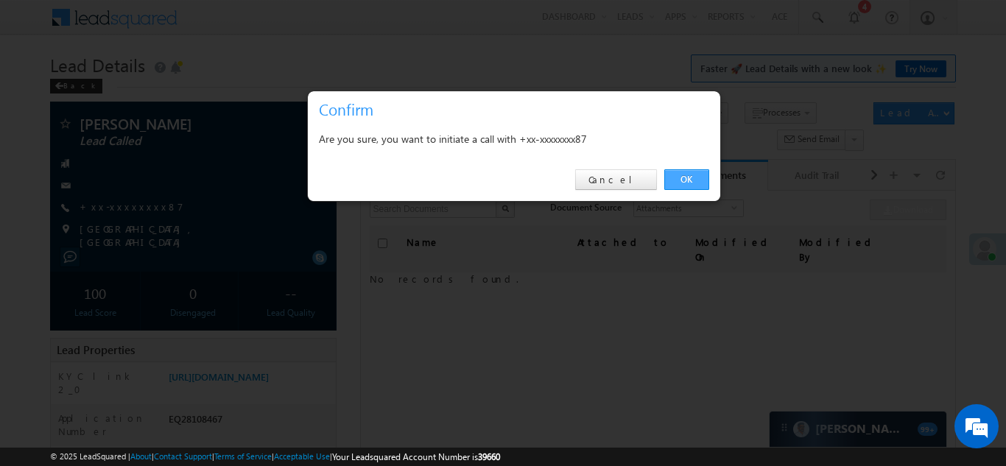
click at [695, 178] on link "OK" at bounding box center [687, 179] width 45 height 21
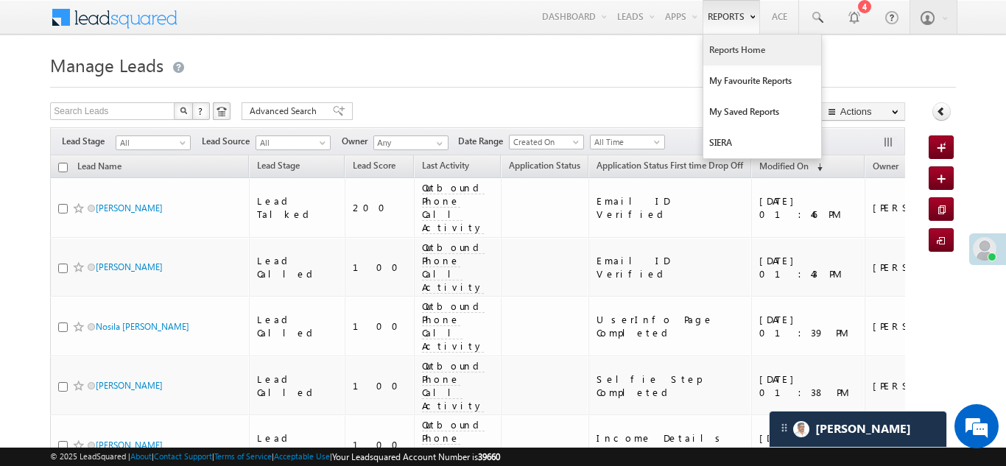
click at [738, 46] on link "Reports Home" at bounding box center [763, 50] width 118 height 31
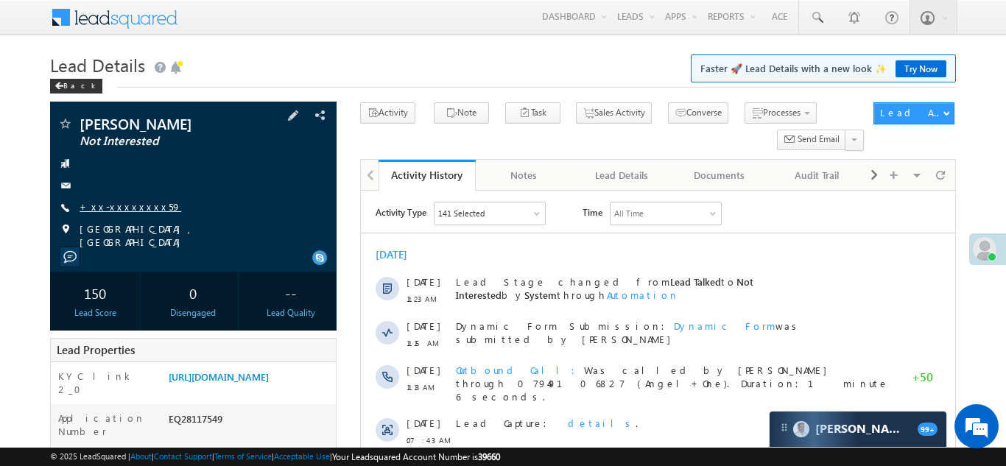
click at [121, 204] on link "+xx-xxxxxxxx59" at bounding box center [131, 206] width 102 height 13
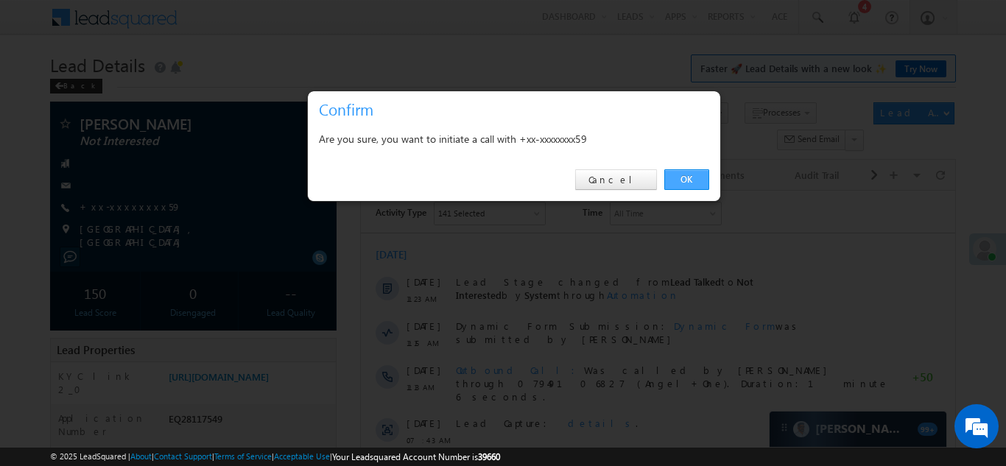
click at [681, 181] on link "OK" at bounding box center [687, 179] width 45 height 21
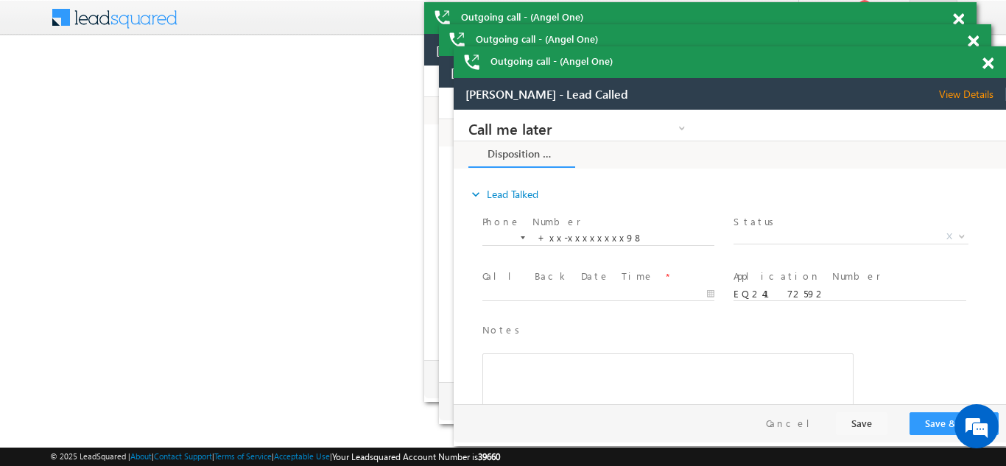
click at [964, 26] on span at bounding box center [958, 19] width 11 height 13
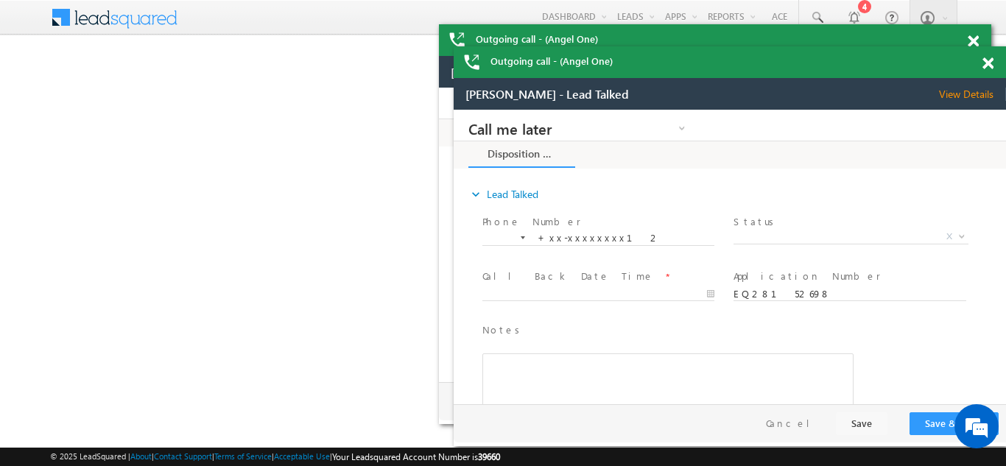
click at [979, 48] on span at bounding box center [973, 41] width 11 height 13
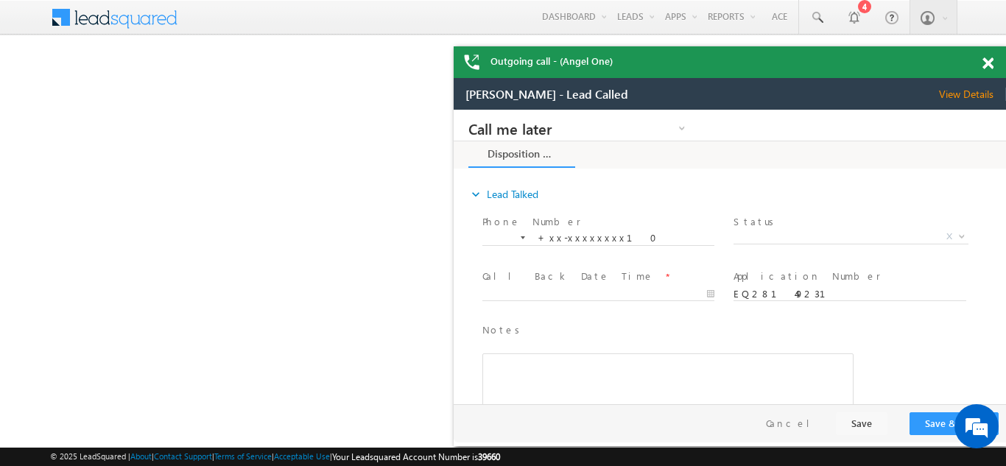
click at [992, 63] on span at bounding box center [988, 63] width 11 height 13
click at [991, 61] on span at bounding box center [988, 63] width 11 height 13
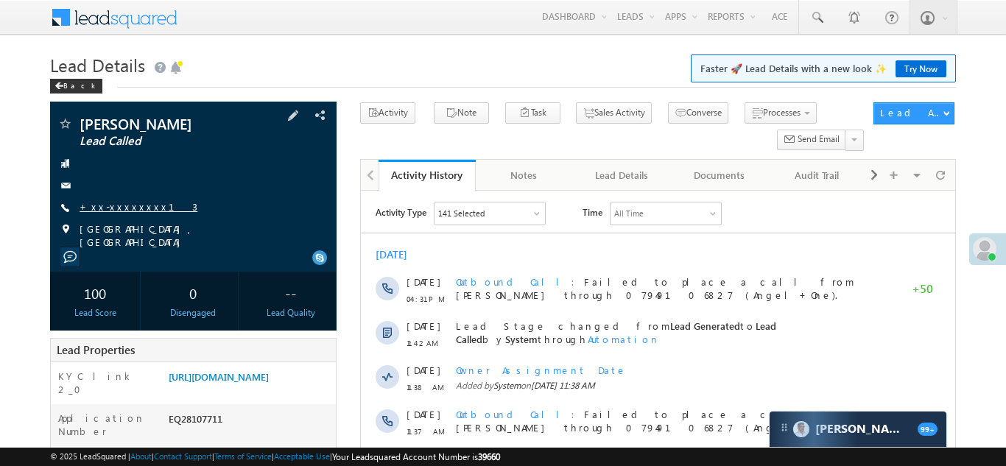
click at [105, 206] on link "+xx-xxxxxxxx13" at bounding box center [139, 206] width 118 height 13
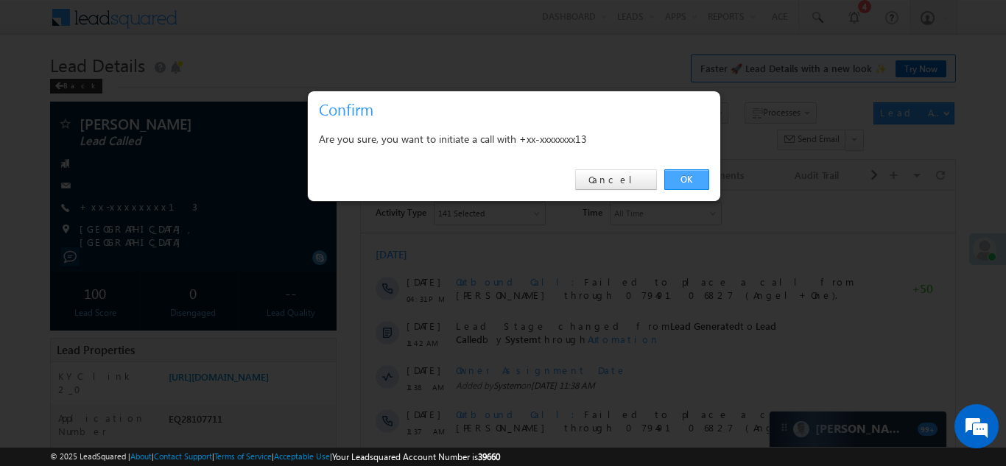
click at [691, 180] on link "OK" at bounding box center [687, 179] width 45 height 21
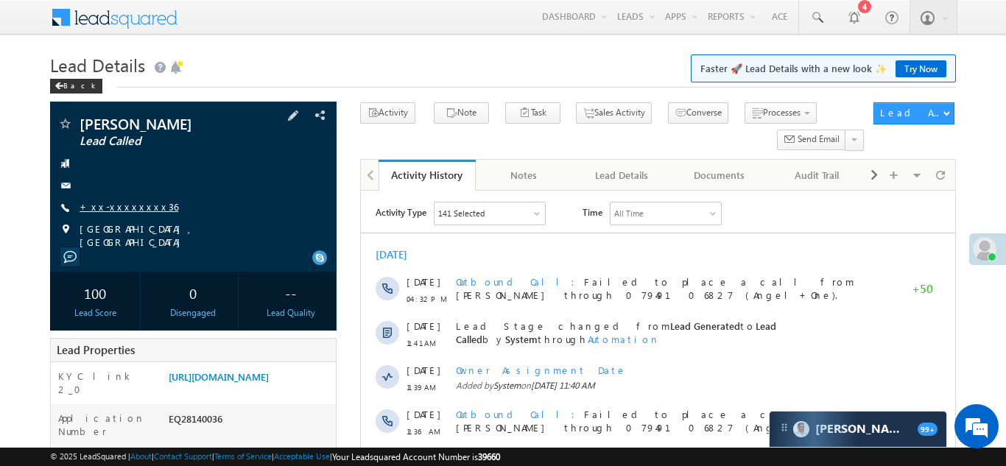
click at [127, 207] on link "+xx-xxxxxxxx36" at bounding box center [129, 206] width 99 height 13
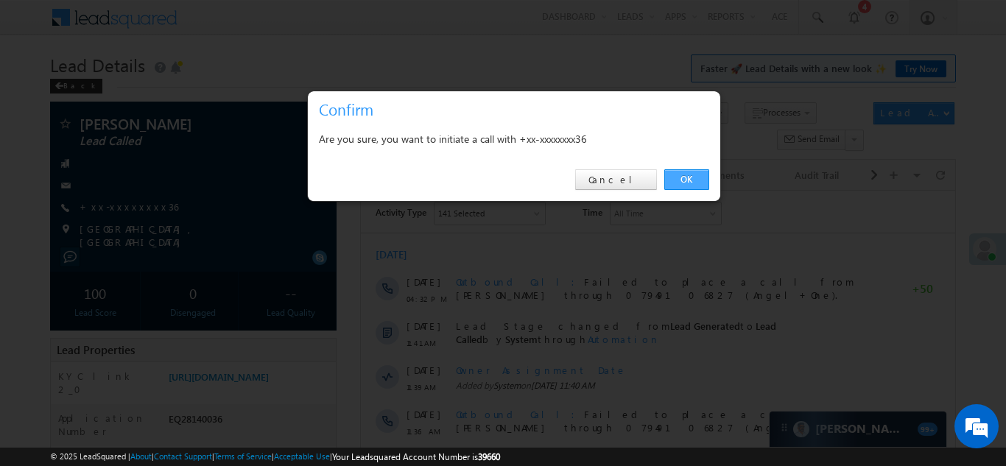
click at [682, 175] on link "OK" at bounding box center [687, 179] width 45 height 21
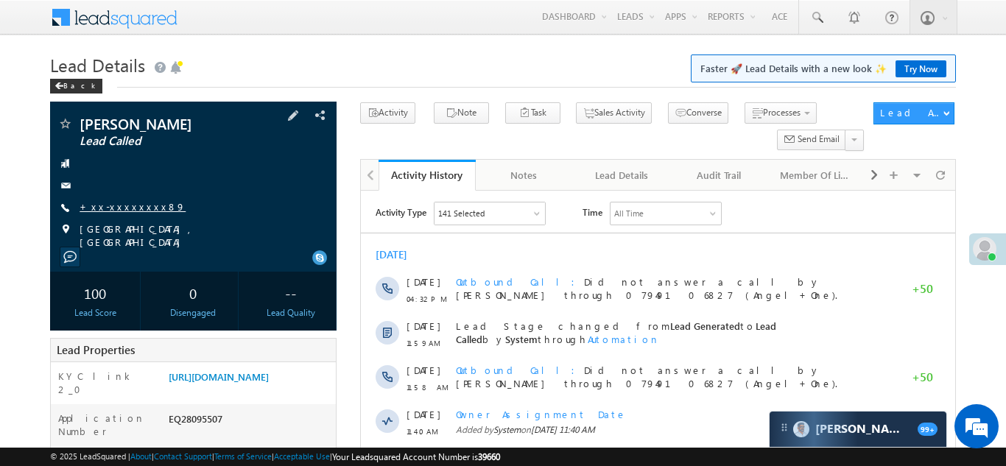
click at [123, 206] on link "+xx-xxxxxxxx89" at bounding box center [133, 206] width 106 height 13
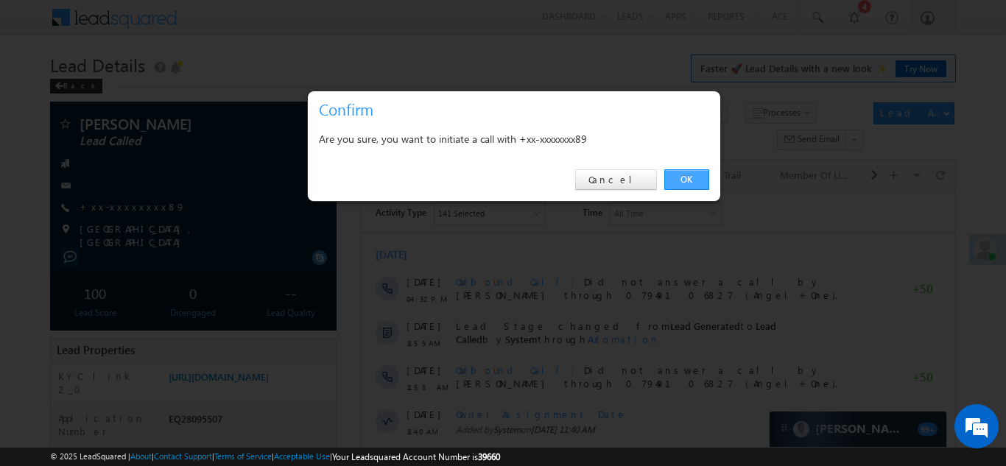
click at [684, 182] on link "OK" at bounding box center [687, 179] width 45 height 21
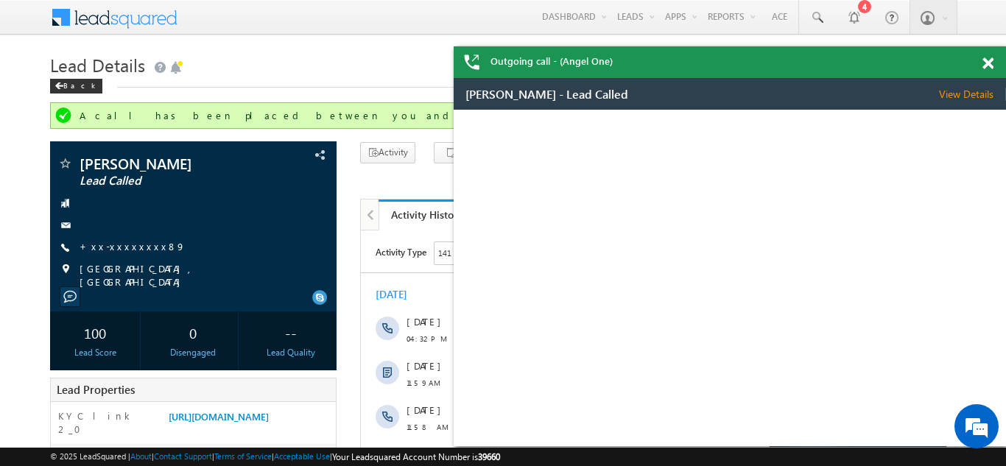
click at [989, 60] on span at bounding box center [988, 63] width 11 height 13
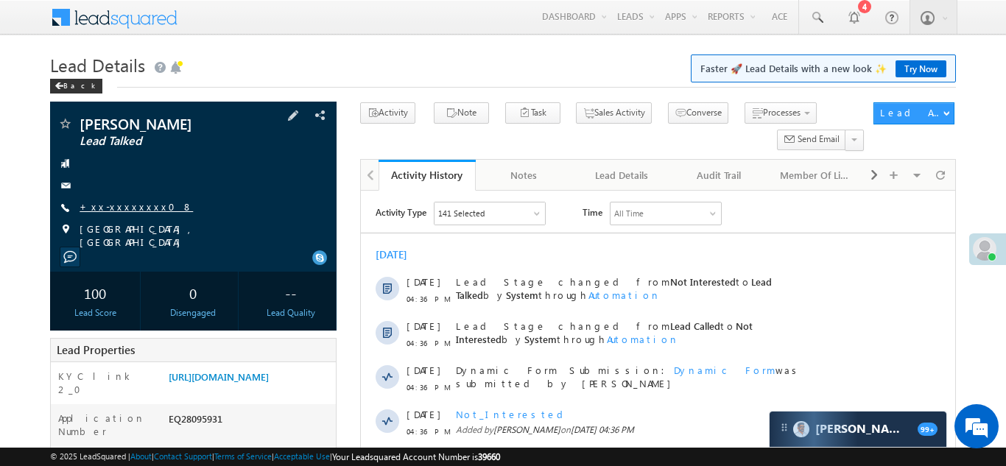
click at [116, 207] on link "+xx-xxxxxxxx08" at bounding box center [136, 206] width 113 height 13
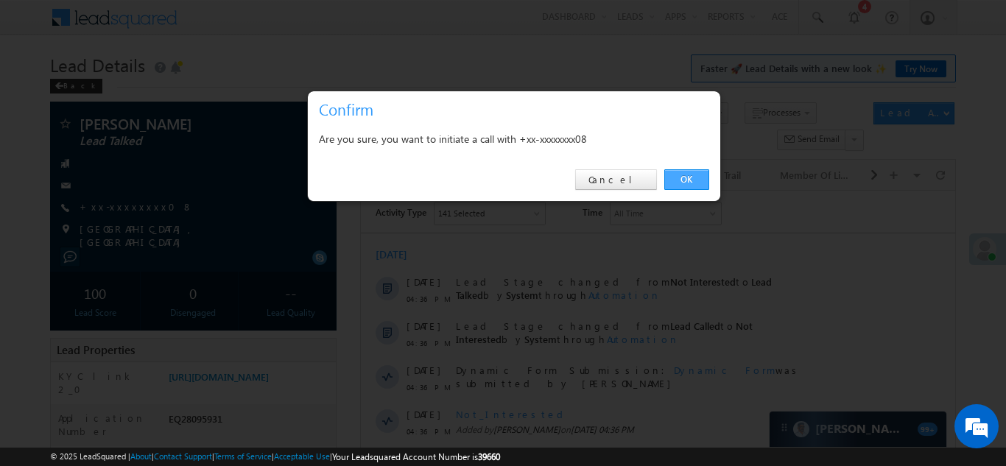
click at [679, 178] on link "OK" at bounding box center [687, 179] width 45 height 21
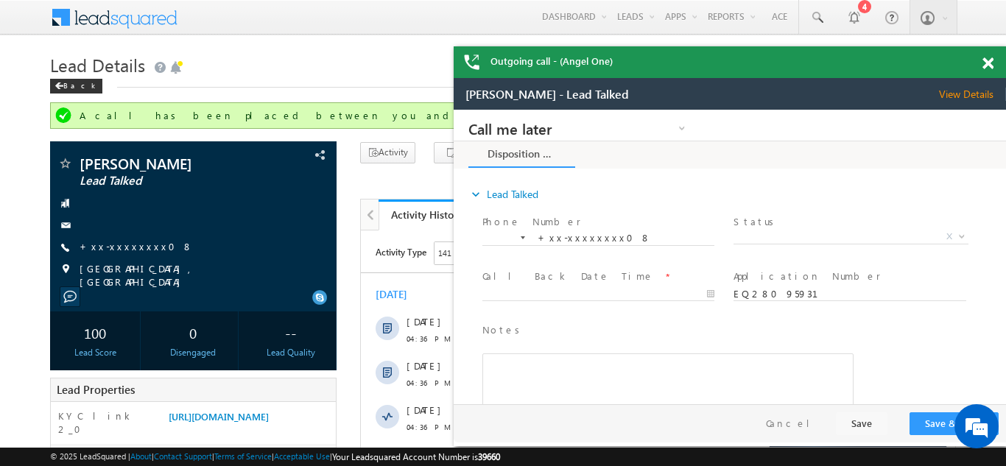
click at [984, 63] on span at bounding box center [988, 63] width 11 height 13
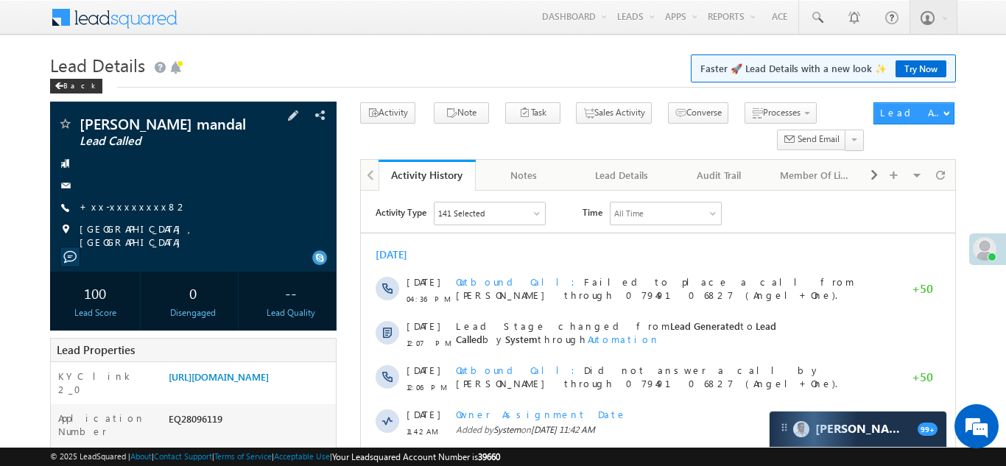
click at [119, 213] on span "+xx-xxxxxxxx82" at bounding box center [134, 207] width 108 height 15
click at [120, 208] on link "+xx-xxxxxxxx82" at bounding box center [134, 206] width 108 height 13
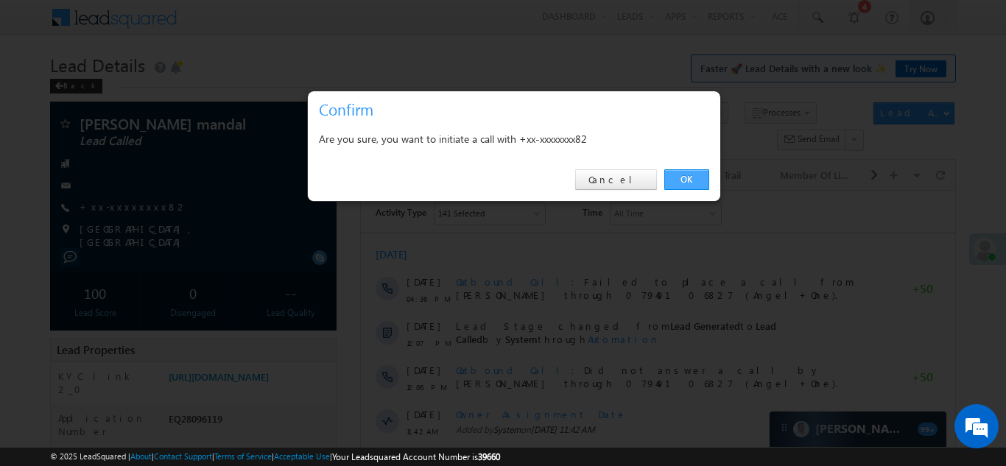
click at [679, 174] on link "OK" at bounding box center [687, 179] width 45 height 21
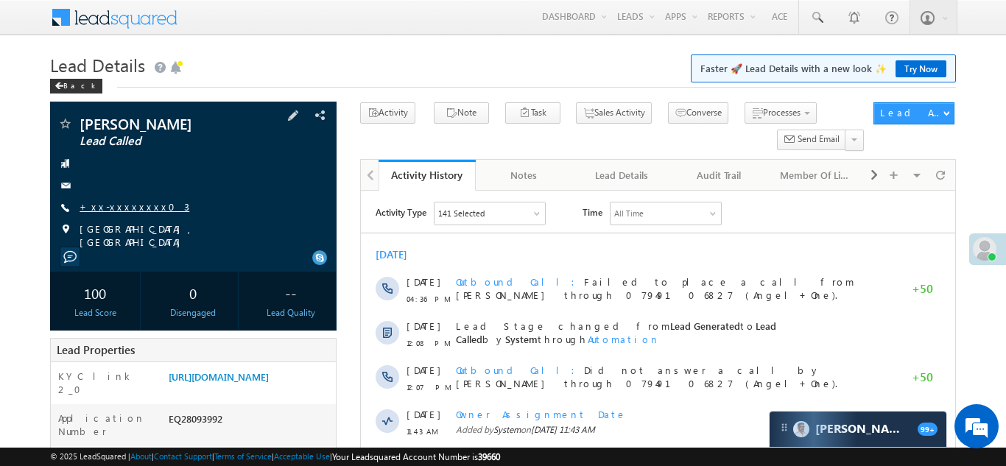
click at [111, 208] on link "+xx-xxxxxxxx03" at bounding box center [135, 206] width 110 height 13
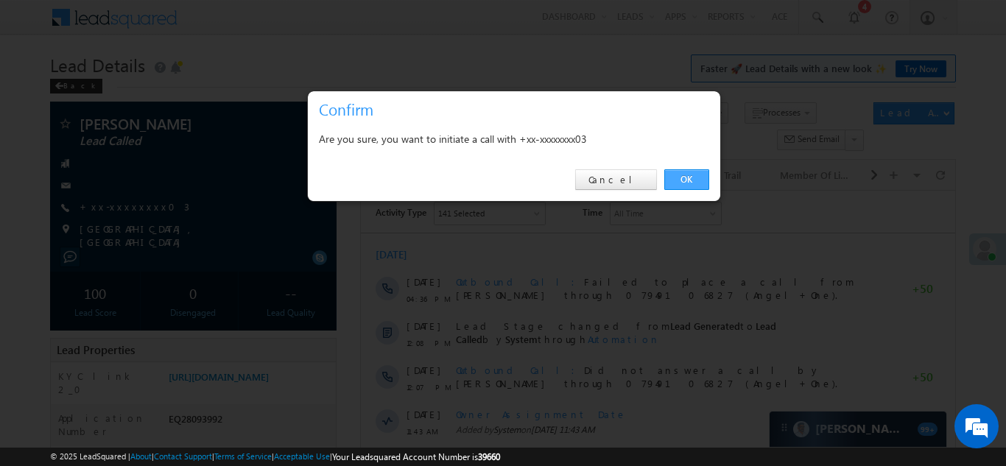
click at [691, 178] on link "OK" at bounding box center [687, 179] width 45 height 21
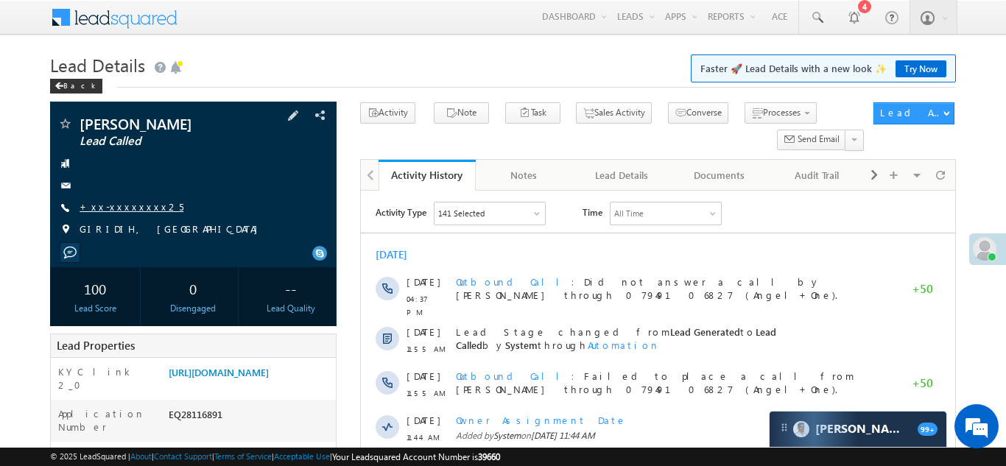
click at [130, 205] on link "+xx-xxxxxxxx25" at bounding box center [132, 206] width 104 height 13
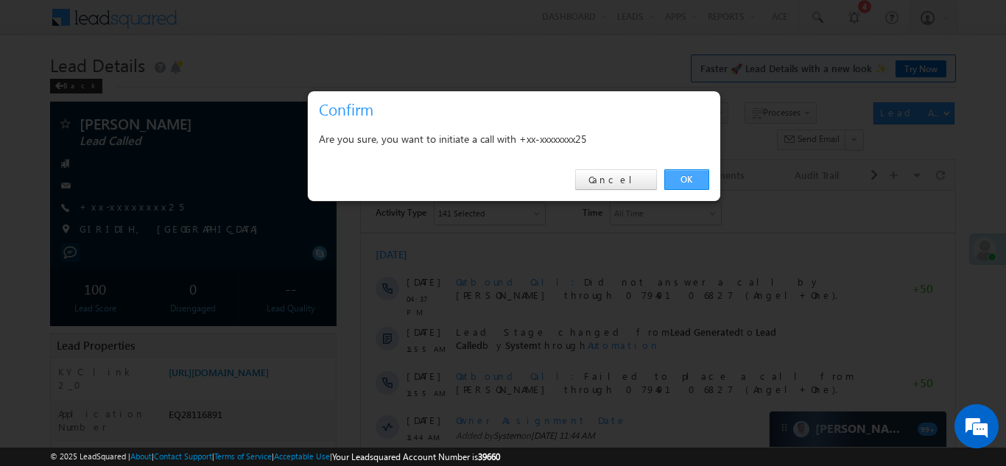
click at [688, 176] on link "OK" at bounding box center [687, 179] width 45 height 21
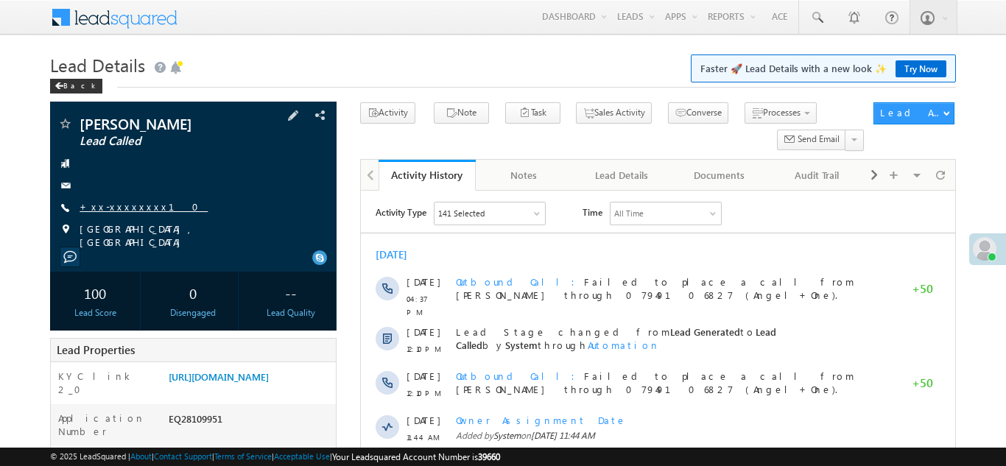
click at [130, 208] on link "+xx-xxxxxxxx10" at bounding box center [144, 206] width 128 height 13
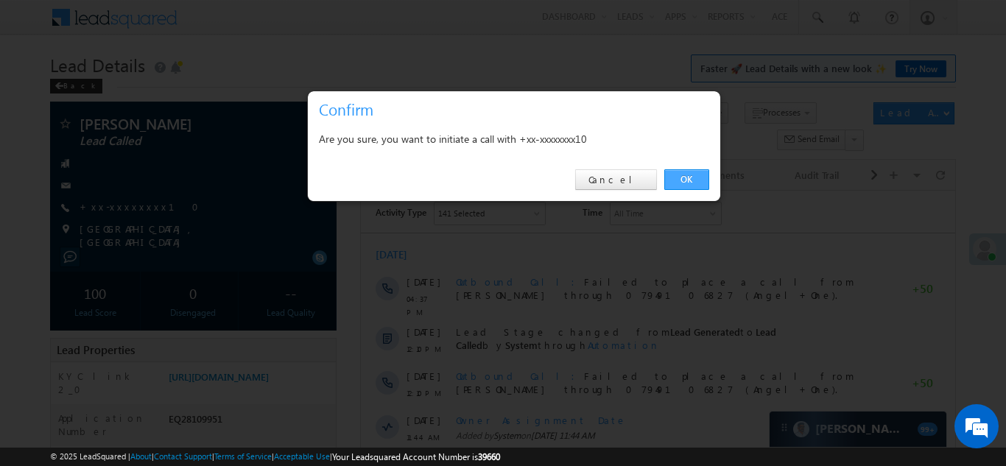
click at [679, 175] on link "OK" at bounding box center [687, 179] width 45 height 21
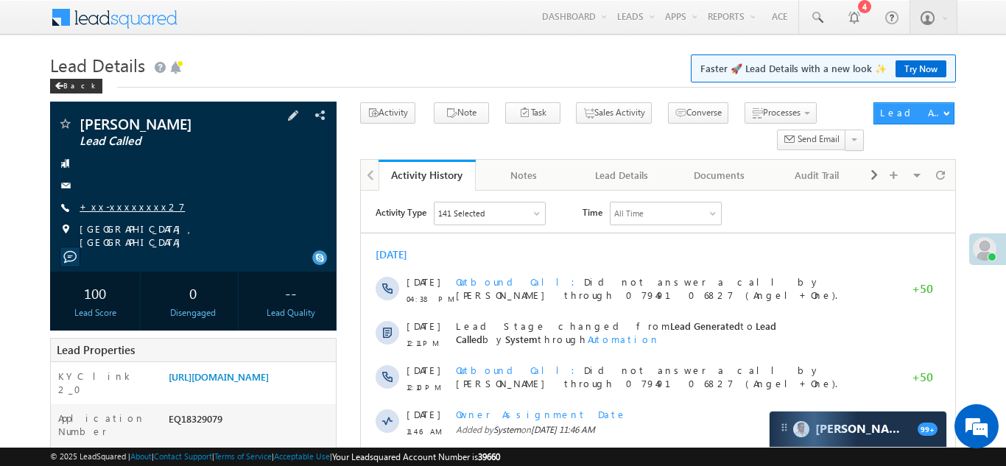
click at [112, 210] on link "+xx-xxxxxxxx27" at bounding box center [132, 206] width 105 height 13
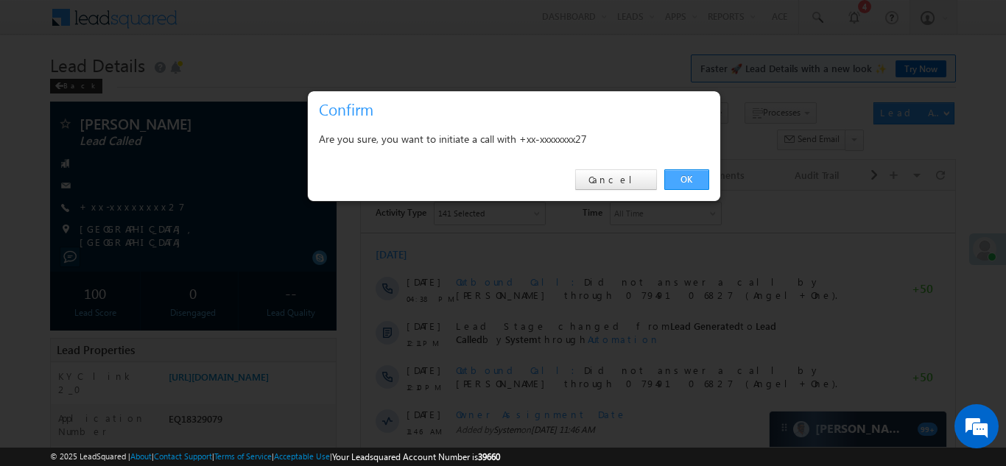
click at [686, 175] on link "OK" at bounding box center [687, 179] width 45 height 21
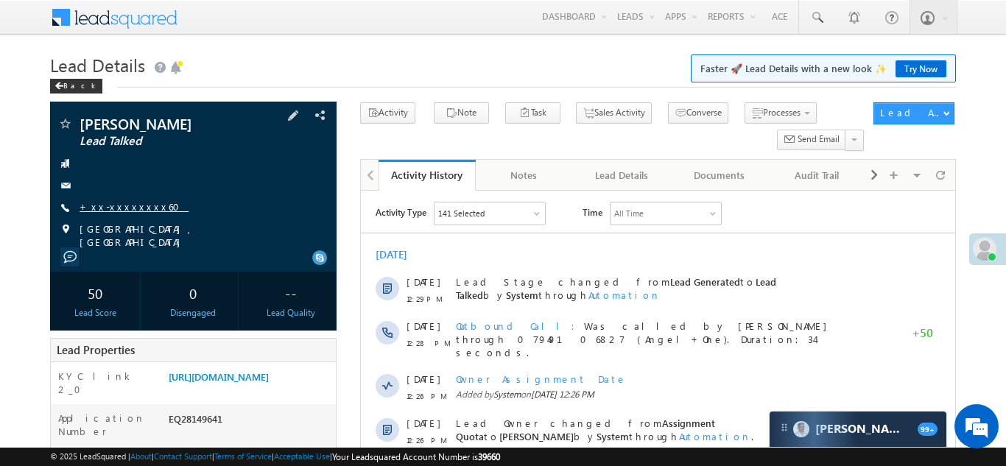
click at [133, 202] on link "+xx-xxxxxxxx60" at bounding box center [134, 206] width 109 height 13
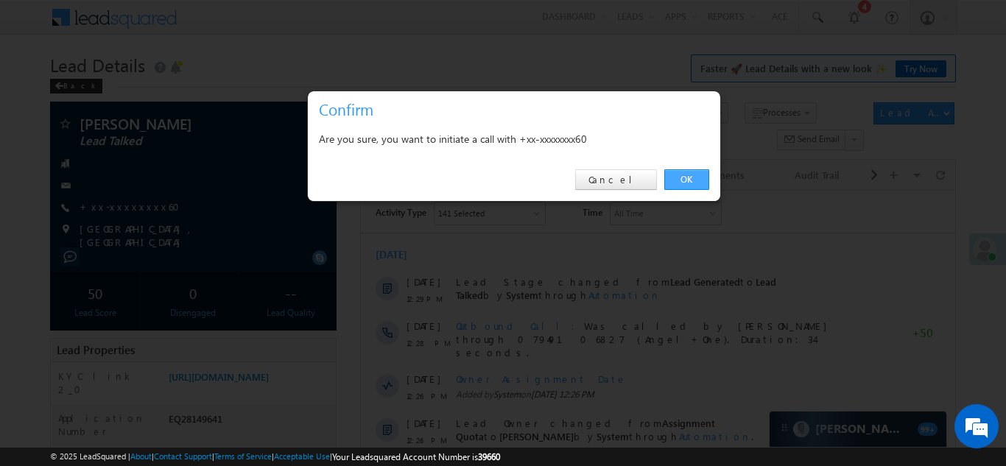
click at [682, 178] on link "OK" at bounding box center [687, 179] width 45 height 21
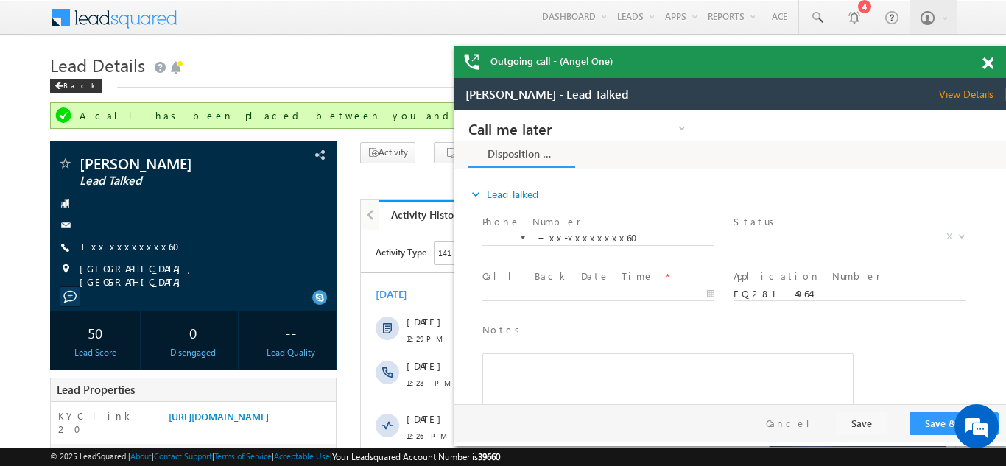
click at [984, 60] on span at bounding box center [988, 63] width 11 height 13
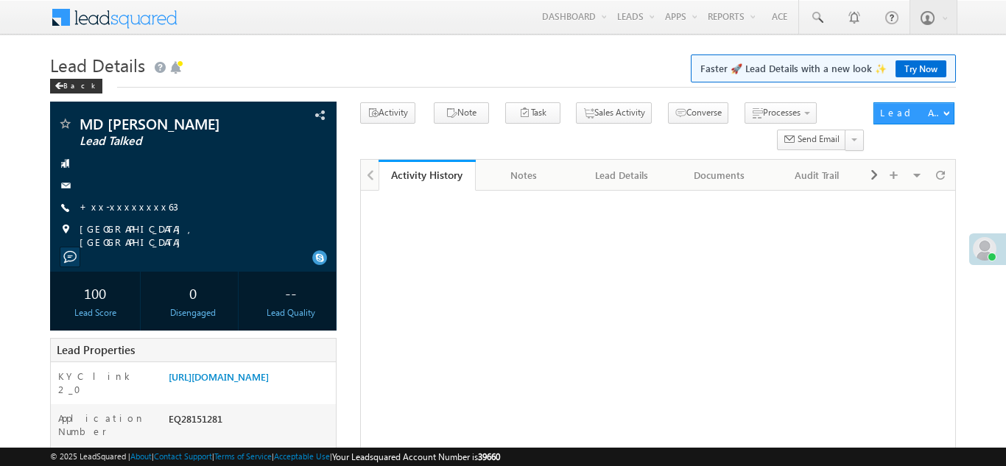
click at [110, 210] on link "+xx-xxxxxxxx63" at bounding box center [129, 206] width 99 height 13
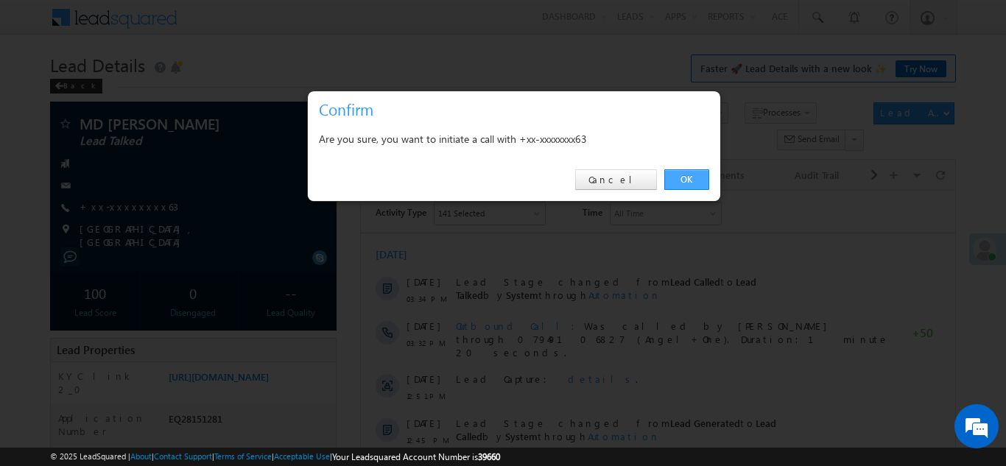
click at [677, 176] on link "OK" at bounding box center [687, 179] width 45 height 21
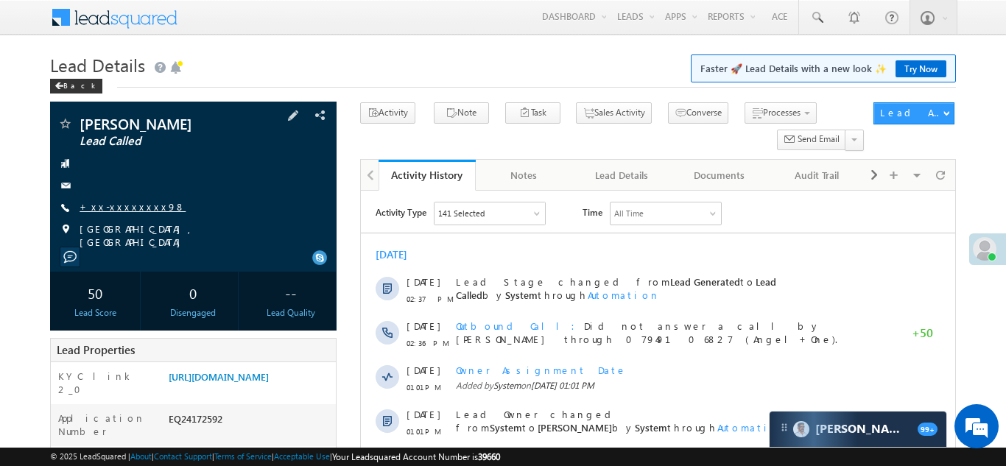
click at [118, 205] on link "+xx-xxxxxxxx98" at bounding box center [133, 206] width 106 height 13
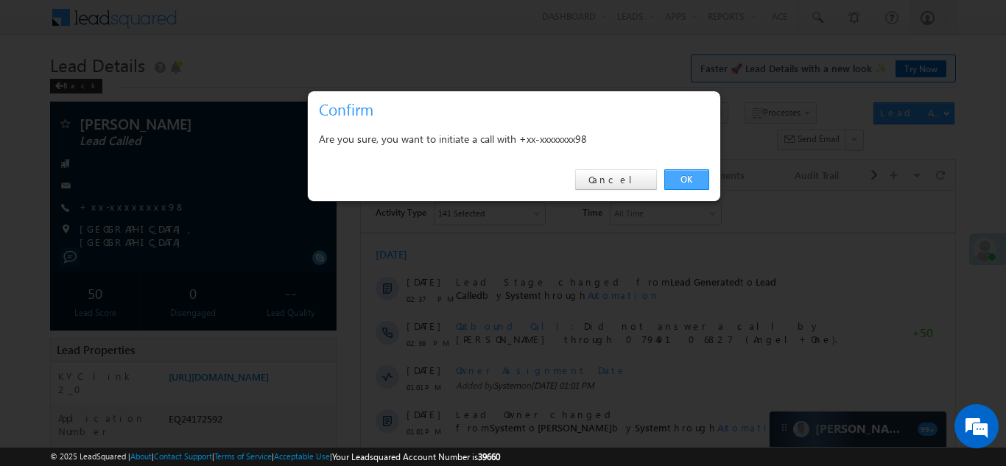
click at [681, 177] on link "OK" at bounding box center [687, 179] width 45 height 21
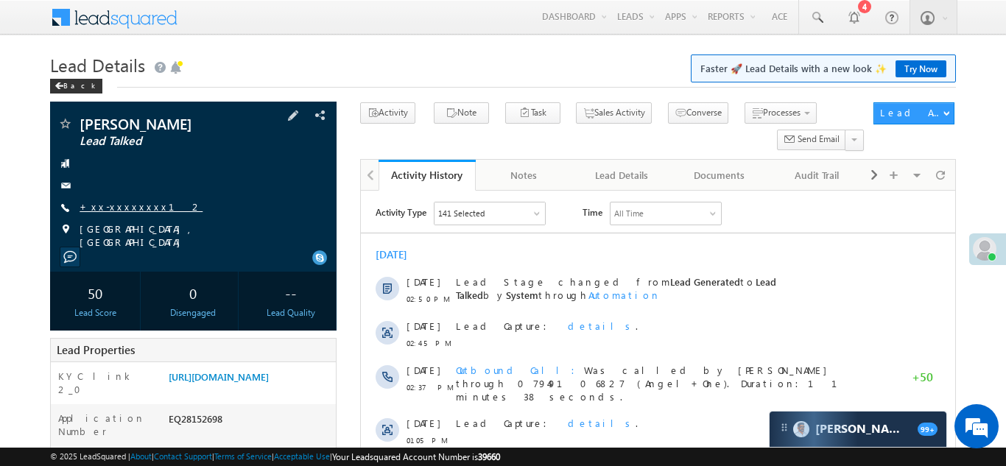
click at [117, 206] on link "+xx-xxxxxxxx12" at bounding box center [141, 206] width 123 height 13
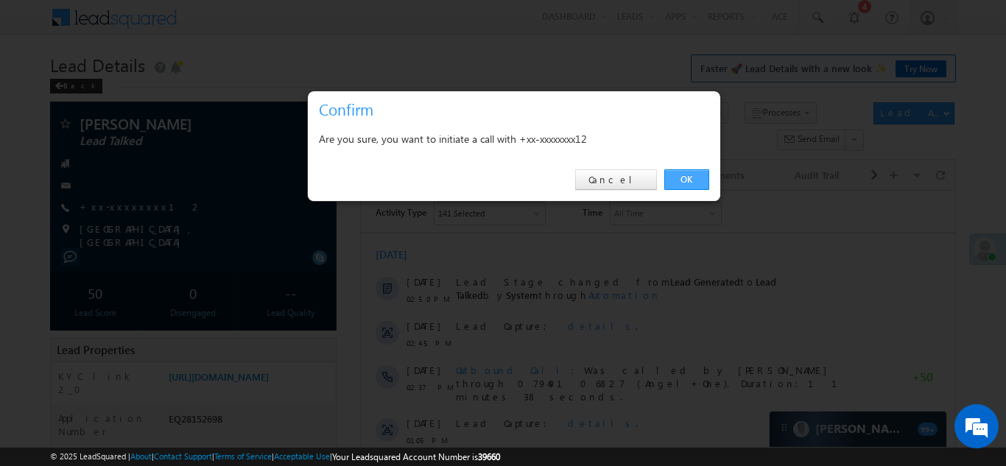
click at [686, 180] on link "OK" at bounding box center [687, 179] width 45 height 21
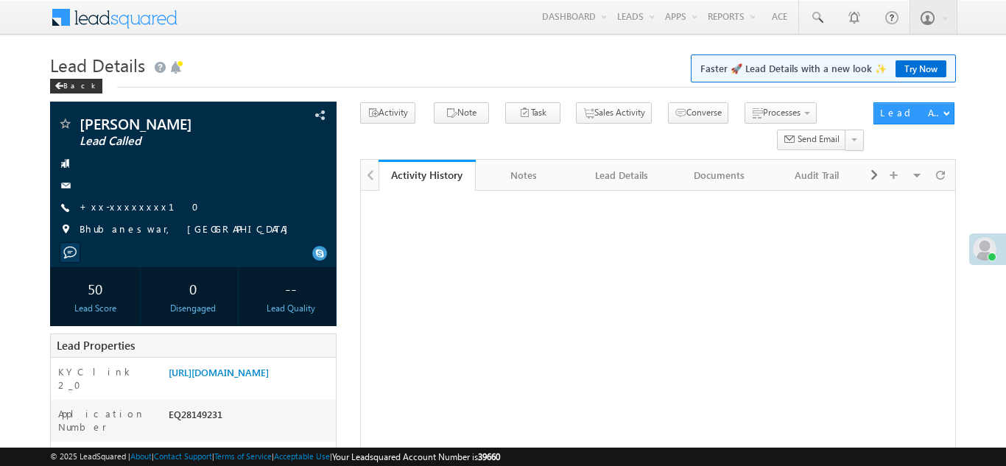
click at [111, 207] on link "+xx-xxxxxxxx10" at bounding box center [144, 206] width 128 height 13
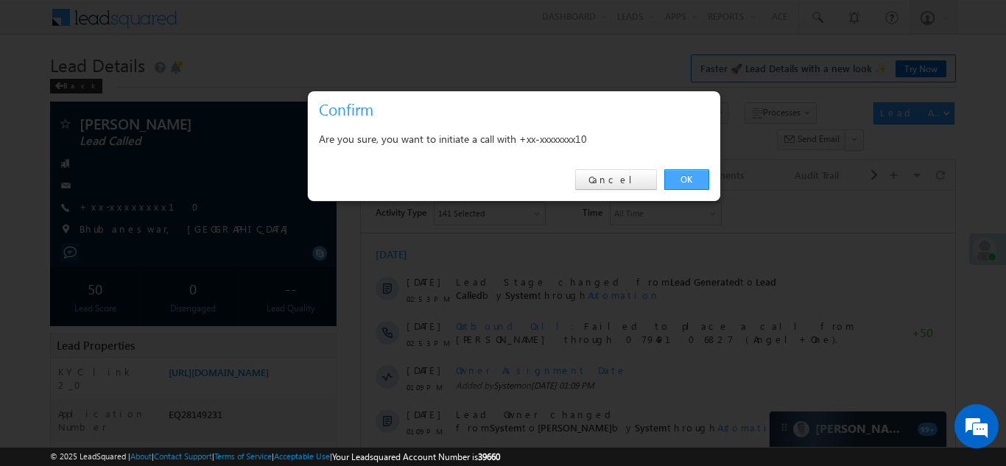
click at [684, 178] on link "OK" at bounding box center [687, 179] width 45 height 21
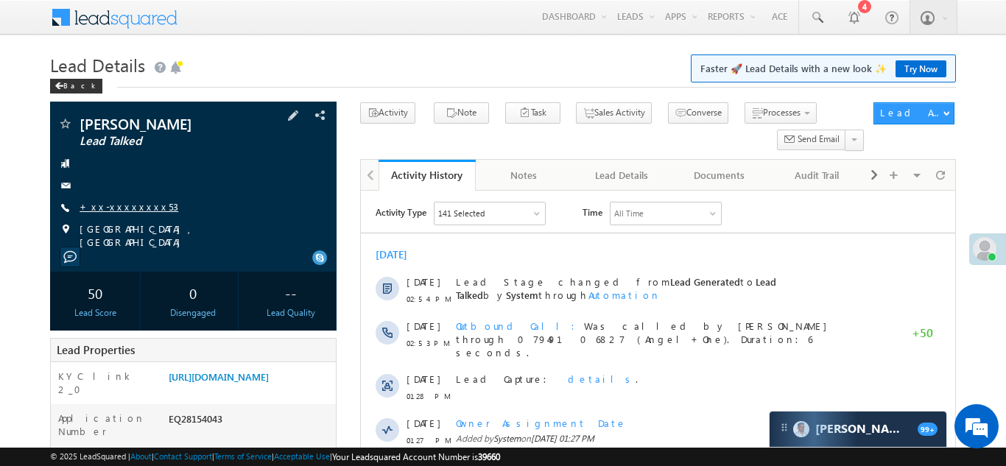
click at [122, 205] on link "+xx-xxxxxxxx53" at bounding box center [129, 206] width 99 height 13
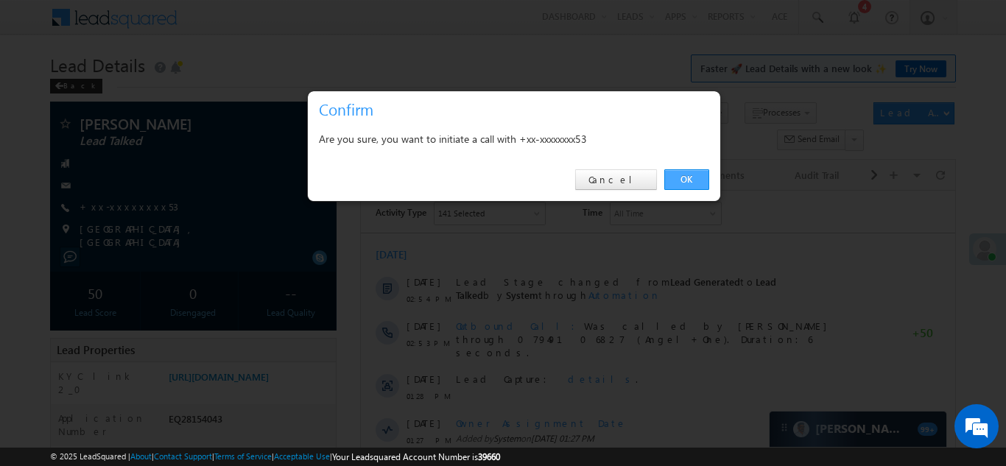
click at [690, 176] on link "OK" at bounding box center [687, 179] width 45 height 21
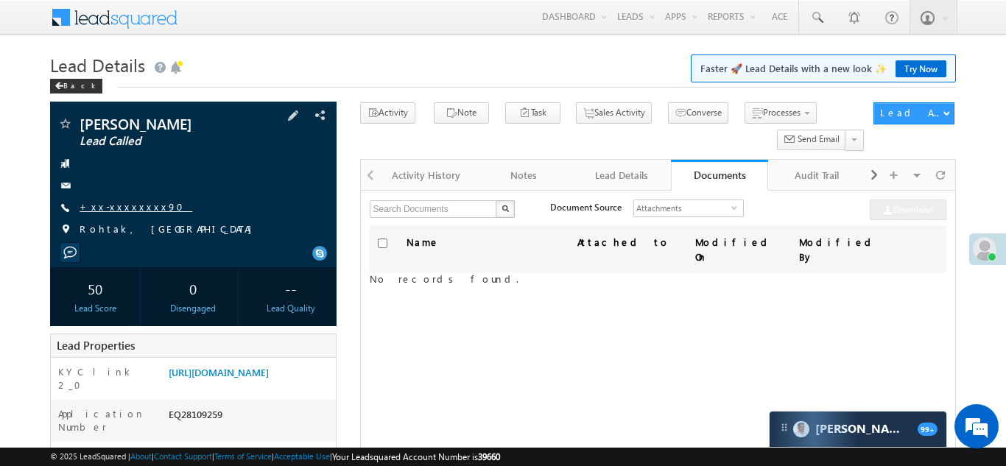
click at [107, 204] on link "+xx-xxxxxxxx90" at bounding box center [136, 206] width 113 height 13
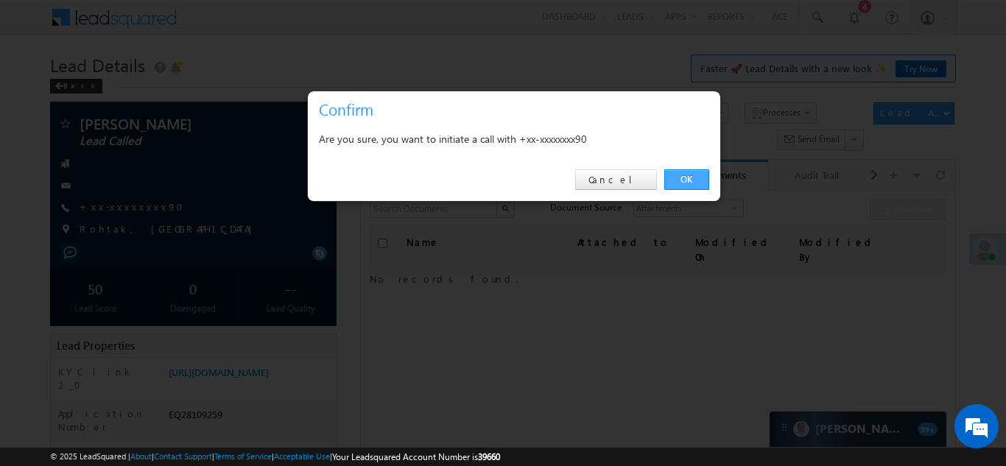
click at [685, 183] on link "OK" at bounding box center [687, 179] width 45 height 21
